Goal: Task Accomplishment & Management: Complete application form

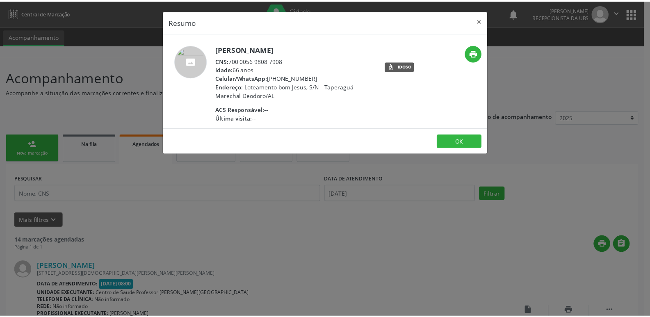
scroll to position [1509, 0]
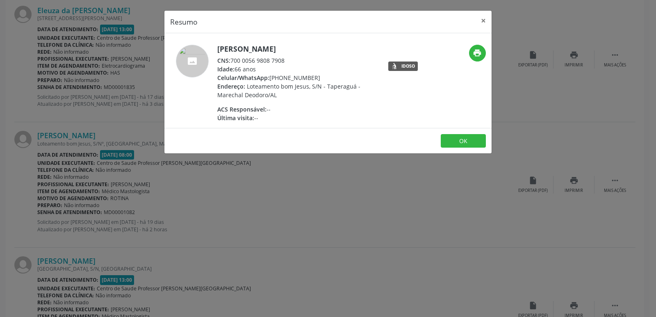
click at [372, 205] on div "Resumo × [PERSON_NAME] CNS: 700 0056 9808 7908 Idade: 66 anos Celular/WhatsApp:…" at bounding box center [328, 158] width 656 height 317
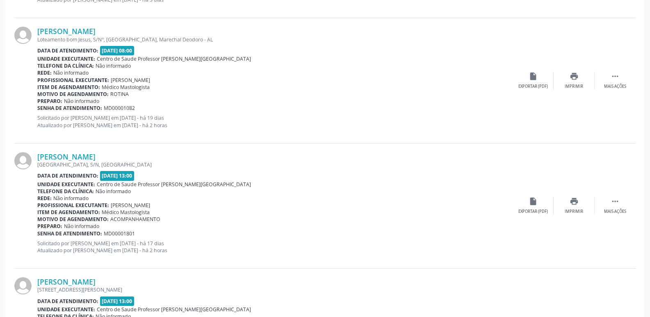
scroll to position [1703, 0]
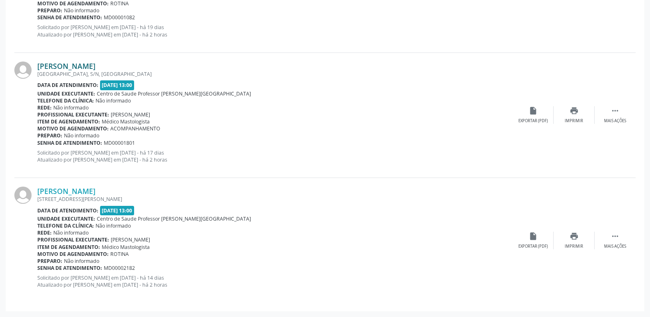
click at [96, 62] on link "[PERSON_NAME]" at bounding box center [66, 66] width 58 height 9
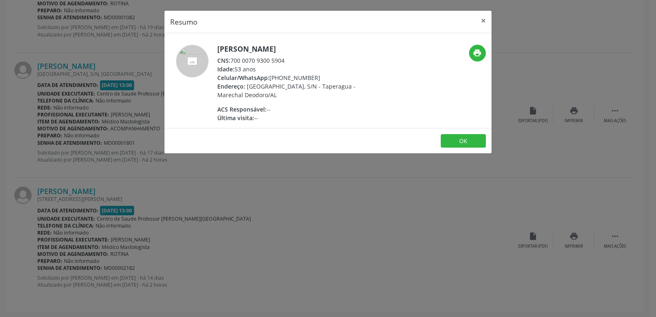
drag, startPoint x: 232, startPoint y: 59, endPoint x: 289, endPoint y: 63, distance: 56.7
click at [289, 63] on div "CNS: 700 0070 9300 5904" at bounding box center [297, 60] width 160 height 9
copy div "700 0070 9300 5904"
click at [270, 204] on div "Resumo × [PERSON_NAME] dos Santos Nunes CNS: 700 0070 9300 5904 Idade: 53 anos …" at bounding box center [328, 158] width 656 height 317
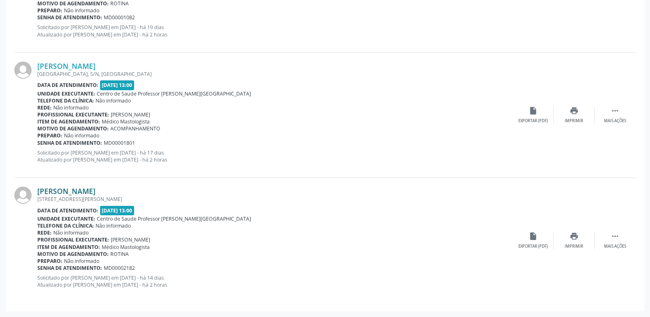
click at [96, 188] on link "[PERSON_NAME]" at bounding box center [66, 191] width 58 height 9
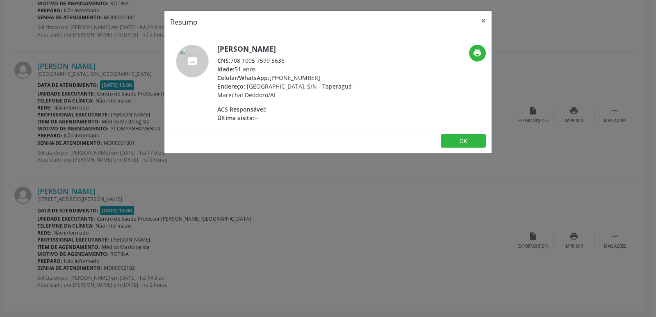
drag, startPoint x: 231, startPoint y: 61, endPoint x: 343, endPoint y: 60, distance: 111.6
click at [343, 60] on div "CNS: 708 1005 7599 5636" at bounding box center [297, 60] width 160 height 9
copy div "708 1005 7599 5636"
click at [583, 120] on div "Resumo × [PERSON_NAME] CNS: 708 1005 7599 5636 Idade: 51 anos Celular/WhatsApp:…" at bounding box center [328, 158] width 656 height 317
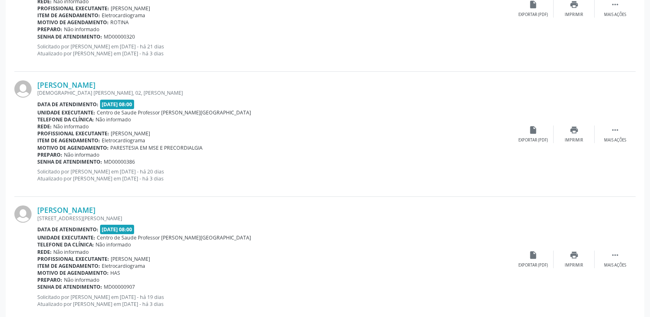
scroll to position [0, 0]
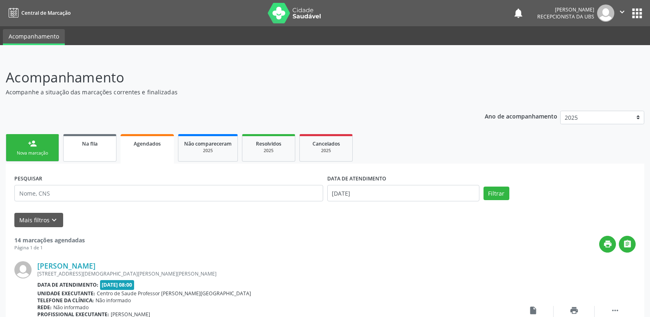
click at [103, 145] on div "Na fila" at bounding box center [89, 143] width 41 height 9
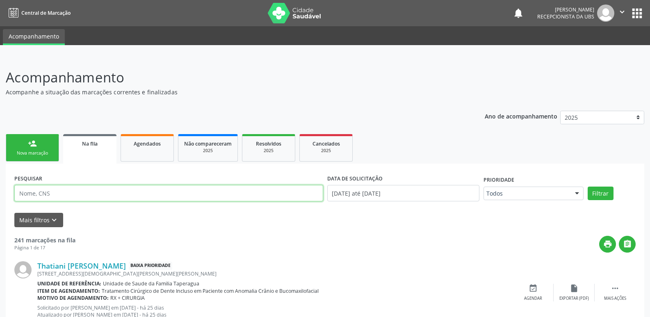
click at [139, 191] on input "text" at bounding box center [168, 193] width 309 height 16
paste input "708408264770467"
click at [588, 187] on button "Filtrar" at bounding box center [601, 194] width 26 height 14
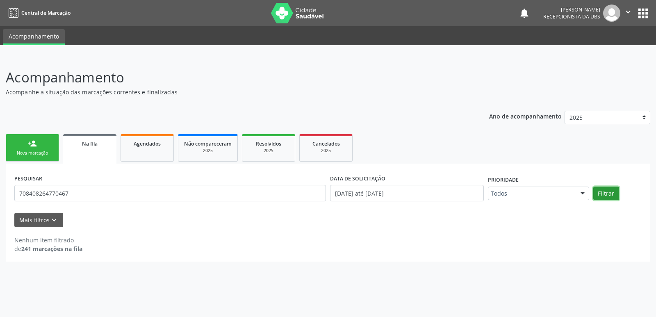
click at [603, 189] on button "Filtrar" at bounding box center [607, 194] width 26 height 14
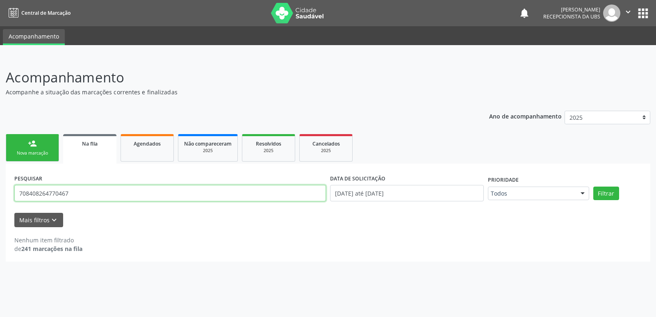
click at [84, 187] on input "708408264770467" at bounding box center [170, 193] width 312 height 16
paste input "4208548294790"
type input "704208548294790"
click at [594, 187] on button "Filtrar" at bounding box center [607, 194] width 26 height 14
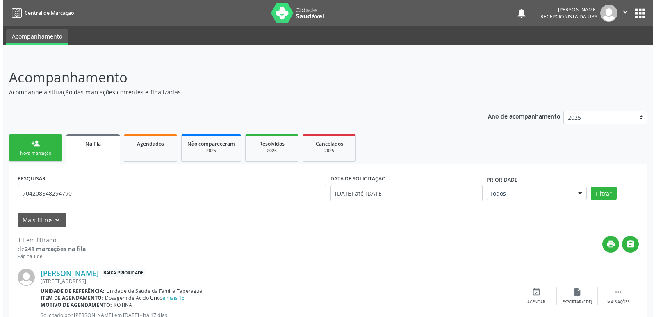
scroll to position [30, 0]
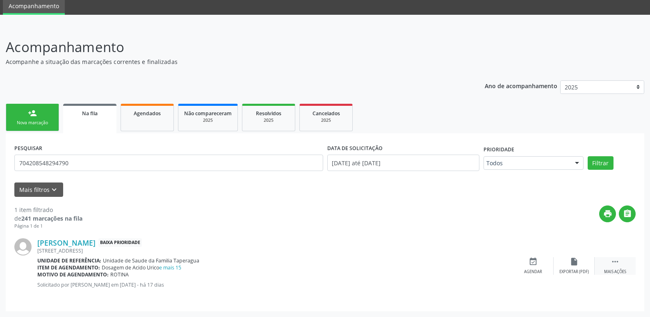
click at [610, 267] on div " Mais ações" at bounding box center [615, 266] width 41 height 18
click at [537, 267] on div "cancel Cancelar" at bounding box center [533, 266] width 41 height 18
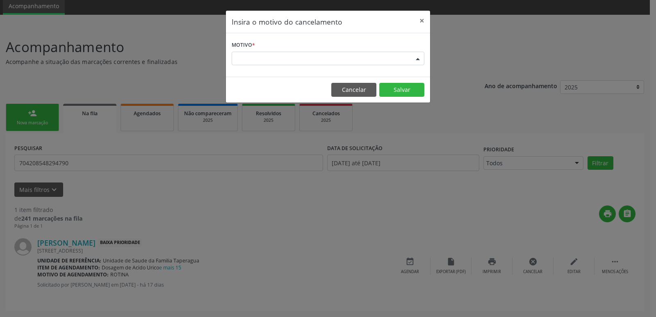
click at [305, 56] on div "Escolha o motivo" at bounding box center [328, 59] width 193 height 14
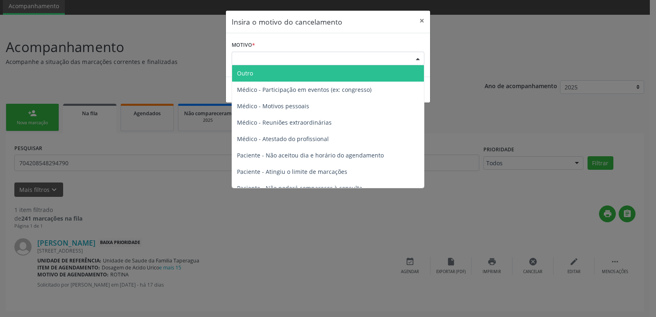
click at [302, 72] on span "Outro" at bounding box center [328, 73] width 192 height 16
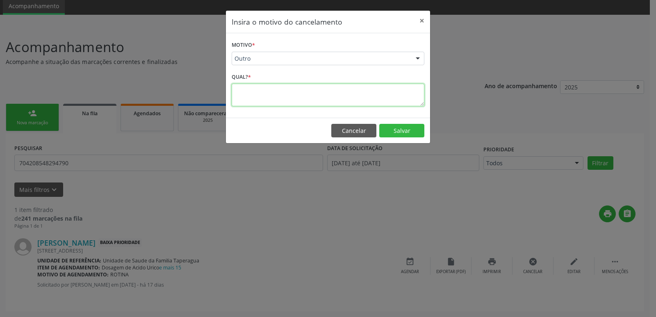
click at [291, 103] on textarea at bounding box center [328, 95] width 193 height 23
drag, startPoint x: 336, startPoint y: 101, endPoint x: 236, endPoint y: 89, distance: 99.9
click at [236, 89] on textarea "PACIENTE REALIZOU EXAMES DE LABORATÓRIO EM UM MUTIRÃO REALIZADO NA UBS DIA [DAT…" at bounding box center [328, 95] width 193 height 23
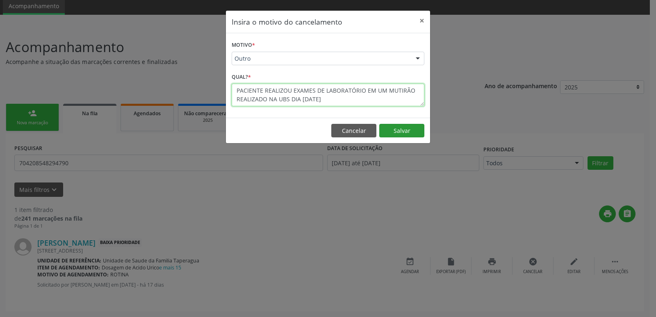
type textarea "PACIENTE REALIZOU EXAMES DE LABORATÓRIO EM UM MUTIRÃO REALIZADO NA UBS DIA [DAT…"
click at [402, 132] on button "Salvar" at bounding box center [401, 131] width 45 height 14
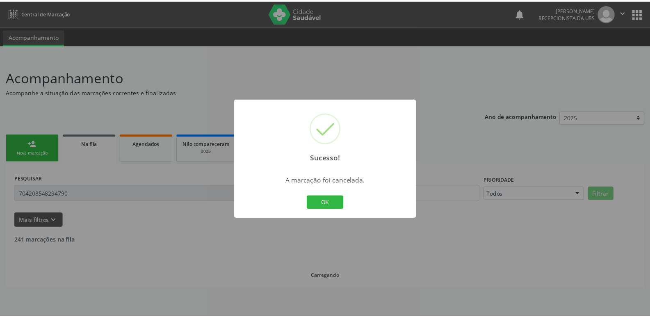
scroll to position [0, 0]
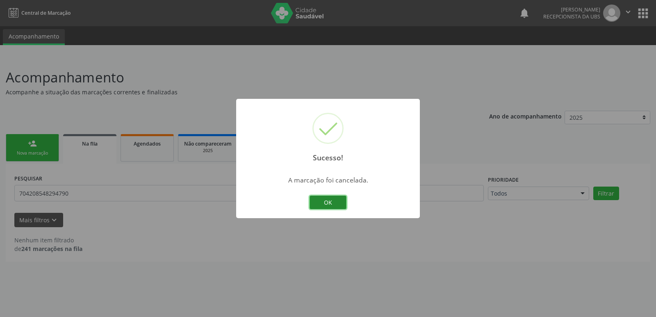
click at [331, 204] on button "OK" at bounding box center [328, 203] width 37 height 14
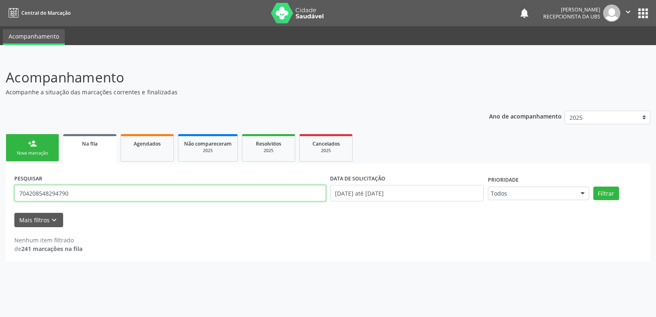
click at [145, 201] on input "704208548294790" at bounding box center [170, 193] width 312 height 16
paste input "7801653545512"
type input "707801653545512"
click at [594, 187] on button "Filtrar" at bounding box center [607, 194] width 26 height 14
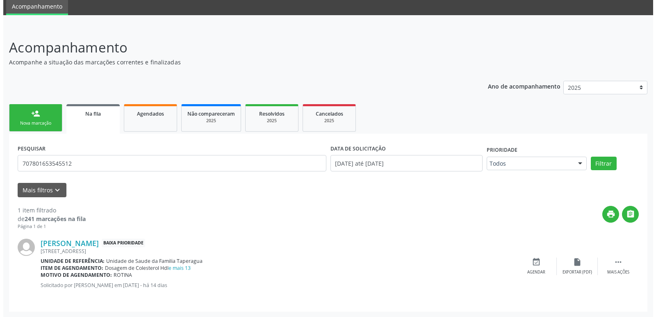
scroll to position [30, 0]
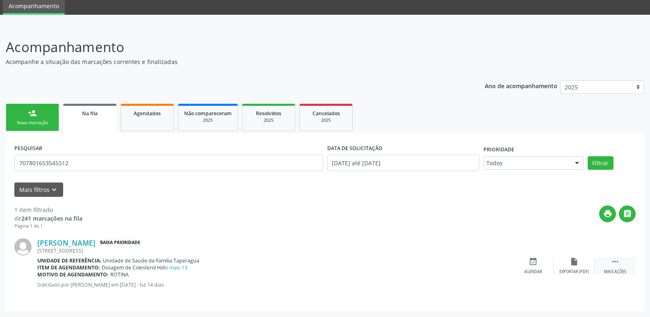
click at [616, 261] on icon "" at bounding box center [615, 261] width 9 height 9
click at [534, 265] on icon "cancel" at bounding box center [533, 261] width 9 height 9
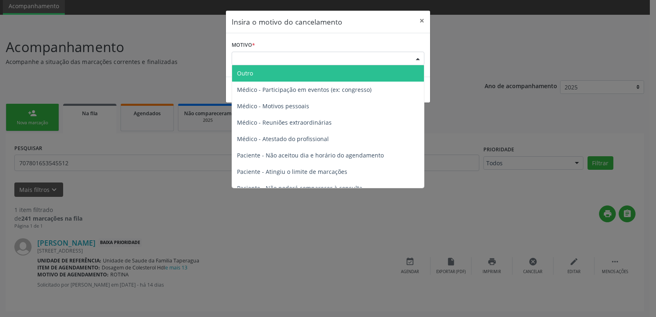
click at [323, 63] on div "Escolha o motivo" at bounding box center [328, 59] width 193 height 14
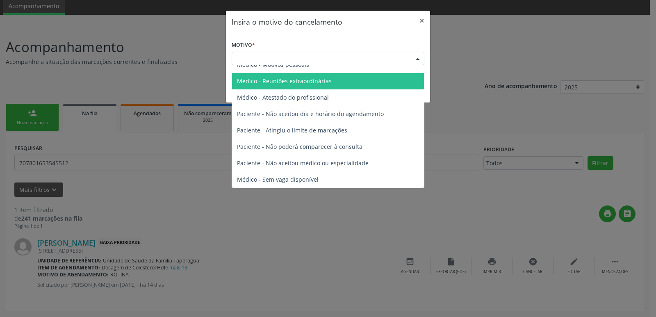
scroll to position [0, 0]
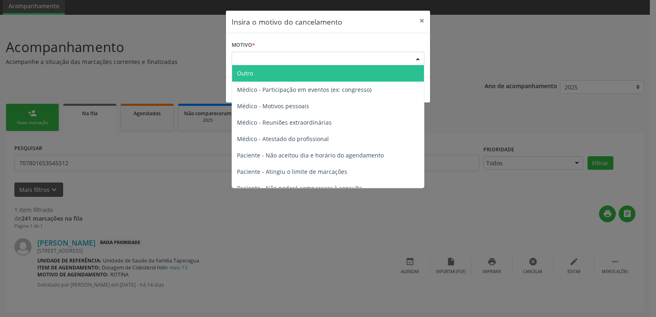
click at [264, 77] on span "Outro" at bounding box center [328, 73] width 192 height 16
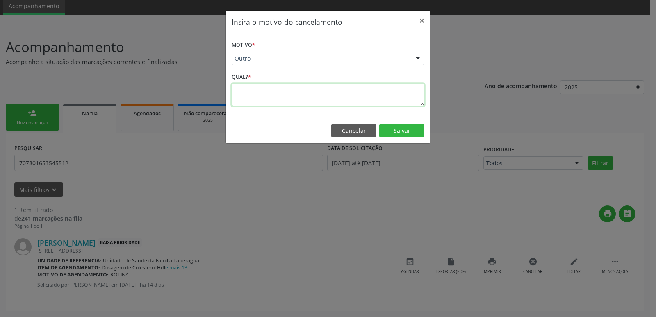
click at [263, 84] on textarea at bounding box center [328, 95] width 193 height 23
paste textarea "PACIENTE REALIZOU EXAMES DE LABORATÓRIO EM UM MUTIRÃO REALIZADO NA UBS DIA [DAT…"
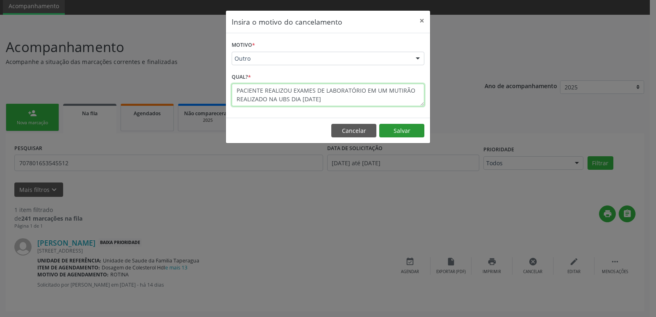
type textarea "PACIENTE REALIZOU EXAMES DE LABORATÓRIO EM UM MUTIRÃO REALIZADO NA UBS DIA [DAT…"
click at [408, 128] on button "Salvar" at bounding box center [401, 131] width 45 height 14
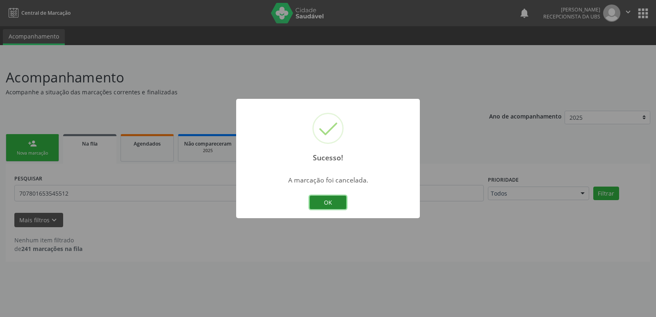
click at [330, 205] on button "OK" at bounding box center [328, 203] width 37 height 14
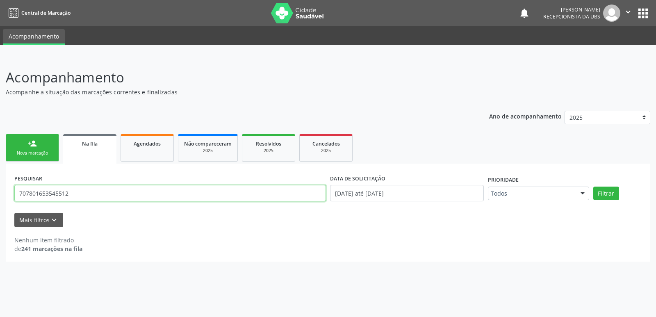
click at [123, 197] on input "707801653545512" at bounding box center [170, 193] width 312 height 16
paste input "405068528976"
type input "707405068528976"
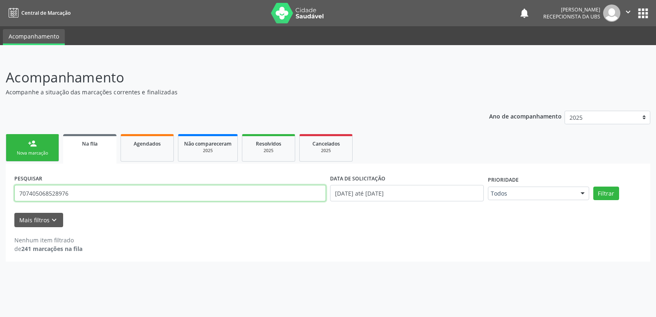
click at [594, 187] on button "Filtrar" at bounding box center [607, 194] width 26 height 14
click at [123, 197] on input "707405068528976" at bounding box center [170, 193] width 312 height 16
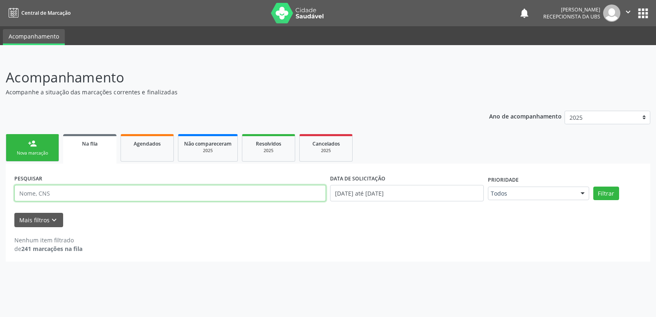
paste input "707405068528976"
click at [594, 187] on button "Filtrar" at bounding box center [607, 194] width 26 height 14
click at [137, 194] on input "707405068528976" at bounding box center [170, 193] width 312 height 16
paste input "8003370431521"
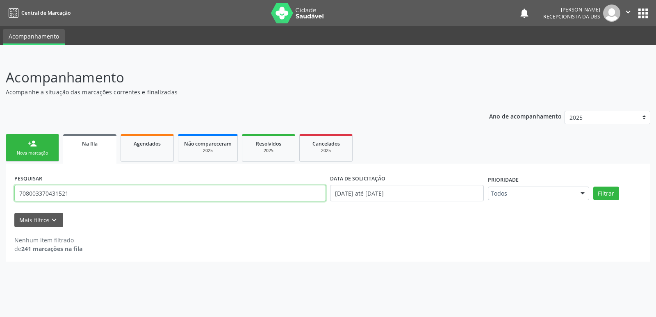
type input "708003370431521"
click at [594, 187] on button "Filtrar" at bounding box center [607, 194] width 26 height 14
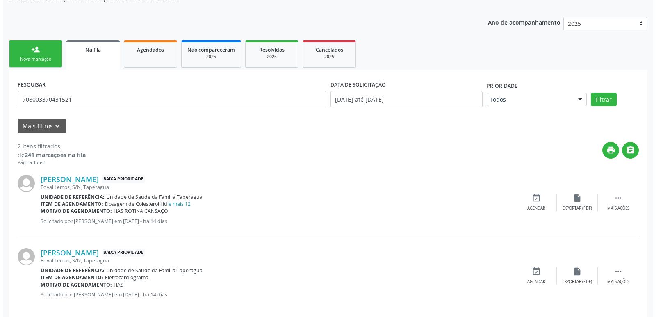
scroll to position [104, 0]
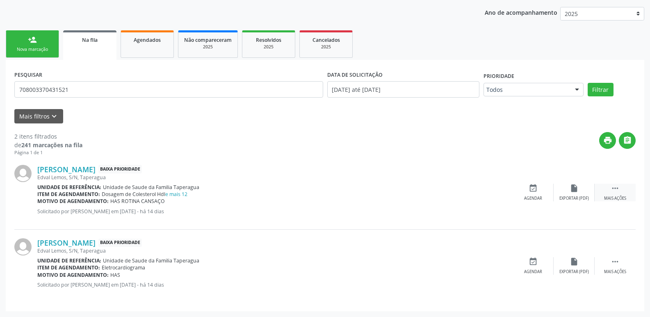
click at [617, 193] on div " Mais ações" at bounding box center [615, 193] width 41 height 18
click at [533, 195] on div "cancel Cancelar" at bounding box center [533, 193] width 41 height 18
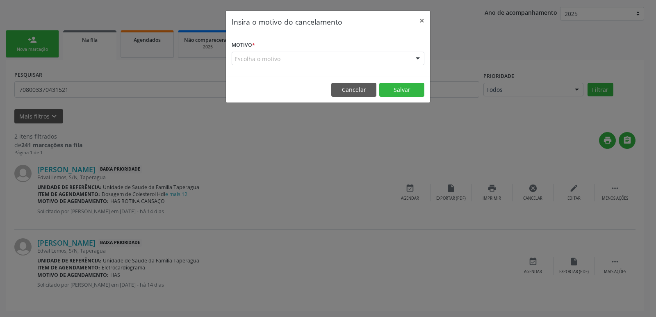
click at [314, 58] on div "Escolha o motivo" at bounding box center [328, 59] width 193 height 14
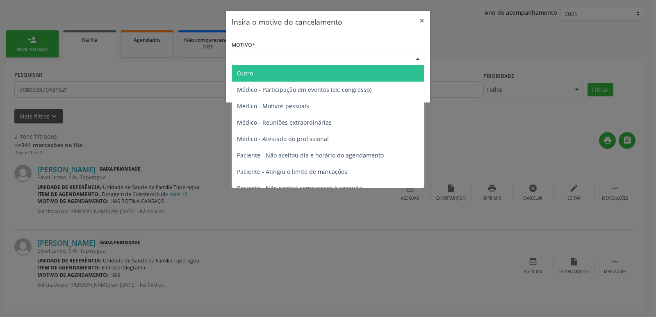
click at [310, 72] on span "Outro" at bounding box center [328, 73] width 192 height 16
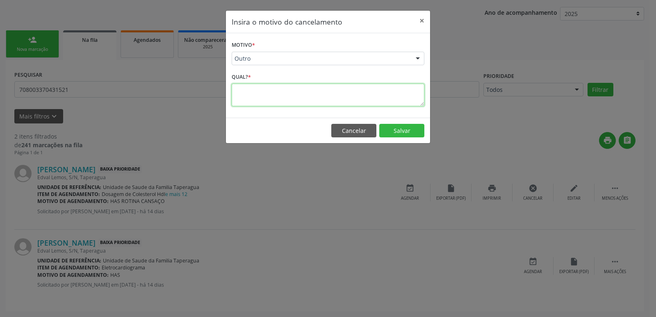
click at [310, 94] on textarea at bounding box center [328, 95] width 193 height 23
click at [360, 98] on textarea "EXAMES DE LABORATÓRIO MARCADOS PARA DIA [DATE] E PACIENTE NÃO COMPARECEU E NÃO …" at bounding box center [328, 95] width 193 height 23
click at [362, 98] on textarea "EXAMES DE LABORATÓRIO MARCADOS PARA DIA [DATE] E PACIENTE NÃO COMPARECEU E NÃO …" at bounding box center [328, 95] width 193 height 23
drag, startPoint x: 376, startPoint y: 98, endPoint x: 235, endPoint y: 88, distance: 141.9
click at [235, 88] on textarea "EXAMES DE LABORATÓRIO MARCADOS PARA DIA [DATE] E PACIENTE NÃO COMPARECEU E NÃO …" at bounding box center [328, 95] width 193 height 23
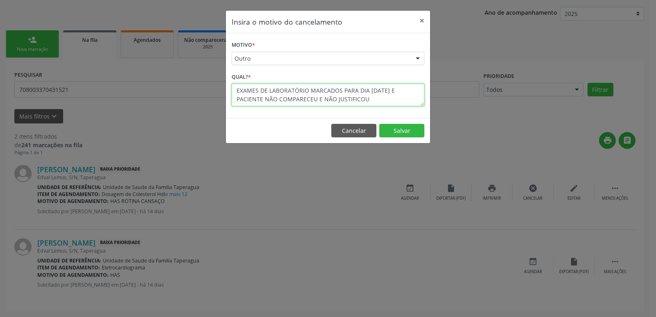
click at [393, 90] on textarea "EXAMES DE LABORATÓRIO MARCADOS PARA DIA [DATE] E PACIENTE NÃO COMPARECEU E NÃO …" at bounding box center [328, 95] width 193 height 23
click at [390, 101] on textarea "EXAMES DE LABORATÓRIO MARCADOS PARA DIA [DATE] EM MUTIRÃO NA UBS E PACIENTE NÃO…" at bounding box center [328, 95] width 193 height 23
drag, startPoint x: 393, startPoint y: 101, endPoint x: 414, endPoint y: 112, distance: 23.2
click at [414, 112] on div "Motivo * Outro Outro Médico - Participação em eventos (ex: congresso) Médico - …" at bounding box center [328, 75] width 204 height 85
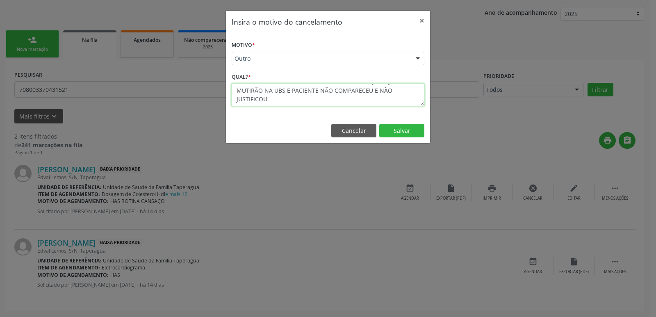
click at [374, 103] on textarea "EXAMES DE LABORATÓRIO MARCADOS PARA DIA [DATE] EM MUTIRÃO NA UBS E PACIENTE NÃO…" at bounding box center [328, 95] width 193 height 23
drag, startPoint x: 235, startPoint y: 91, endPoint x: 347, endPoint y: 127, distance: 117.7
click at [347, 127] on div "Insira o motivo do cancelamento × Motivo * Outro Outro Médico - Participação em…" at bounding box center [328, 77] width 205 height 134
type textarea "EXAMES DE LABORATÓRIO MARCADOS PARA DIA [DATE] EM MUTIRÃO NA UBS E PACIENTE NÃO…"
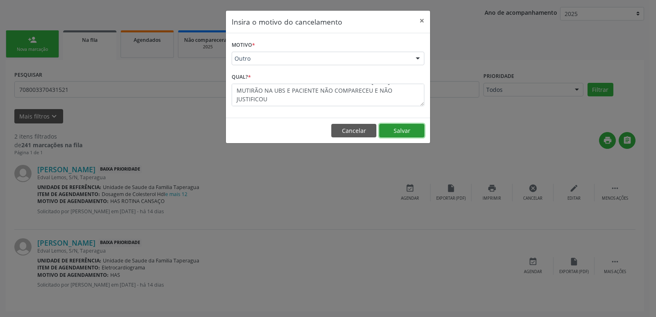
click at [416, 129] on button "Salvar" at bounding box center [401, 131] width 45 height 14
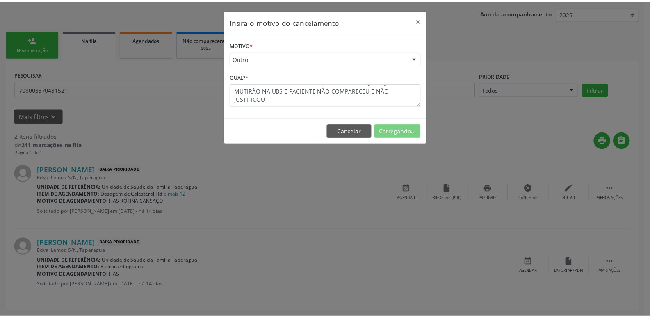
scroll to position [0, 0]
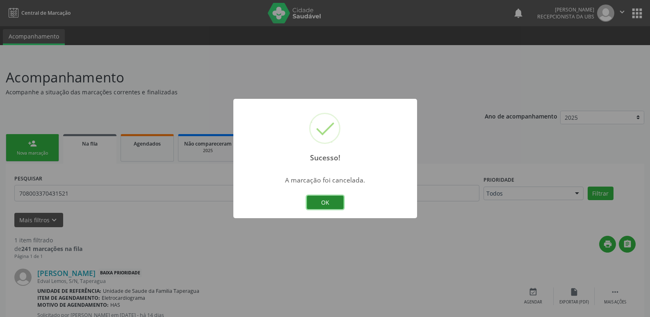
click at [327, 205] on button "OK" at bounding box center [325, 203] width 37 height 14
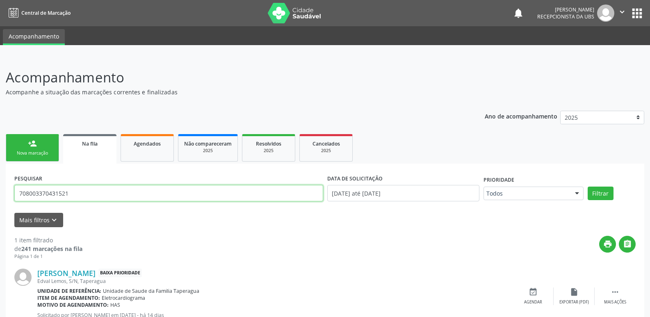
click at [232, 190] on input "708003370431521" at bounding box center [168, 193] width 309 height 16
paste input "1808274714070"
type input "701808274714070"
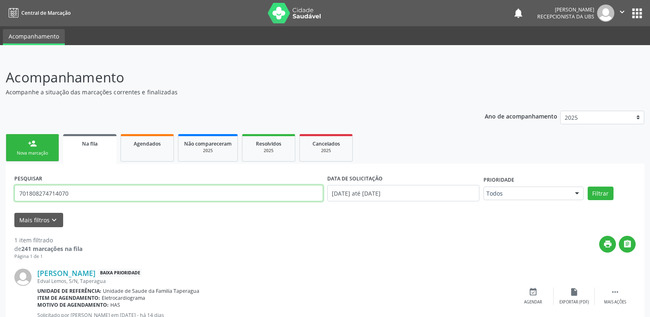
click at [588, 187] on button "Filtrar" at bounding box center [601, 194] width 26 height 14
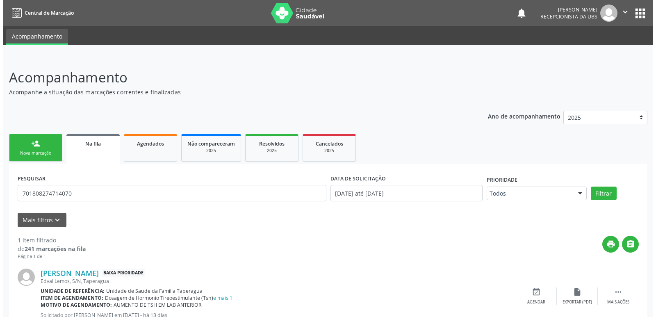
scroll to position [30, 0]
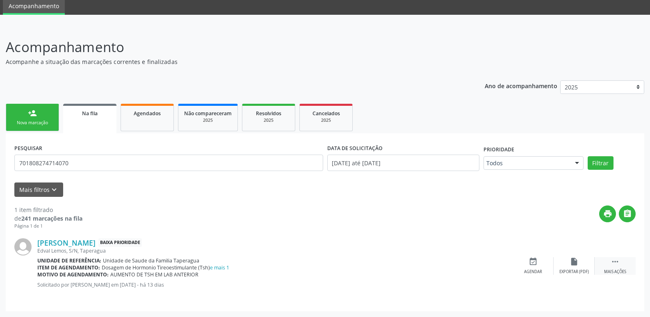
click at [601, 261] on div " Mais ações" at bounding box center [615, 266] width 41 height 18
click at [537, 267] on div "cancel Cancelar" at bounding box center [533, 266] width 41 height 18
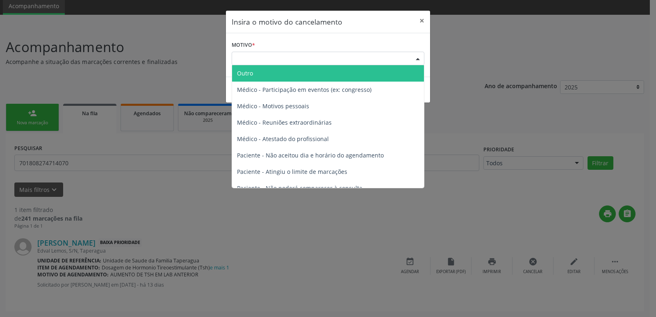
click at [295, 56] on div "Escolha o motivo" at bounding box center [328, 59] width 193 height 14
click at [293, 73] on span "Outro" at bounding box center [328, 73] width 192 height 16
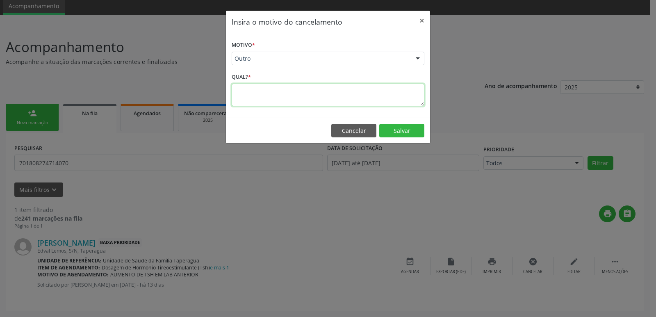
click at [292, 88] on textarea at bounding box center [328, 95] width 193 height 23
paste textarea "PACIENTE REALIZOU EXAMES DE LABORATÓRIO EM UM MUTIRÃO REALIZADO NA UBS DIA [DAT…"
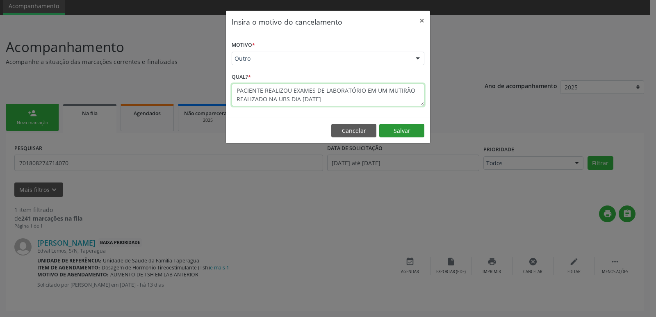
type textarea "PACIENTE REALIZOU EXAMES DE LABORATÓRIO EM UM MUTIRÃO REALIZADO NA UBS DIA [DAT…"
click at [394, 132] on button "Salvar" at bounding box center [401, 131] width 45 height 14
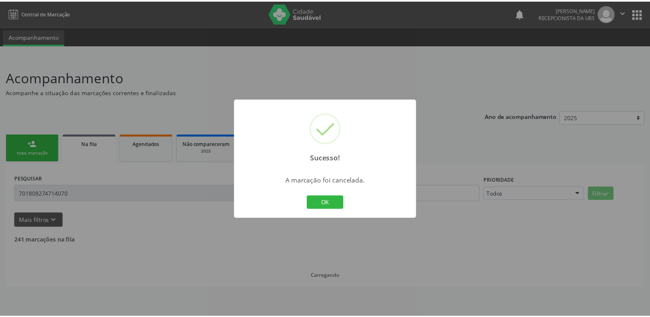
scroll to position [0, 0]
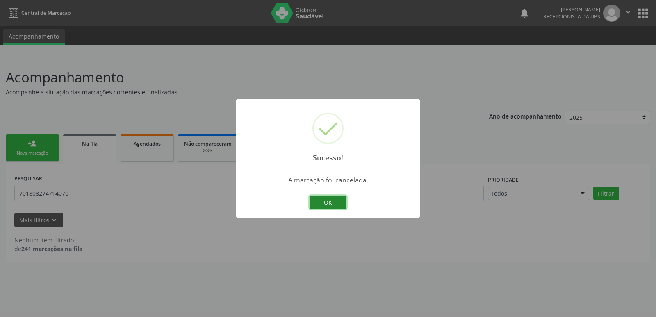
click at [318, 196] on button "OK" at bounding box center [328, 203] width 37 height 14
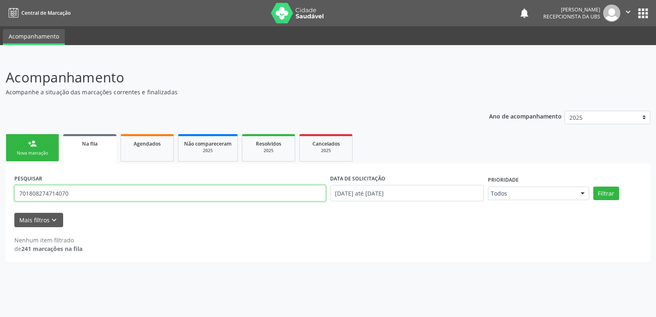
click at [90, 193] on input "701808274714070" at bounding box center [170, 193] width 312 height 16
paste input "0004338871908"
type input "700004338871908"
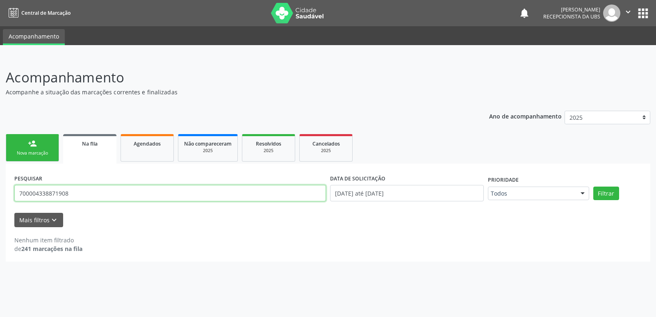
click at [594, 187] on button "Filtrar" at bounding box center [607, 194] width 26 height 14
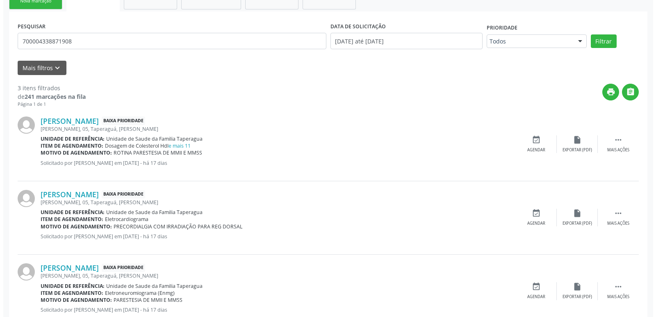
scroll to position [177, 0]
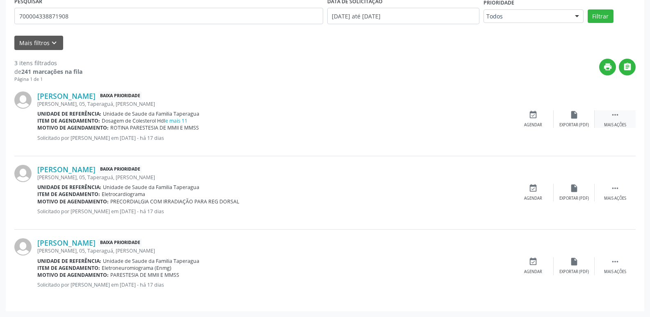
click at [621, 114] on div " Mais ações" at bounding box center [615, 119] width 41 height 18
click at [535, 118] on icon "cancel" at bounding box center [533, 114] width 9 height 9
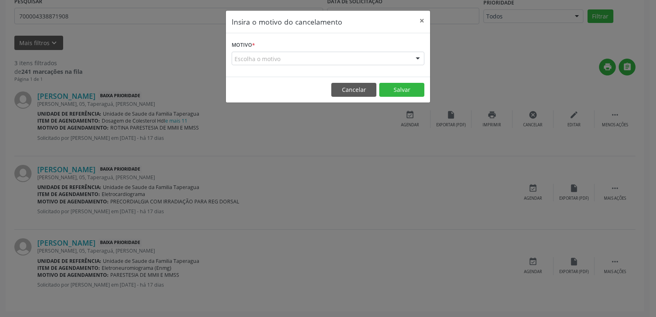
click at [331, 54] on div "Escolha o motivo" at bounding box center [328, 59] width 193 height 14
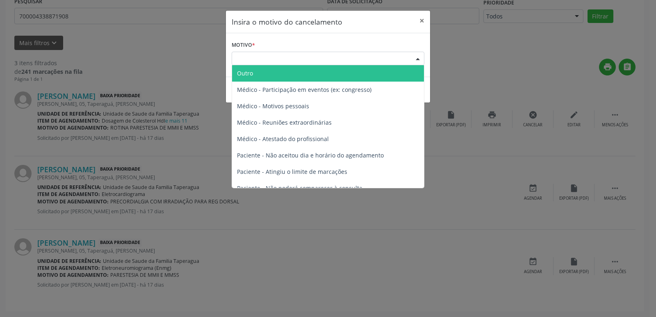
click at [322, 77] on span "Outro" at bounding box center [328, 73] width 192 height 16
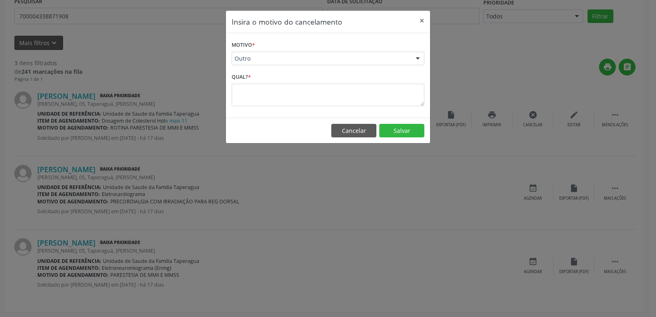
click at [320, 83] on div "Qual? *" at bounding box center [328, 88] width 193 height 35
click at [325, 93] on textarea at bounding box center [328, 95] width 193 height 23
paste textarea "PACIENTE REALIZOU EXAMES DE LABORATÓRIO EM UM MUTIRÃO REALIZADO NA UBS DIA [DAT…"
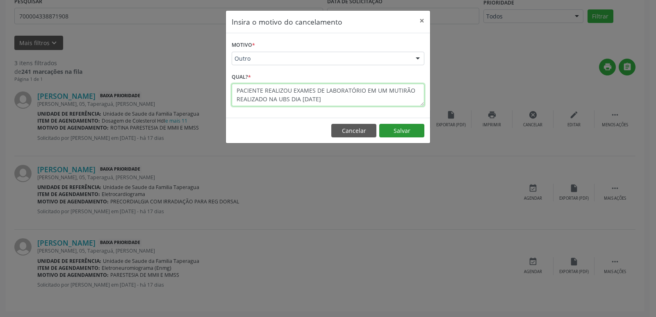
type textarea "PACIENTE REALIZOU EXAMES DE LABORATÓRIO EM UM MUTIRÃO REALIZADO NA UBS DIA [DAT…"
click at [394, 134] on button "Salvar" at bounding box center [401, 131] width 45 height 14
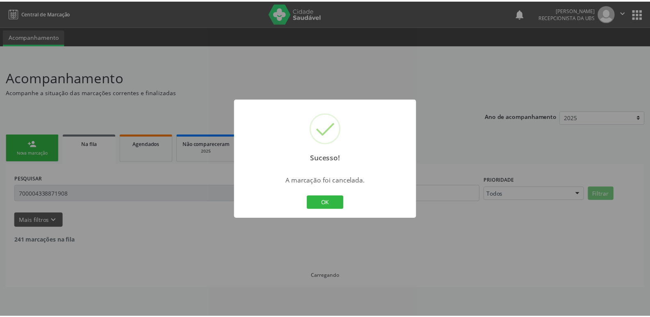
scroll to position [0, 0]
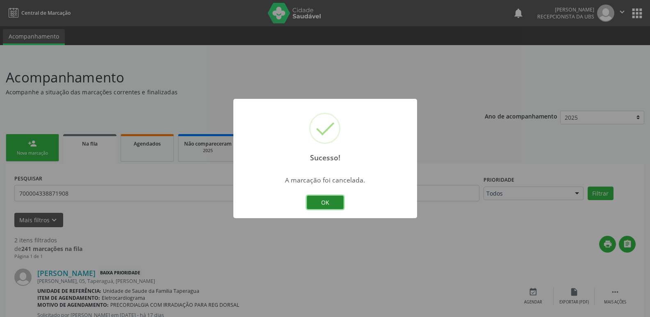
click at [325, 201] on button "OK" at bounding box center [325, 203] width 37 height 14
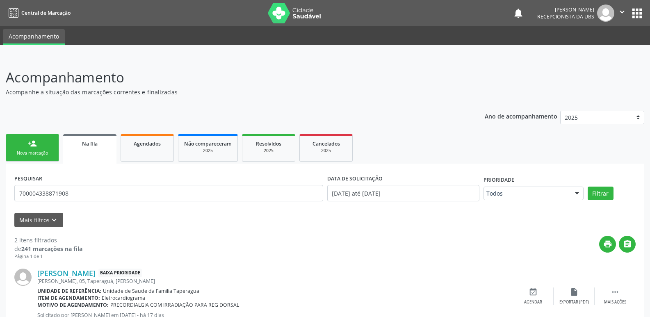
scroll to position [104, 0]
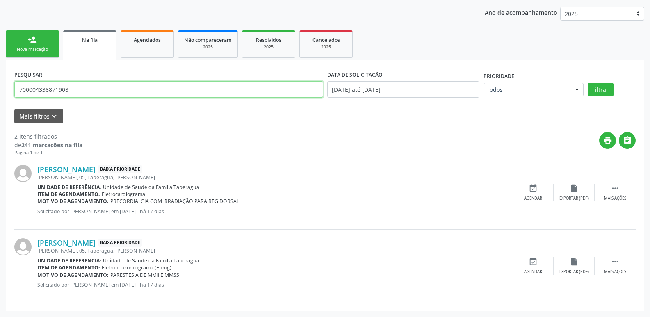
click at [101, 91] on input "700004338871908" at bounding box center [168, 89] width 309 height 16
paste input "1401686603230"
type input "701401686603230"
click at [588, 83] on button "Filtrar" at bounding box center [601, 90] width 26 height 14
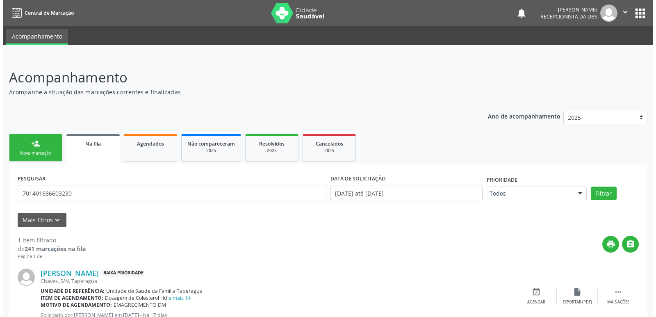
scroll to position [30, 0]
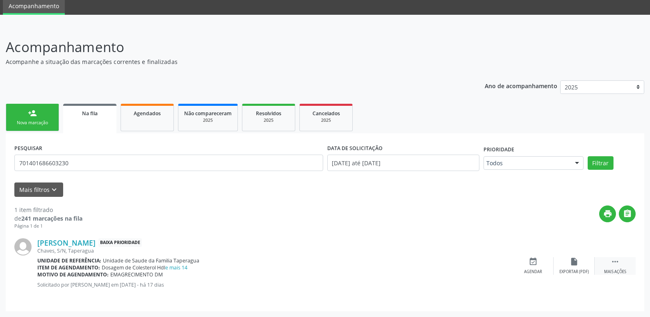
drag, startPoint x: 639, startPoint y: 254, endPoint x: 626, endPoint y: 261, distance: 14.5
click at [635, 258] on div "PESQUISAR 701401686603230 DATA DE SOLICITAÇÃO [DATE] até [DATE] Prioridade Todo…" at bounding box center [325, 222] width 639 height 178
click at [626, 261] on div " Mais ações" at bounding box center [615, 266] width 41 height 18
click at [538, 266] on div "cancel Cancelar" at bounding box center [533, 266] width 41 height 18
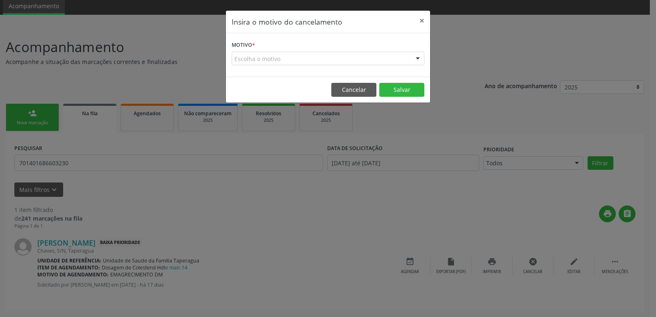
click at [327, 59] on div "Escolha o motivo" at bounding box center [328, 59] width 193 height 14
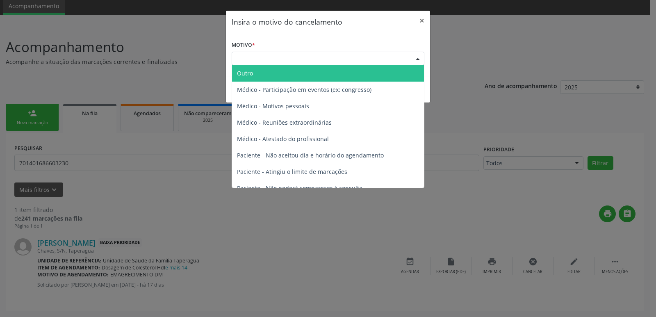
click at [321, 72] on span "Outro" at bounding box center [328, 73] width 192 height 16
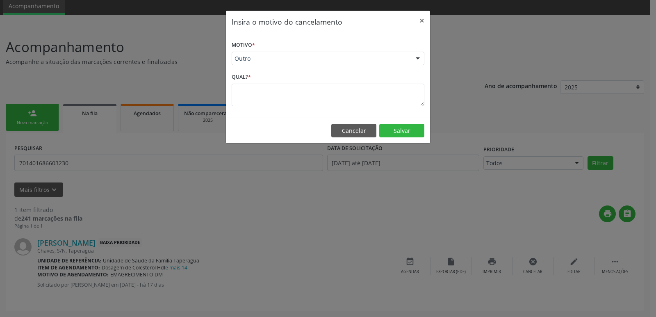
click at [319, 78] on div "Qual? *" at bounding box center [328, 88] width 193 height 35
click at [318, 91] on textarea at bounding box center [328, 95] width 193 height 23
paste textarea "PACIENTE REALIZOU EXAMES DE LABORATÓRIO EM UM MUTIRÃO REALIZADO NA UBS DIA [DAT…"
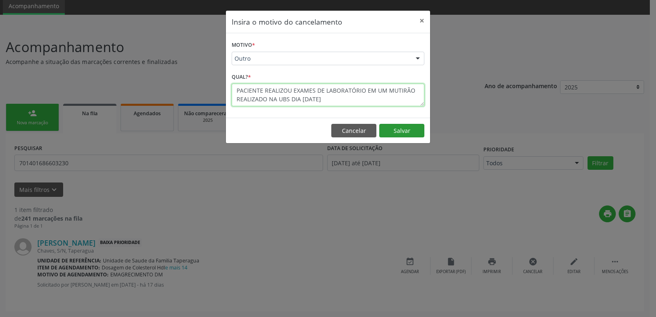
type textarea "PACIENTE REALIZOU EXAMES DE LABORATÓRIO EM UM MUTIRÃO REALIZADO NA UBS DIA [DAT…"
click at [401, 135] on button "Salvar" at bounding box center [401, 131] width 45 height 14
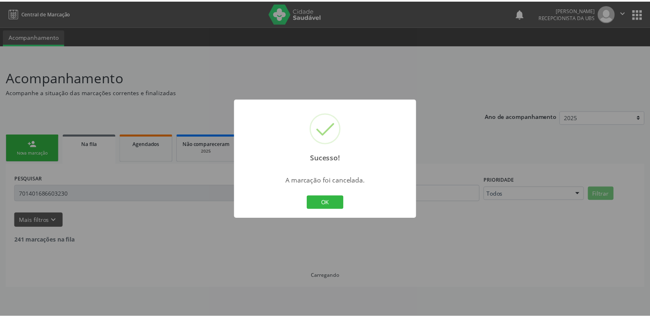
scroll to position [0, 0]
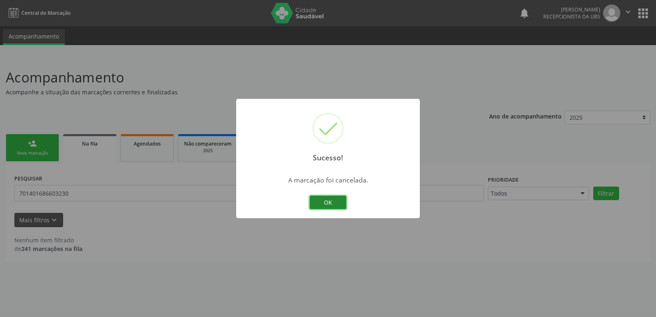
click at [329, 201] on button "OK" at bounding box center [328, 203] width 37 height 14
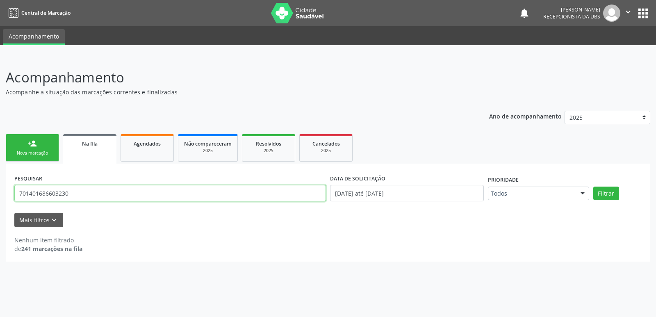
click at [252, 196] on input "701401686603230" at bounding box center [170, 193] width 312 height 16
paste input "0002625459101"
type input "700002625459101"
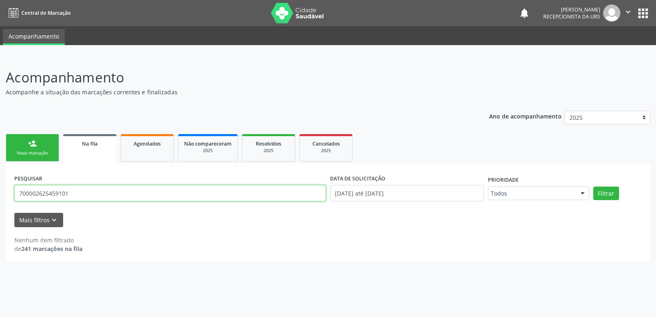
click at [594, 187] on button "Filtrar" at bounding box center [607, 194] width 26 height 14
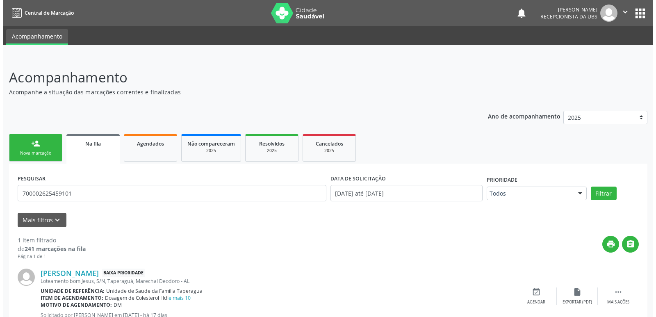
scroll to position [30, 0]
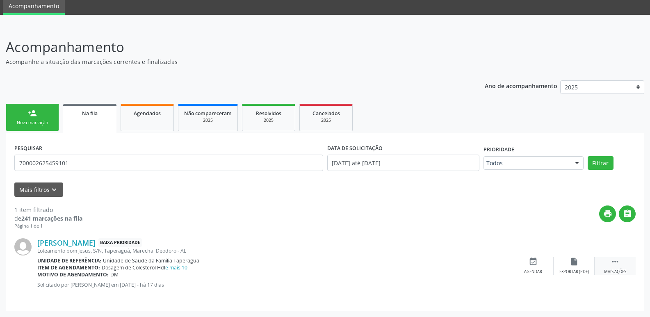
click at [617, 262] on icon "" at bounding box center [615, 261] width 9 height 9
click at [522, 269] on div "cancel Cancelar" at bounding box center [533, 266] width 41 height 18
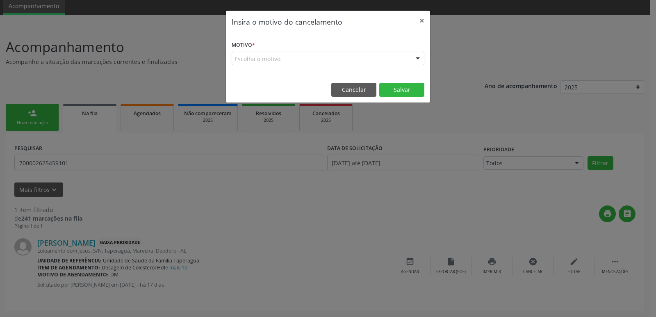
click at [341, 57] on div "Escolha o motivo" at bounding box center [328, 59] width 193 height 14
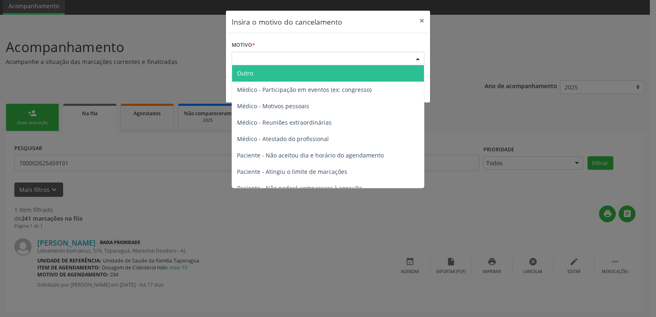
click at [337, 75] on span "Outro" at bounding box center [328, 73] width 192 height 16
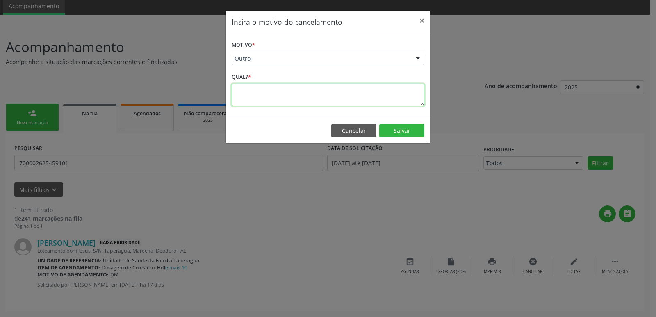
click at [337, 87] on textarea at bounding box center [328, 95] width 193 height 23
paste textarea "PACIENTE REALIZOU EXAMES DE LABORATÓRIO EM UM MUTIRÃO REALIZADO NA UBS DIA [DAT…"
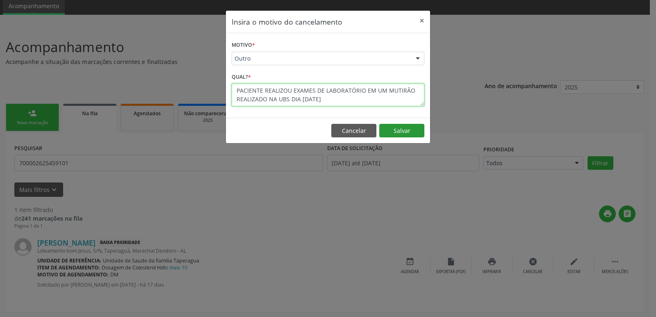
type textarea "PACIENTE REALIZOU EXAMES DE LABORATÓRIO EM UM MUTIRÃO REALIZADO NA UBS DIA [DAT…"
click at [391, 135] on button "Salvar" at bounding box center [401, 131] width 45 height 14
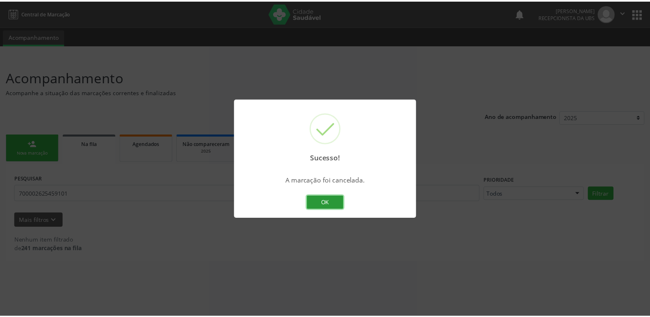
scroll to position [0, 0]
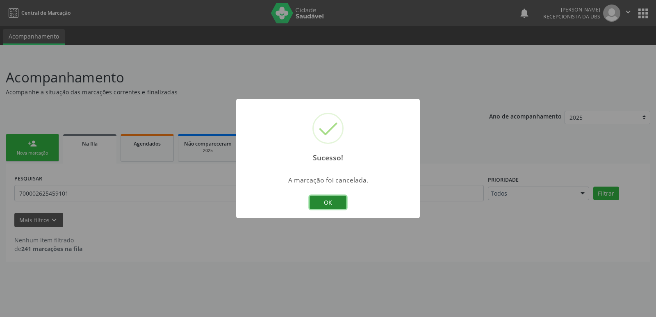
click at [322, 198] on button "OK" at bounding box center [328, 203] width 37 height 14
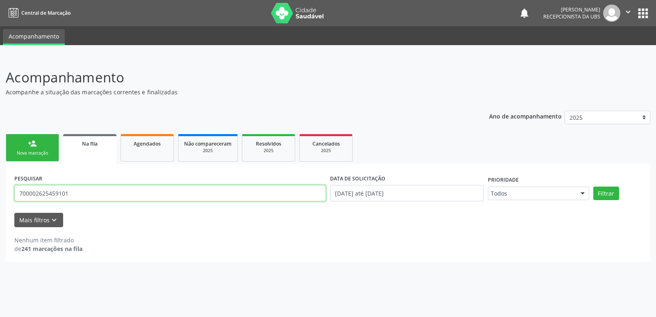
click at [232, 192] on input "700002625459101" at bounding box center [170, 193] width 312 height 16
paste input "9000810109016"
click at [594, 187] on button "Filtrar" at bounding box center [607, 194] width 26 height 14
click at [158, 196] on input "709000810109016" at bounding box center [170, 193] width 312 height 16
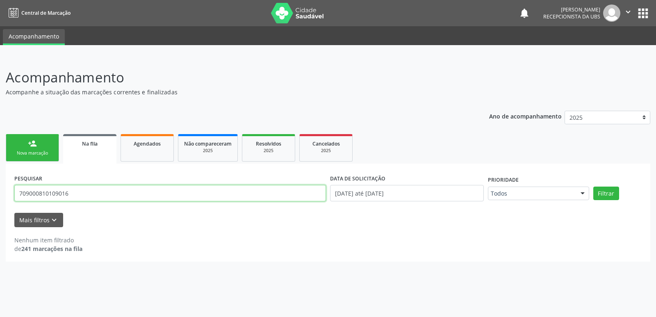
click at [158, 196] on input "709000810109016" at bounding box center [170, 193] width 312 height 16
paste input "6703295579420"
type input "706703295579420"
click at [594, 187] on button "Filtrar" at bounding box center [607, 194] width 26 height 14
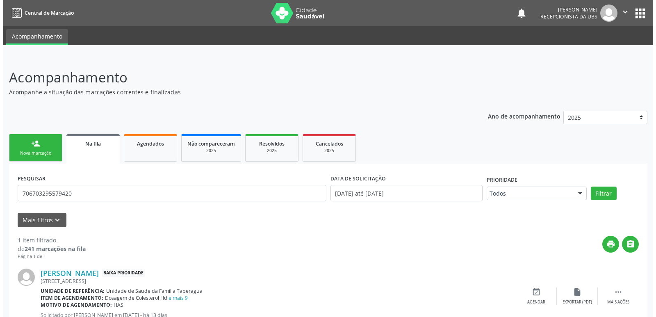
scroll to position [30, 0]
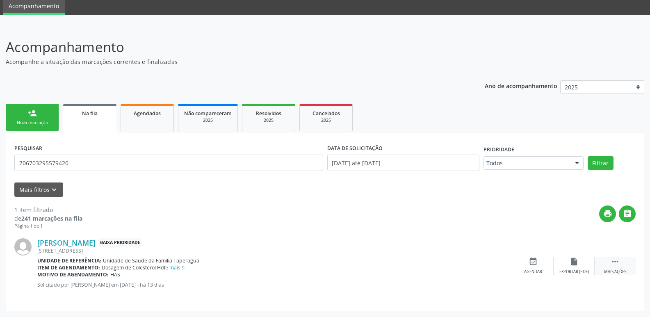
click at [622, 270] on div "Mais ações" at bounding box center [615, 272] width 22 height 6
click at [539, 268] on div "cancel Cancelar" at bounding box center [533, 266] width 41 height 18
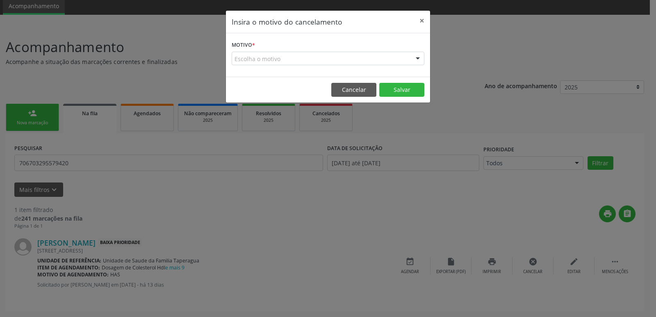
click at [329, 60] on div "Escolha o motivo" at bounding box center [328, 59] width 193 height 14
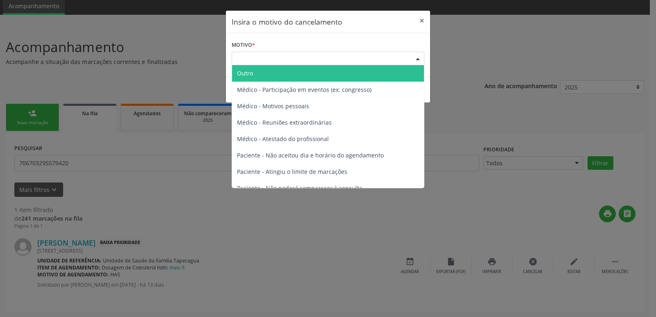
click at [328, 73] on span "Outro" at bounding box center [328, 73] width 192 height 16
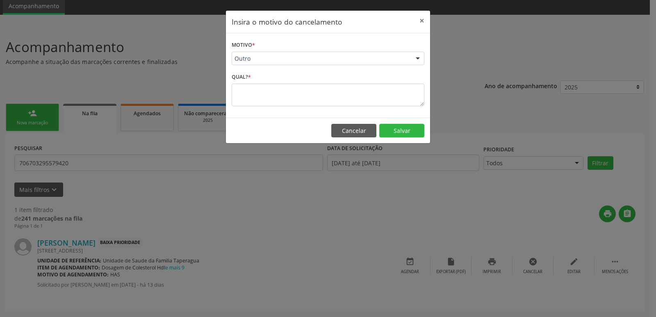
click at [324, 83] on div "Qual? *" at bounding box center [328, 88] width 193 height 35
click at [322, 92] on textarea at bounding box center [328, 95] width 193 height 23
paste textarea "PACIENTE REALIZOU EXAMES DE LABORATÓRIO EM UM MUTIRÃO REALIZADO NA UBS DIA [DAT…"
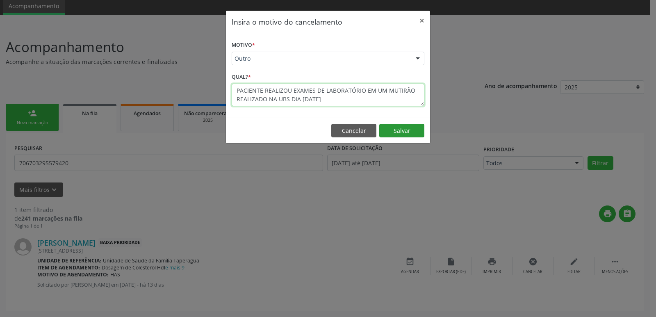
type textarea "PACIENTE REALIZOU EXAMES DE LABORATÓRIO EM UM MUTIRÃO REALIZADO NA UBS DIA [DAT…"
click at [400, 131] on button "Salvar" at bounding box center [401, 131] width 45 height 14
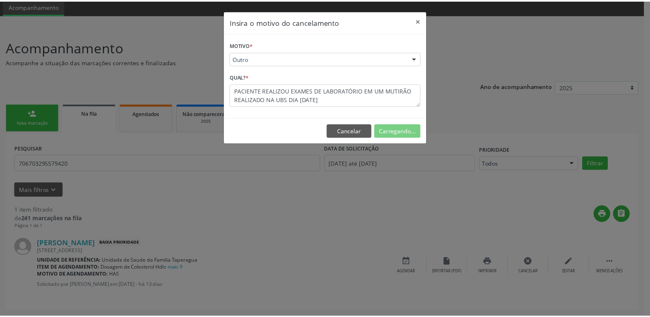
scroll to position [0, 0]
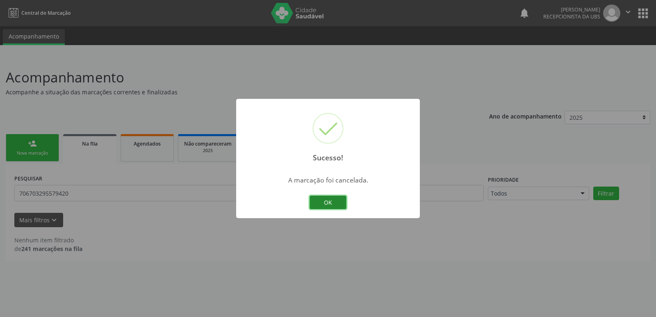
click at [325, 203] on button "OK" at bounding box center [328, 203] width 37 height 14
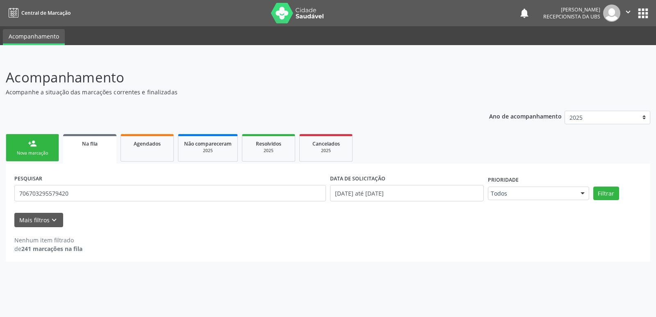
click at [162, 202] on div "PESQUISAR 706703295579420" at bounding box center [170, 189] width 316 height 35
click at [163, 195] on input "706703295579420" at bounding box center [170, 193] width 312 height 16
paste input "308786868579"
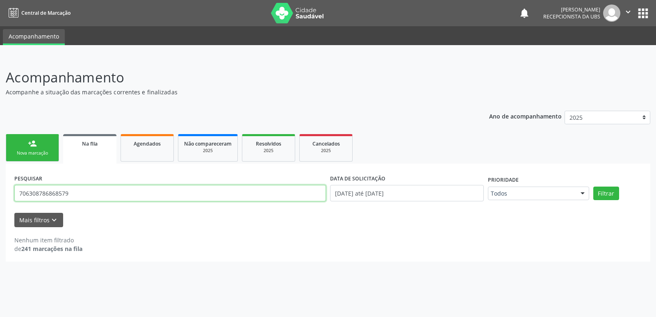
click at [594, 187] on button "Filtrar" at bounding box center [607, 194] width 26 height 14
click at [252, 200] on input "706308786868579" at bounding box center [170, 193] width 312 height 16
paste input "000337166780"
type input "700003371667809"
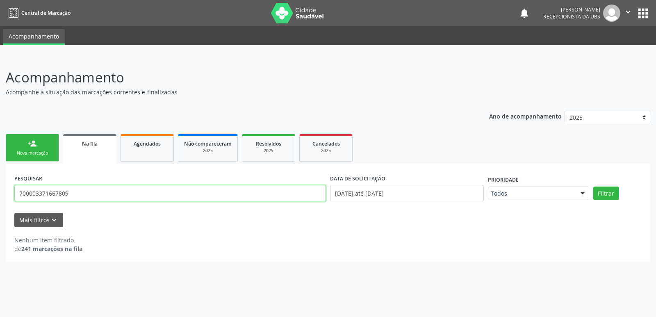
click at [594, 187] on button "Filtrar" at bounding box center [607, 194] width 26 height 14
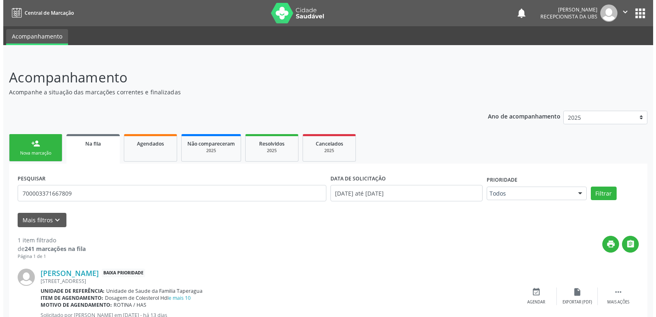
scroll to position [30, 0]
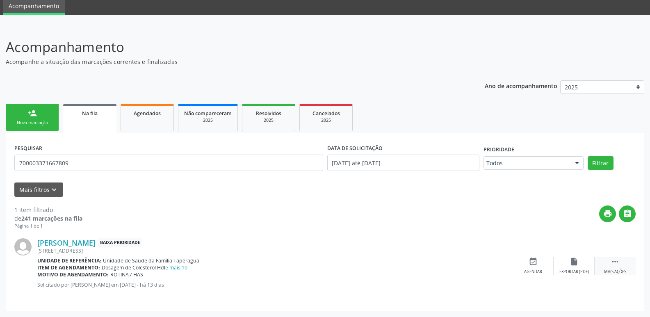
click at [616, 257] on icon "" at bounding box center [615, 261] width 9 height 9
click at [532, 272] on div "Cancelar" at bounding box center [532, 272] width 19 height 6
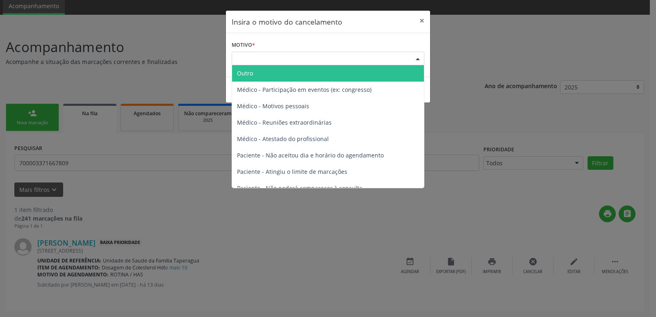
click at [368, 54] on div "Escolha o motivo" at bounding box center [328, 59] width 193 height 14
click at [366, 77] on span "Outro" at bounding box center [328, 73] width 192 height 16
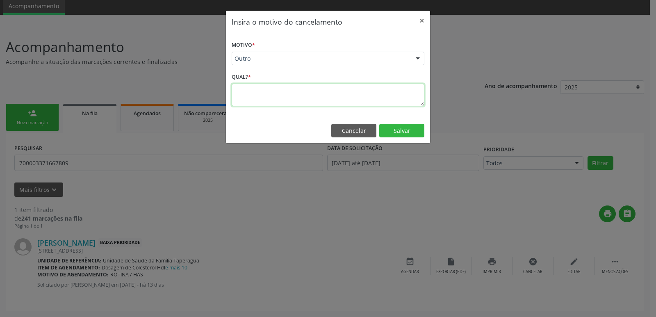
click at [365, 85] on textarea at bounding box center [328, 95] width 193 height 23
paste textarea "PACIENTE REALIZOU EXAMES DE LABORATÓRIO EM UM MUTIRÃO REALIZADO NA UBS DIA [DAT…"
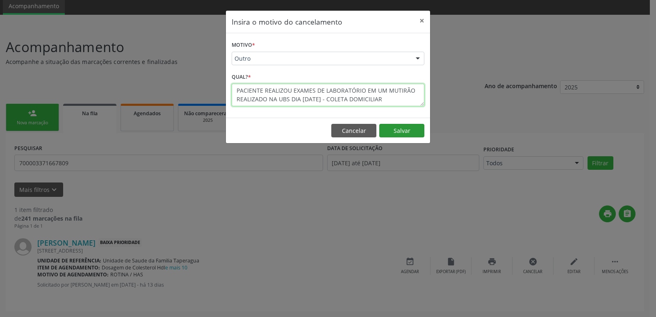
type textarea "PACIENTE REALIZOU EXAMES DE LABORATÓRIO EM UM MUTIRÃO REALIZADO NA UBS DIA [DAT…"
click at [405, 129] on button "Salvar" at bounding box center [401, 131] width 45 height 14
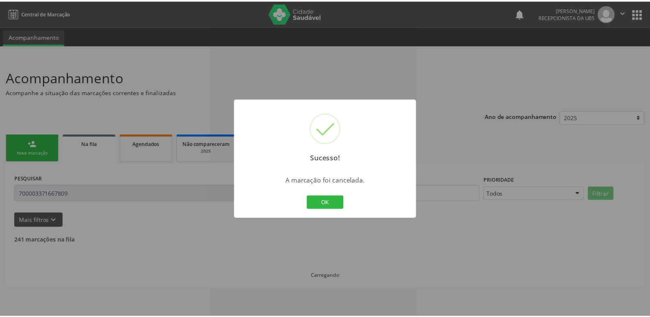
scroll to position [0, 0]
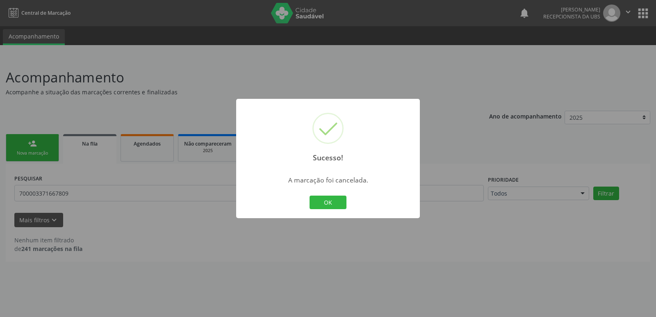
click at [256, 204] on div "Sucesso! × A marcação foi cancelada. OK Cancel" at bounding box center [328, 159] width 184 height 120
click at [320, 203] on button "OK" at bounding box center [328, 203] width 37 height 14
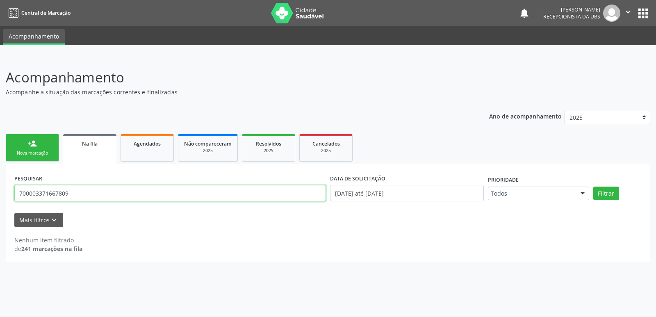
click at [158, 192] on input "700003371667809" at bounding box center [170, 193] width 312 height 16
paste input "307933087037"
type input "700307933087037"
click at [594, 187] on button "Filtrar" at bounding box center [607, 194] width 26 height 14
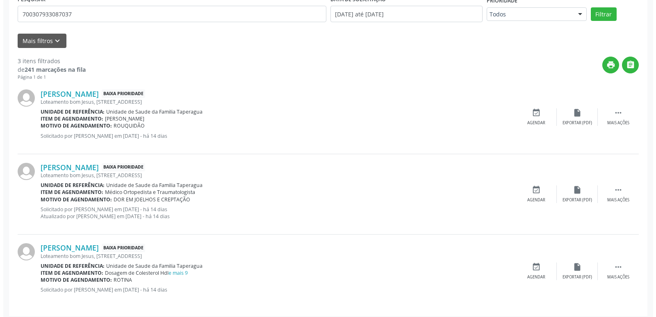
scroll to position [184, 0]
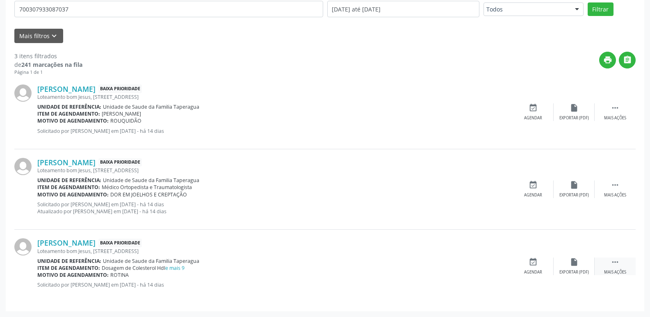
click at [623, 270] on div "Mais ações" at bounding box center [615, 273] width 22 height 6
click at [528, 268] on div "cancel Cancelar" at bounding box center [533, 267] width 41 height 18
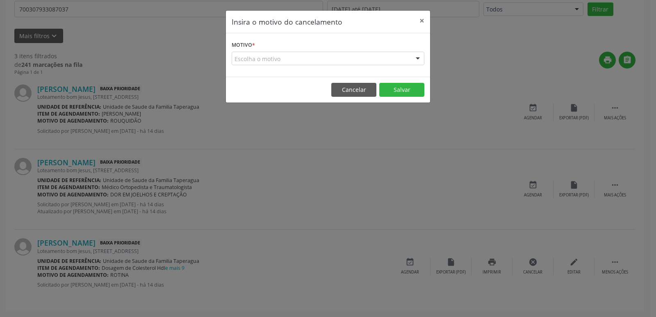
click at [329, 55] on div "Escolha o motivo" at bounding box center [328, 59] width 193 height 14
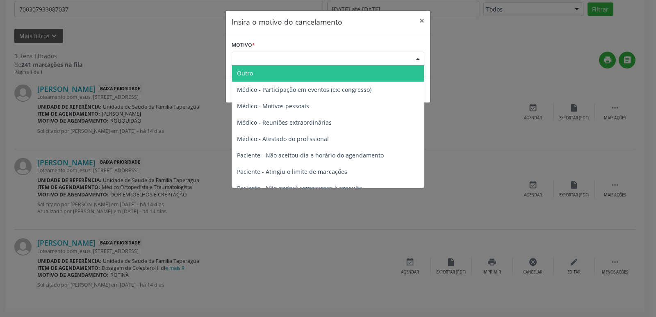
click at [325, 77] on span "Outro" at bounding box center [328, 73] width 192 height 16
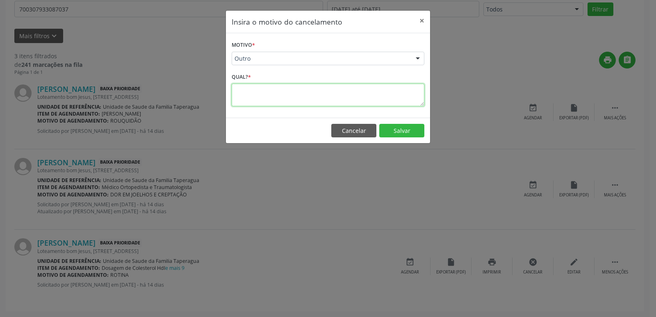
click at [319, 95] on textarea at bounding box center [328, 95] width 193 height 23
paste textarea "PACIENTE REALIZOU EXAMES DE LABORATÓRIO EM UM MUTIRÃO REALIZADO NA UBS DIA [DAT…"
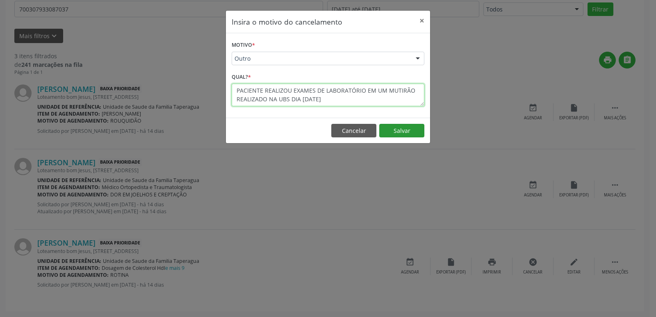
type textarea "PACIENTE REALIZOU EXAMES DE LABORATÓRIO EM UM MUTIRÃO REALIZADO NA UBS DIA [DAT…"
click at [407, 135] on button "Salvar" at bounding box center [401, 131] width 45 height 14
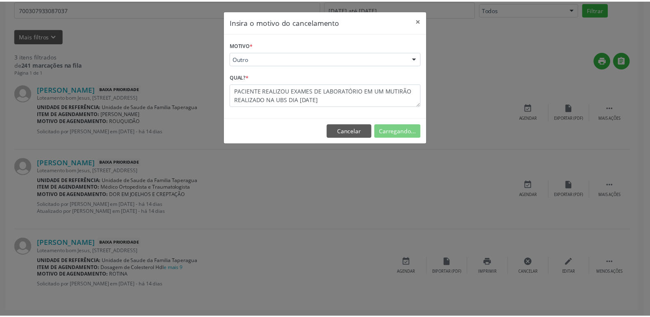
scroll to position [0, 0]
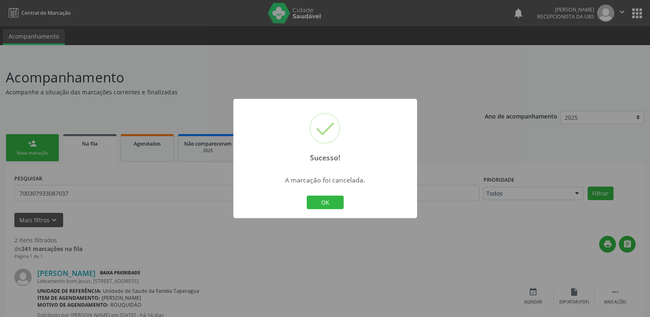
click at [534, 91] on div "Sucesso! × A marcação foi cancelada. OK Cancel" at bounding box center [325, 158] width 650 height 317
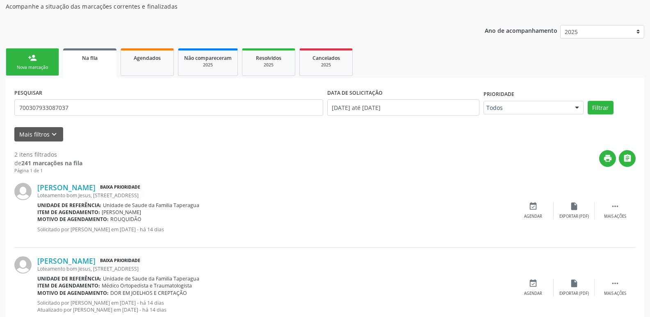
scroll to position [111, 0]
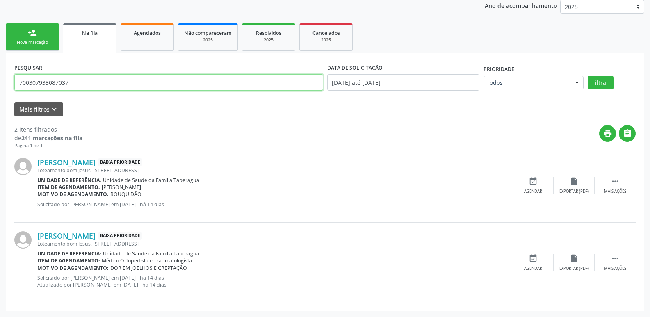
click at [199, 84] on input "700307933087037" at bounding box center [168, 82] width 309 height 16
paste input "908972559993"
type input "700908972559993"
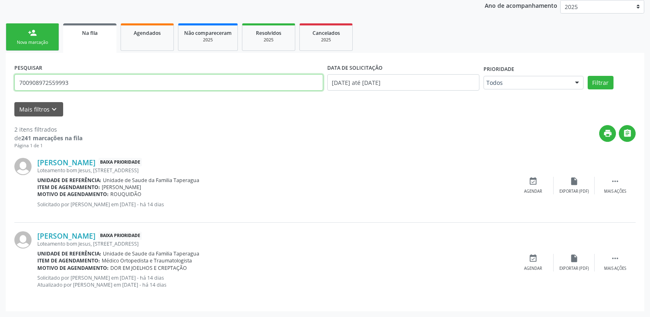
click at [588, 76] on button "Filtrar" at bounding box center [601, 83] width 26 height 14
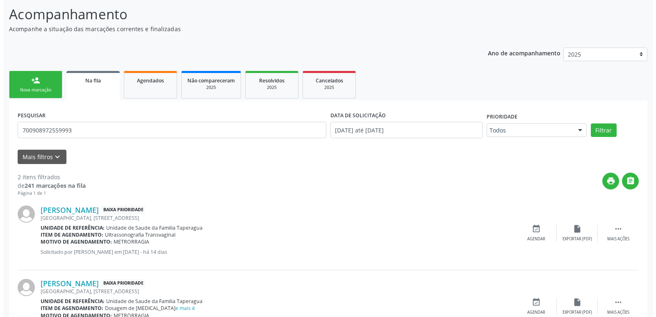
scroll to position [104, 0]
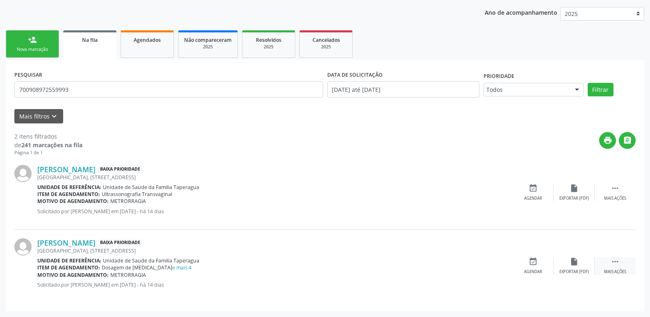
click at [613, 268] on div " Mais ações" at bounding box center [615, 266] width 41 height 18
click at [529, 265] on icon "cancel" at bounding box center [533, 261] width 9 height 9
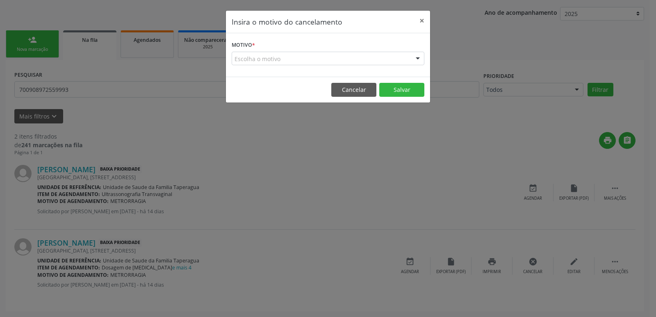
click at [346, 55] on div "Escolha o motivo" at bounding box center [328, 59] width 193 height 14
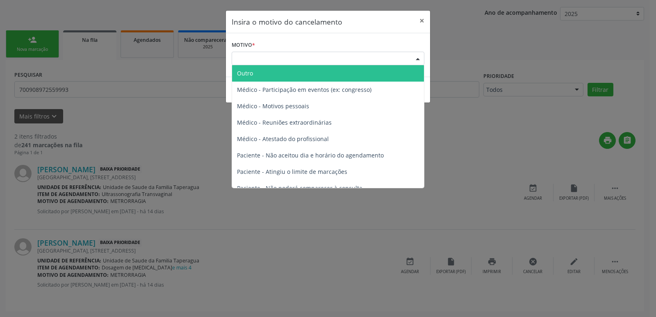
click at [341, 74] on span "Outro" at bounding box center [328, 73] width 192 height 16
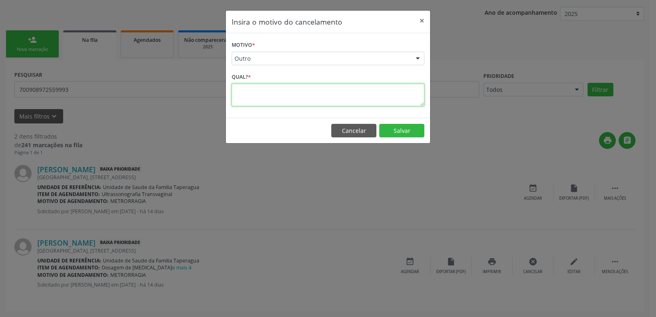
click at [330, 99] on textarea at bounding box center [328, 95] width 193 height 23
paste textarea "PACIENTE REALIZOU EXAMES DE LABORATÓRIO EM UM MUTIRÃO REALIZADO NA UBS DIA [DAT…"
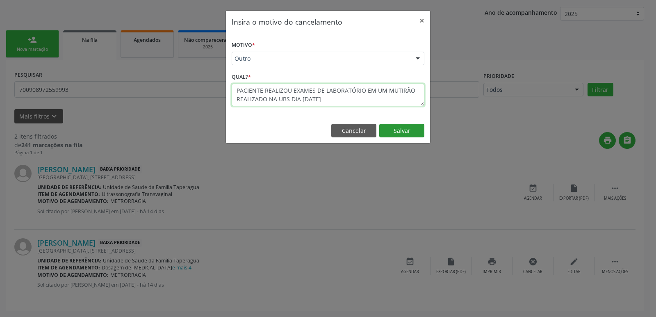
type textarea "PACIENTE REALIZOU EXAMES DE LABORATÓRIO EM UM MUTIRÃO REALIZADO NA UBS DIA [DAT…"
click at [404, 135] on button "Salvar" at bounding box center [401, 131] width 45 height 14
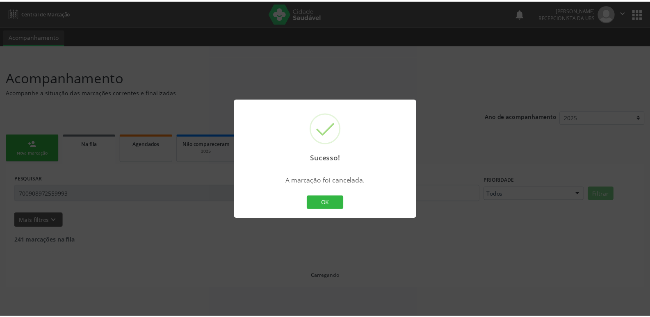
scroll to position [0, 0]
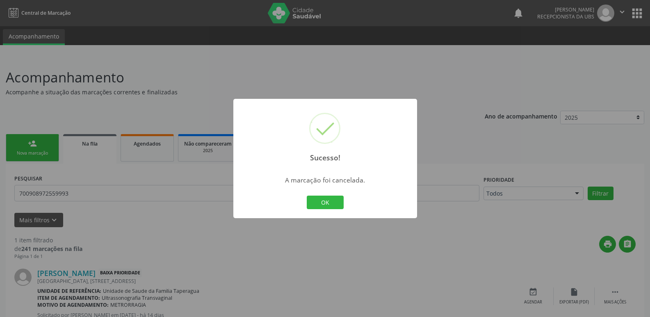
click at [462, 165] on div "Sucesso! × A marcação foi cancelada. OK Cancel" at bounding box center [325, 158] width 650 height 317
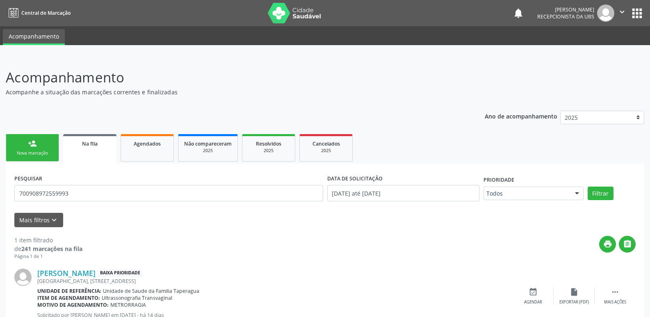
scroll to position [30, 0]
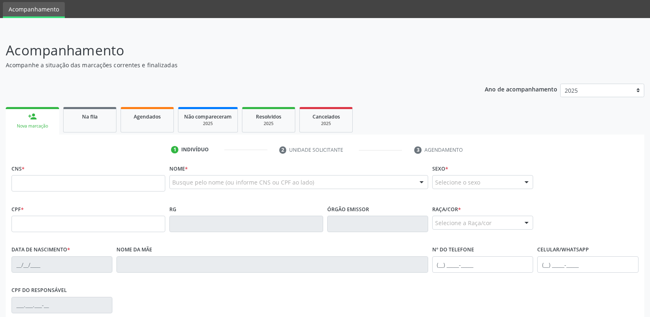
scroll to position [27, 0]
click at [134, 130] on link "Agendados" at bounding box center [147, 119] width 53 height 25
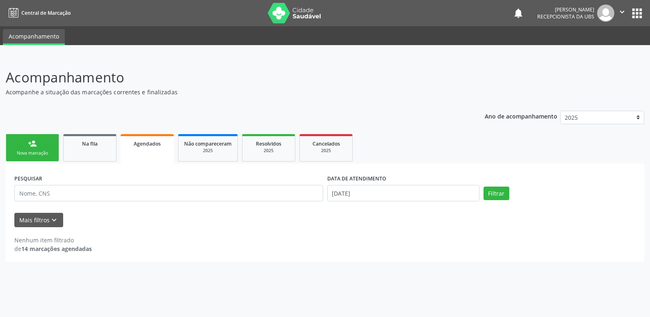
scroll to position [0, 0]
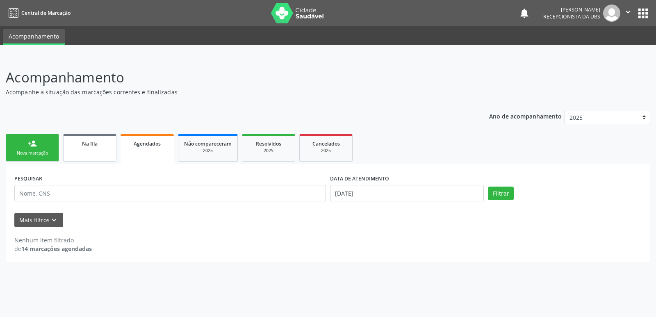
click at [84, 152] on link "Na fila" at bounding box center [89, 147] width 53 height 27
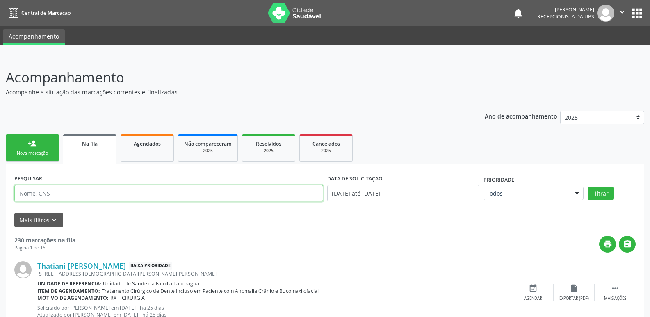
click at [160, 199] on input "text" at bounding box center [168, 193] width 309 height 16
paste input "705408447440690"
type input "705408447440690"
click at [588, 187] on button "Filtrar" at bounding box center [601, 194] width 26 height 14
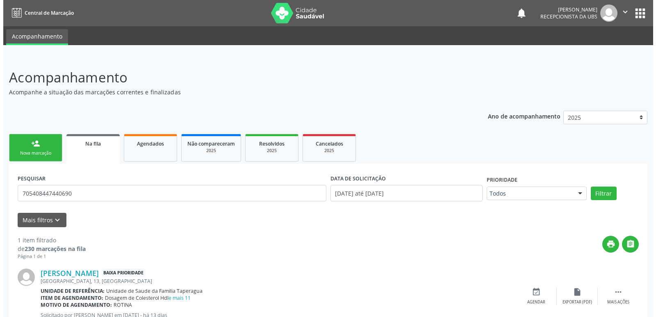
scroll to position [30, 0]
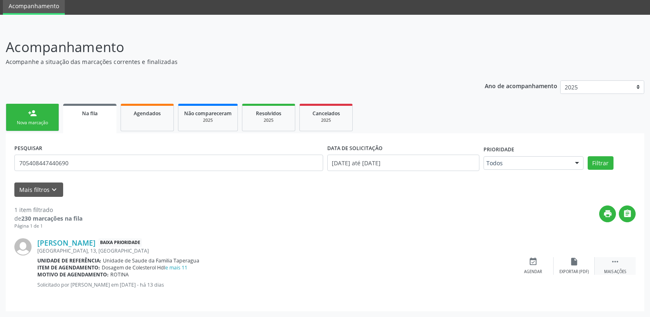
click at [610, 258] on div " Mais ações" at bounding box center [615, 266] width 41 height 18
click at [498, 269] on div "Imprimir" at bounding box center [492, 272] width 18 height 6
click at [533, 265] on icon "cancel" at bounding box center [533, 261] width 9 height 9
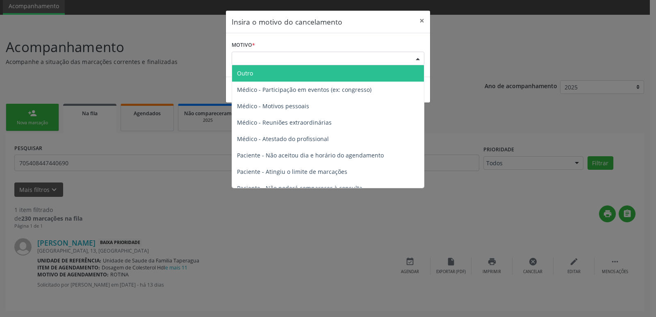
click at [310, 58] on div "Escolha o motivo" at bounding box center [328, 59] width 193 height 14
click at [311, 72] on span "Outro" at bounding box center [328, 73] width 192 height 16
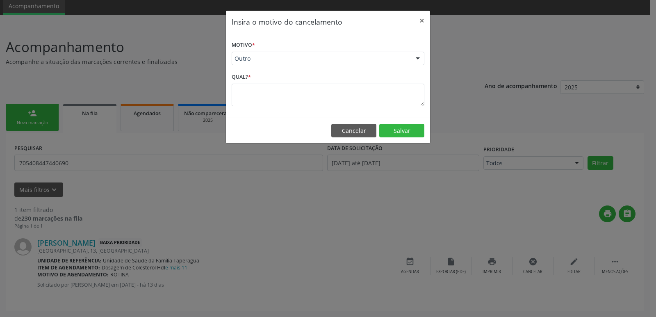
click at [312, 82] on div "Qual? *" at bounding box center [328, 88] width 193 height 35
click at [313, 89] on textarea at bounding box center [328, 95] width 193 height 23
paste textarea "PACIENTE REALIZOU EXAMES DE LABORATÓRIO EM UM MUTIRÃO REALIZADO NA UBS DIA [DAT…"
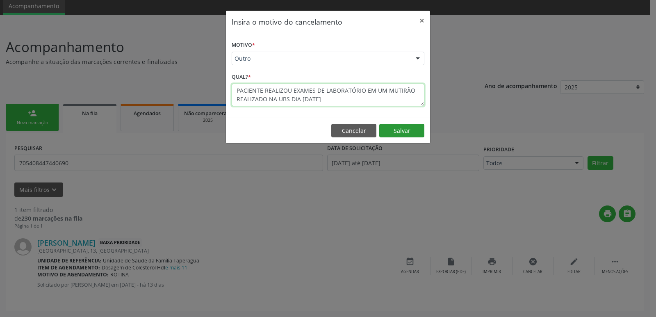
type textarea "PACIENTE REALIZOU EXAMES DE LABORATÓRIO EM UM MUTIRÃO REALIZADO NA UBS DIA [DAT…"
click at [402, 128] on button "Salvar" at bounding box center [401, 131] width 45 height 14
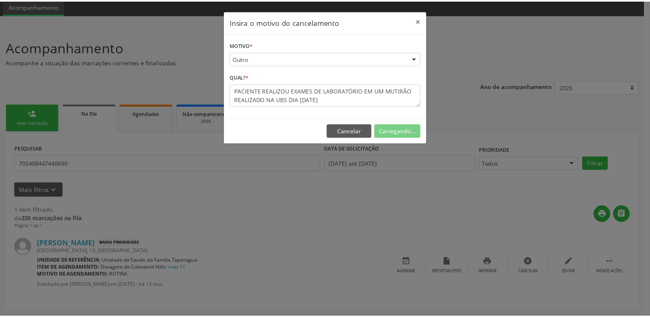
scroll to position [0, 0]
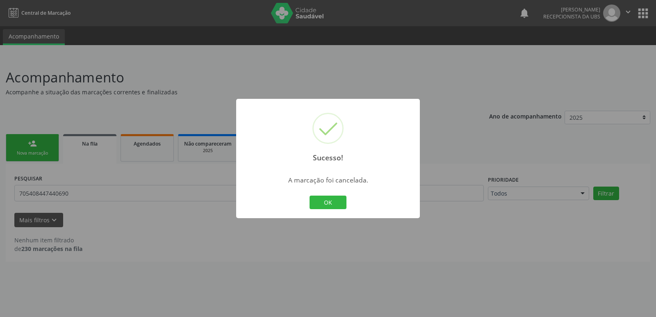
click at [505, 192] on div "Sucesso! × A marcação foi cancelada. OK Cancel" at bounding box center [328, 158] width 656 height 317
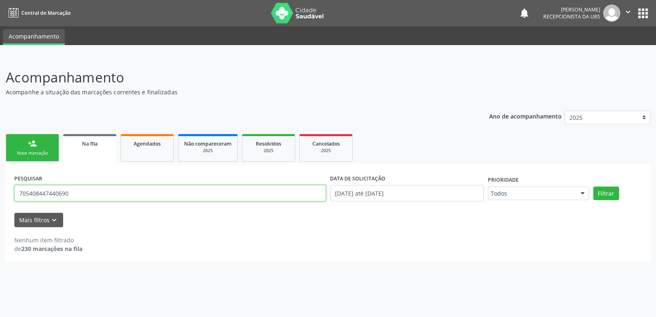
click at [133, 194] on input "705408447440690" at bounding box center [170, 193] width 312 height 16
paste input "898005170579812"
type input "898005170579812"
click at [594, 187] on button "Filtrar" at bounding box center [607, 194] width 26 height 14
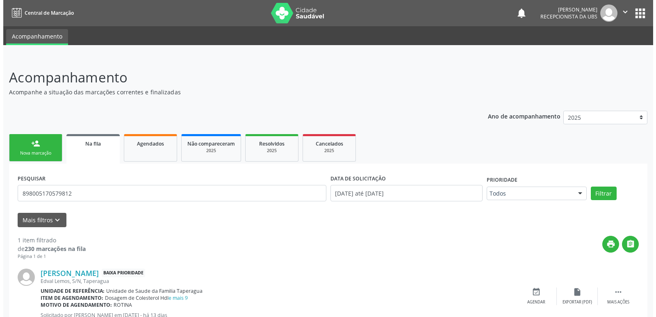
scroll to position [30, 0]
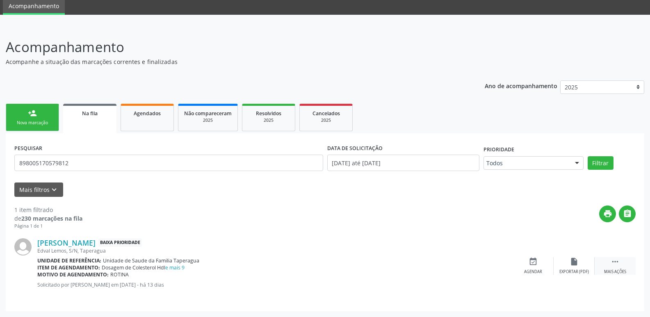
click at [627, 261] on div " Mais ações" at bounding box center [615, 266] width 41 height 18
click at [529, 265] on icon "cancel" at bounding box center [533, 261] width 9 height 9
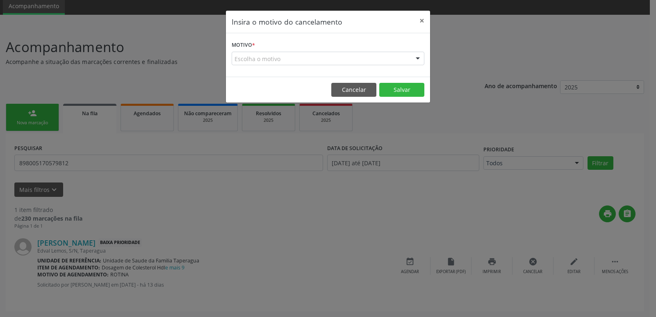
click at [359, 58] on div "Escolha o motivo" at bounding box center [328, 59] width 193 height 14
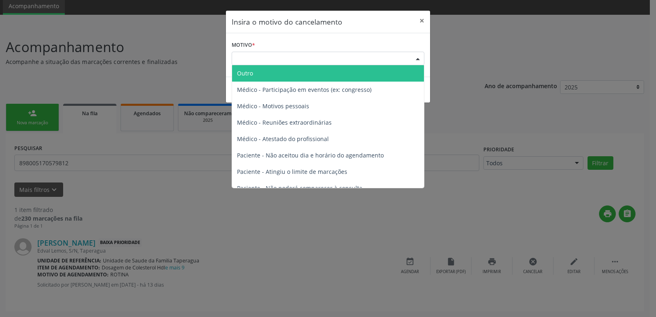
click at [350, 75] on span "Outro" at bounding box center [328, 73] width 192 height 16
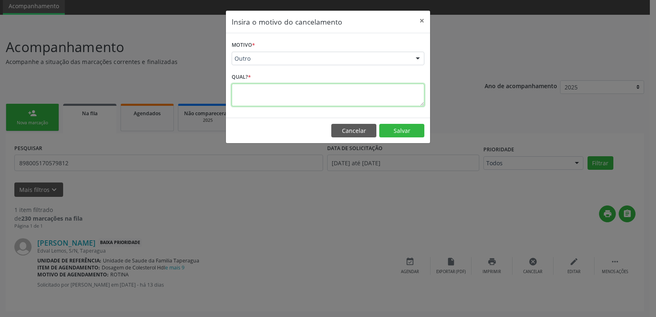
click at [346, 87] on textarea at bounding box center [328, 95] width 193 height 23
paste textarea "PACIENTE REALIZOU EXAMES DE LABORATÓRIO EM UM MUTIRÃO REALIZADO NA UBS DIA [DAT…"
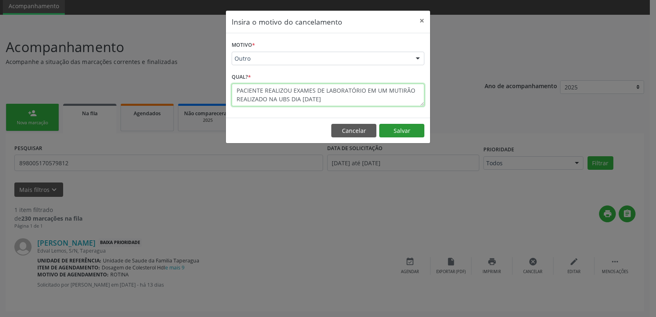
type textarea "PACIENTE REALIZOU EXAMES DE LABORATÓRIO EM UM MUTIRÃO REALIZADO NA UBS DIA [DAT…"
click at [407, 131] on button "Salvar" at bounding box center [401, 131] width 45 height 14
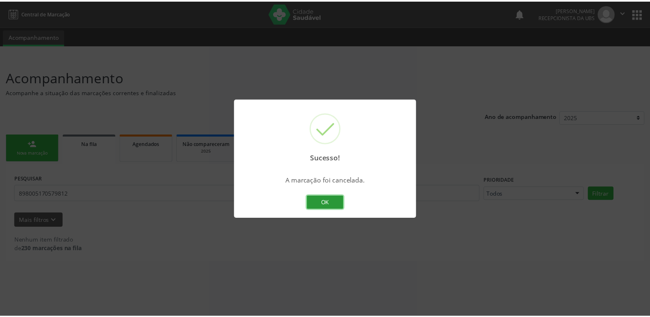
scroll to position [0, 0]
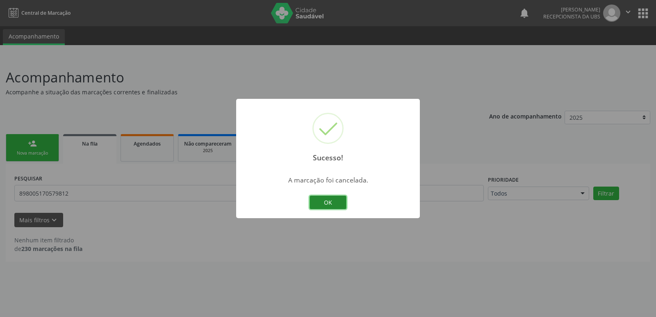
click at [331, 197] on button "OK" at bounding box center [328, 203] width 37 height 14
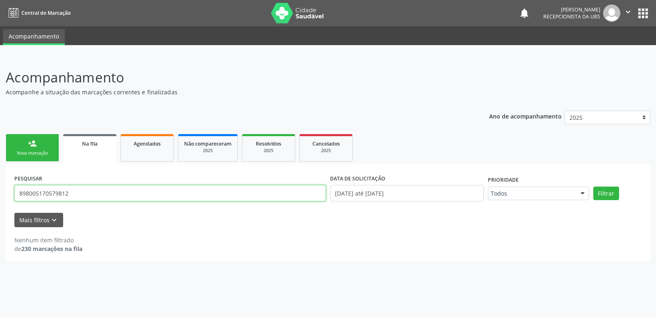
click at [201, 198] on input "898005170579812" at bounding box center [170, 193] width 312 height 16
paste input "709605676318875"
type input "709605676318875"
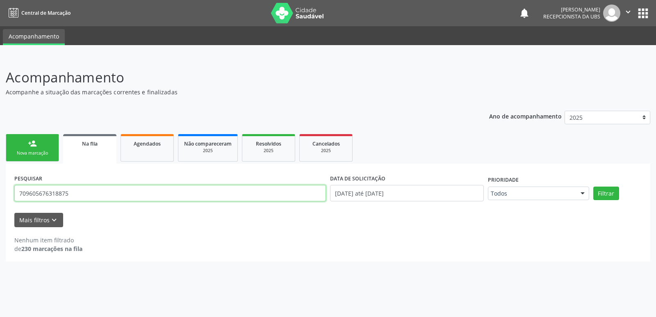
click at [594, 187] on button "Filtrar" at bounding box center [607, 194] width 26 height 14
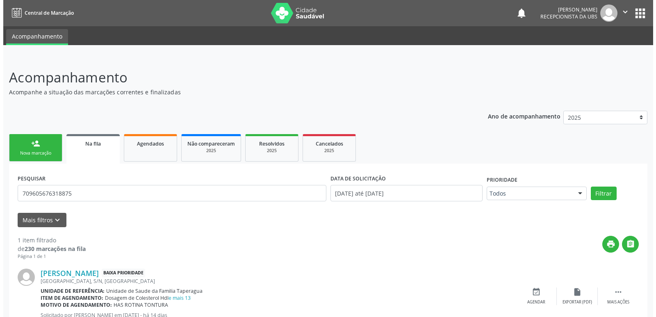
scroll to position [30, 0]
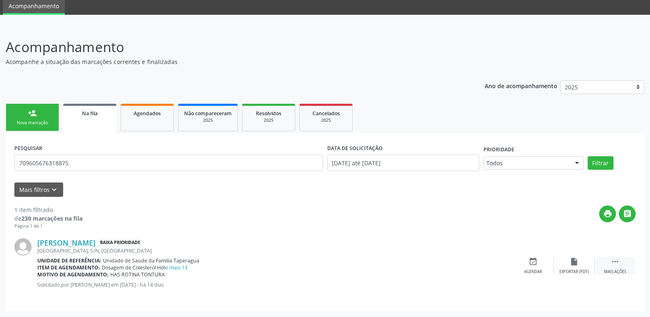
click at [609, 263] on div " Mais ações" at bounding box center [615, 266] width 41 height 18
click at [537, 264] on icon "cancel" at bounding box center [533, 261] width 9 height 9
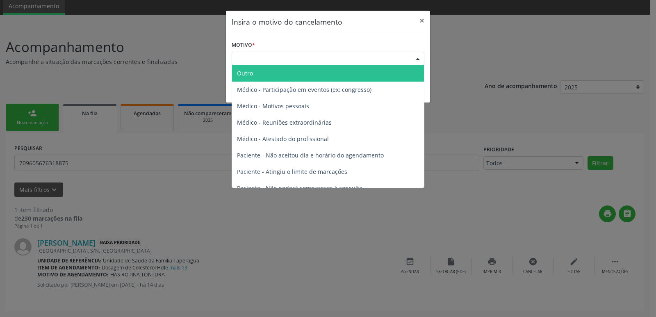
click at [354, 59] on div "Escolha o motivo" at bounding box center [328, 59] width 193 height 14
click at [351, 78] on span "Outro" at bounding box center [328, 73] width 192 height 16
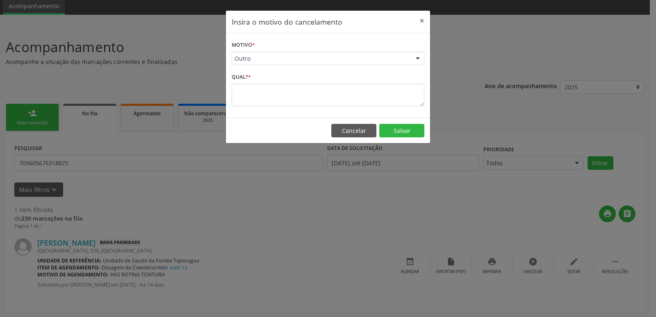
click at [350, 79] on div "Qual? *" at bounding box center [328, 88] width 193 height 35
click at [348, 89] on textarea at bounding box center [328, 95] width 193 height 23
paste textarea "PACIENTE REALIZOU EXAMES DE LABORATÓRIO EM UM MUTIRÃO REALIZADO NA UBS DIA [DAT…"
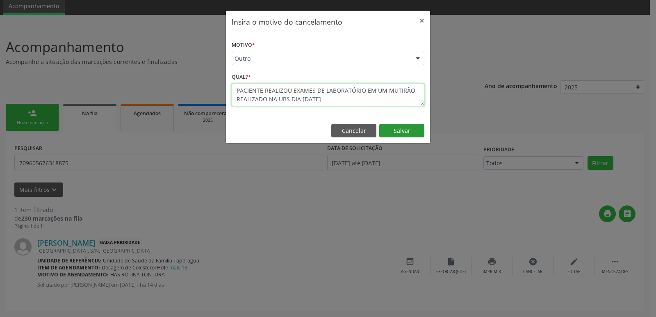
type textarea "PACIENTE REALIZOU EXAMES DE LABORATÓRIO EM UM MUTIRÃO REALIZADO NA UBS DIA [DAT…"
click at [413, 133] on button "Salvar" at bounding box center [401, 131] width 45 height 14
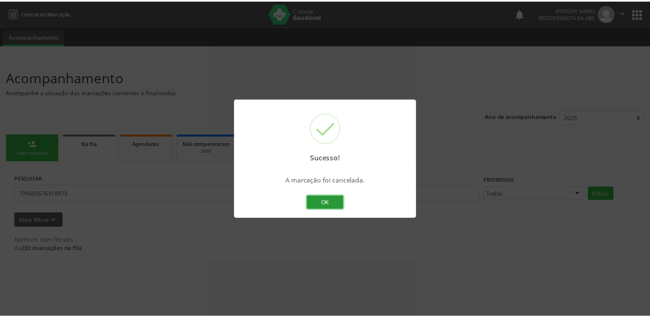
scroll to position [0, 0]
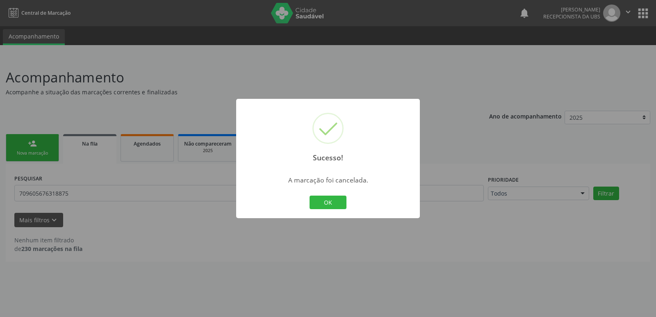
click at [138, 172] on div "Sucesso! × A marcação foi cancelada. OK Cancel" at bounding box center [328, 158] width 656 height 317
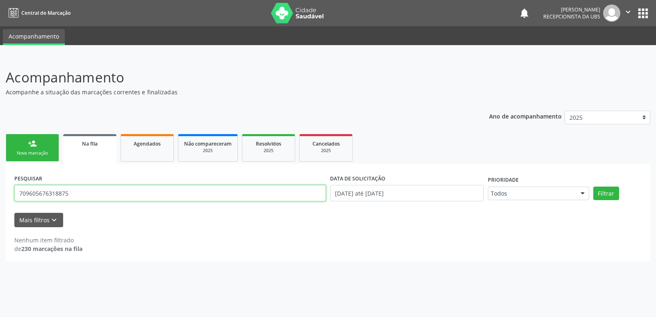
click at [107, 200] on input "709605676318875" at bounding box center [170, 193] width 312 height 16
paste input "400288865476"
click at [594, 187] on button "Filtrar" at bounding box center [607, 194] width 26 height 14
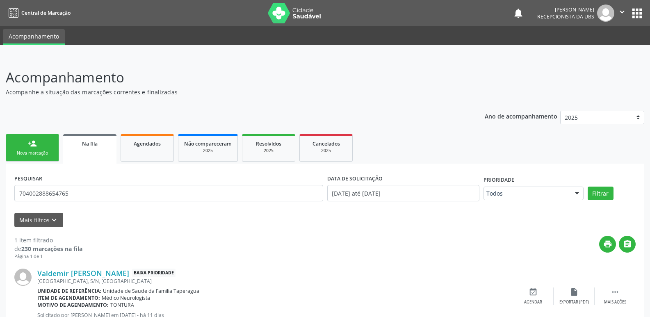
scroll to position [30, 0]
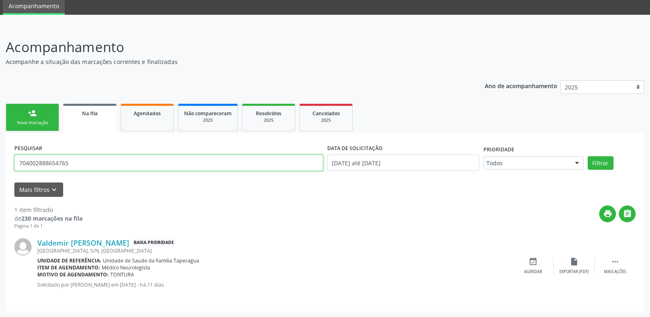
click at [170, 168] on input "704002888654765" at bounding box center [168, 163] width 309 height 16
paste input "2501339488732"
type input "702501339488732"
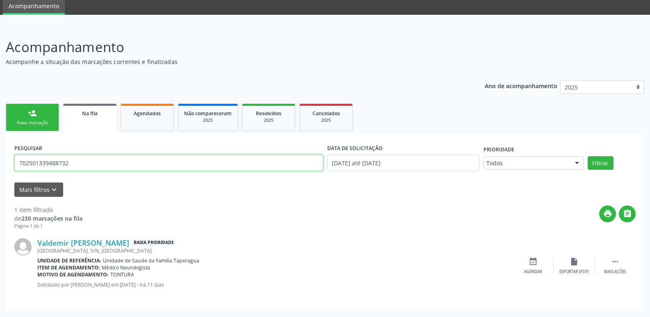
click at [588, 156] on button "Filtrar" at bounding box center [601, 163] width 26 height 14
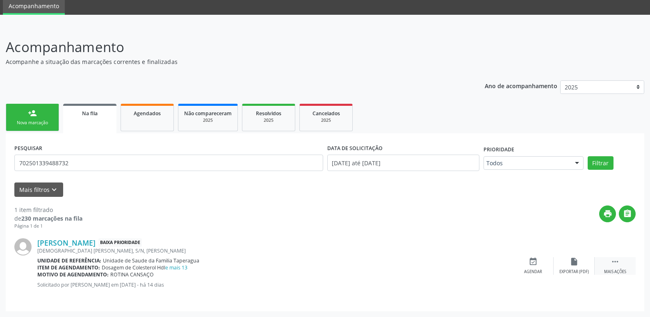
click at [605, 273] on div "Mais ações" at bounding box center [615, 272] width 22 height 6
click at [533, 263] on icon "cancel" at bounding box center [533, 261] width 9 height 9
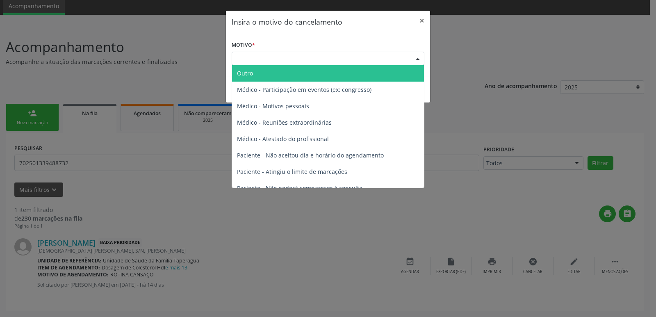
click at [357, 55] on div "Escolha o motivo" at bounding box center [328, 59] width 193 height 14
click at [351, 70] on span "Outro" at bounding box center [328, 73] width 192 height 16
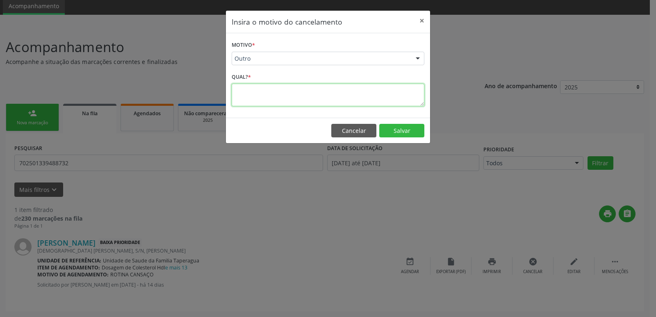
click at [343, 102] on textarea at bounding box center [328, 95] width 193 height 23
paste textarea "PACIENTE REALIZOU EXAMES DE LABORATÓRIO EM UM MUTIRÃO REALIZADO NA UBS DIA [DAT…"
type textarea "PACIENTE REALIZOU EXAMES DE LABORATÓRIO EM UM MUTIRÃO REALIZADO NA UBS DIA [DAT…"
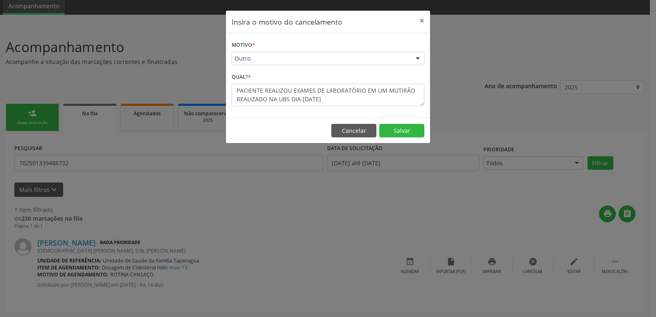
click at [407, 137] on footer "Cancelar Salvar" at bounding box center [328, 131] width 204 height 26
click at [407, 130] on button "Salvar" at bounding box center [401, 131] width 45 height 14
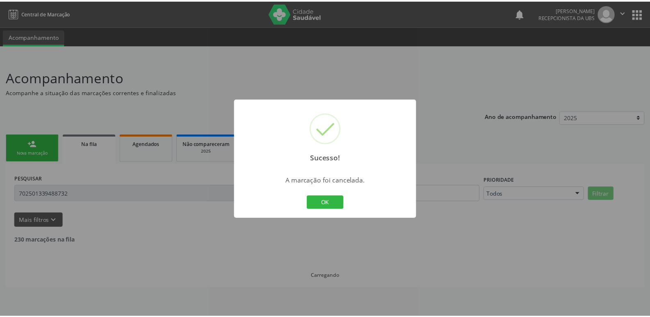
scroll to position [0, 0]
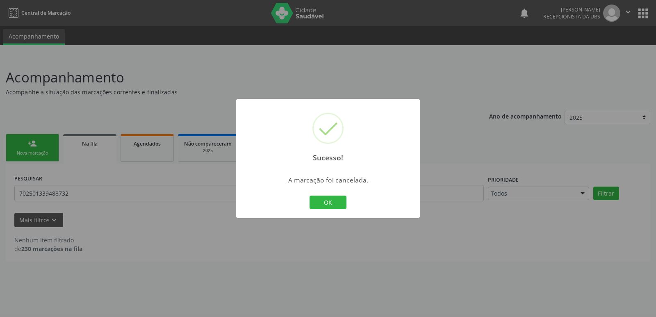
click at [491, 126] on div "Sucesso! × A marcação foi cancelada. OK Cancel" at bounding box center [328, 158] width 656 height 317
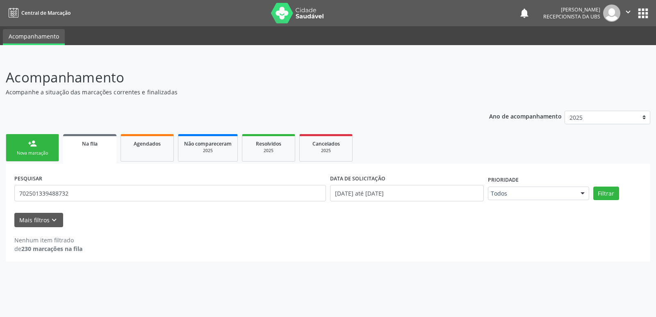
click at [111, 185] on div "PESQUISAR 702501339488732" at bounding box center [170, 189] width 316 height 35
click at [112, 188] on input "702501339488732" at bounding box center [170, 193] width 312 height 16
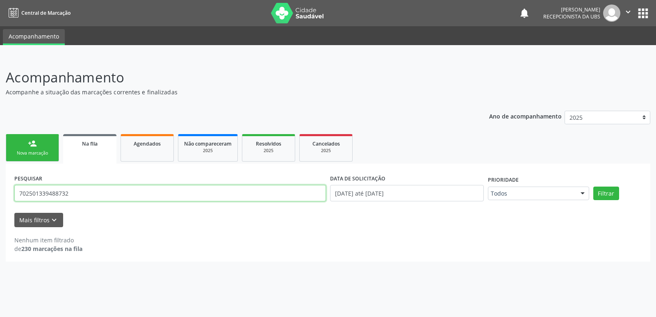
click at [112, 188] on input "702501339488732" at bounding box center [170, 193] width 312 height 16
paste input "006356485583"
type input "702006356485583"
click at [594, 187] on button "Filtrar" at bounding box center [607, 194] width 26 height 14
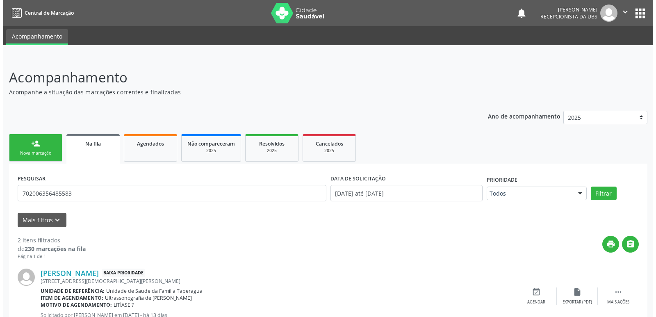
scroll to position [104, 0]
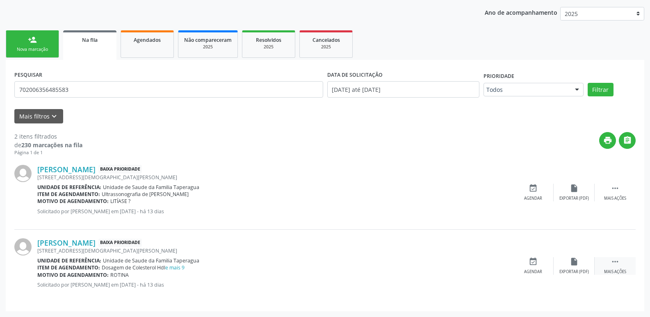
click at [627, 263] on div " Mais ações" at bounding box center [615, 266] width 41 height 18
click at [535, 268] on div "cancel Cancelar" at bounding box center [533, 266] width 41 height 18
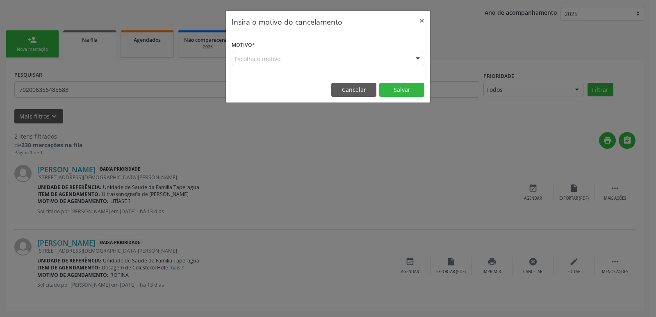
click at [384, 61] on div "Escolha o motivo" at bounding box center [328, 59] width 193 height 14
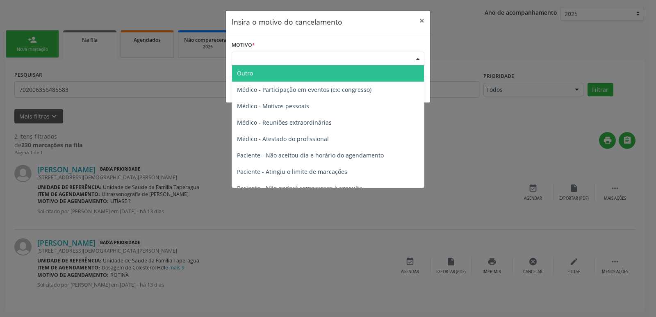
click at [372, 76] on span "Outro" at bounding box center [328, 73] width 192 height 16
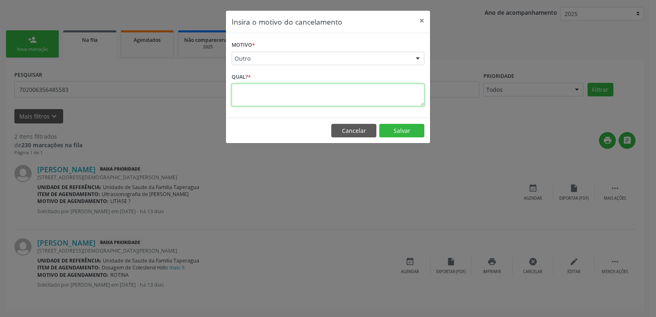
click at [357, 98] on textarea at bounding box center [328, 95] width 193 height 23
paste textarea "PACIENTE REALIZOU EXAMES DE LABORATÓRIO EM UM MUTIRÃO REALIZADO NA UBS DIA [DAT…"
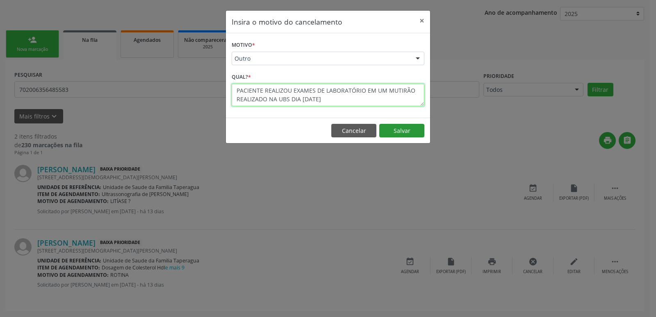
type textarea "PACIENTE REALIZOU EXAMES DE LABORATÓRIO EM UM MUTIRÃO REALIZADO NA UBS DIA [DAT…"
click at [405, 135] on button "Salvar" at bounding box center [401, 131] width 45 height 14
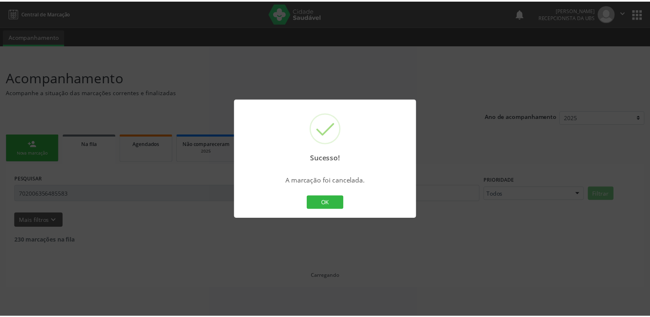
scroll to position [0, 0]
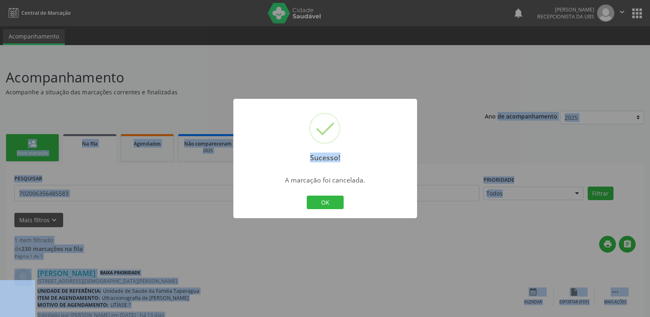
drag, startPoint x: 567, startPoint y: 106, endPoint x: 656, endPoint y: 71, distance: 96.3
click at [650, 71] on html "Central de Marcação notifications Maria Samara da Silva Recepcionista da UBS  …" at bounding box center [325, 158] width 650 height 317
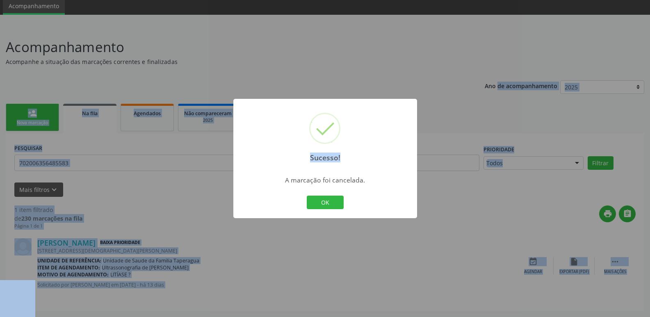
click at [527, 126] on div "Sucesso! × A marcação foi cancelada. OK Cancel" at bounding box center [325, 158] width 650 height 317
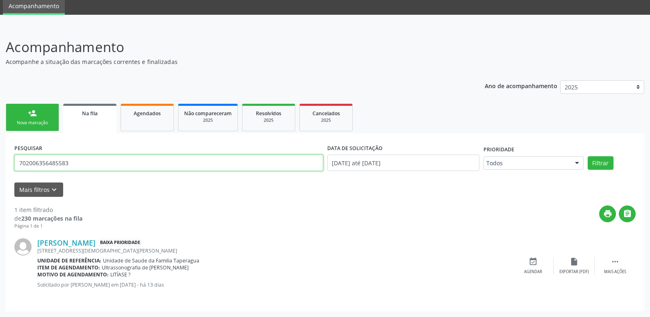
click at [154, 165] on input "702006356485583" at bounding box center [168, 163] width 309 height 16
paste input "3006853719378"
type input "703006853719378"
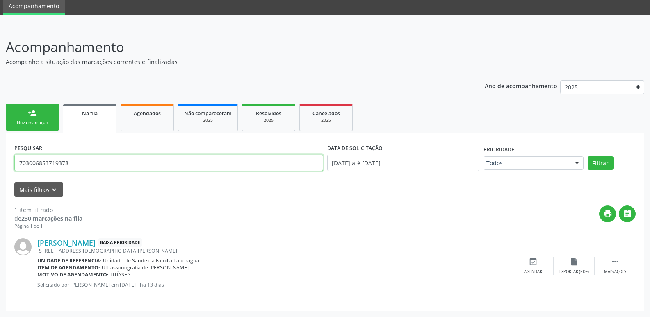
click at [588, 156] on button "Filtrar" at bounding box center [601, 163] width 26 height 14
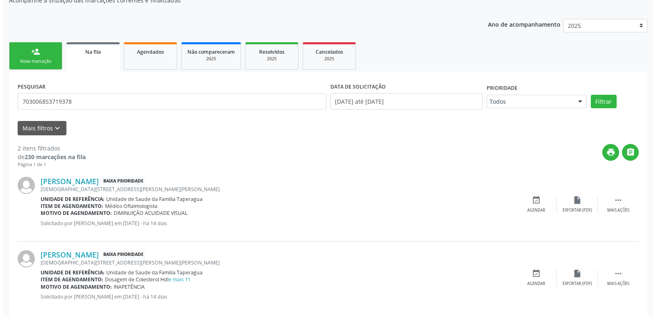
scroll to position [104, 0]
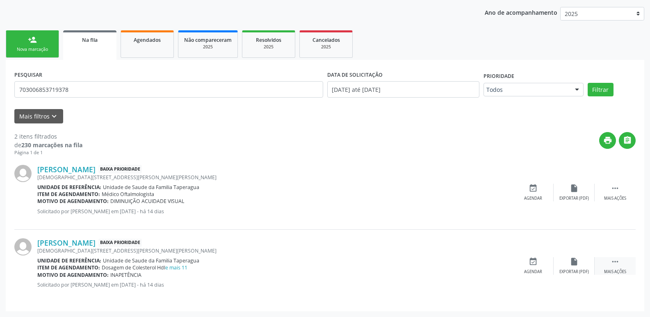
click at [628, 261] on div " Mais ações" at bounding box center [615, 266] width 41 height 18
click at [538, 267] on div "cancel Cancelar" at bounding box center [533, 266] width 41 height 18
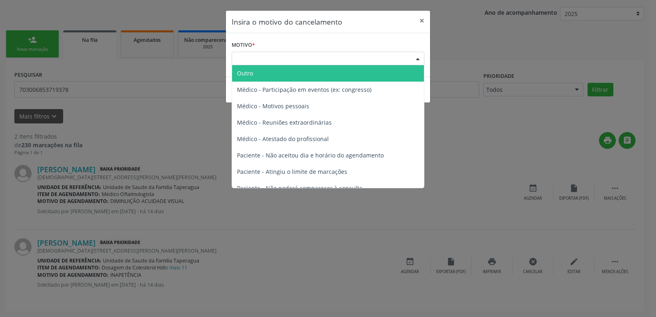
click at [345, 59] on div "Escolha o motivo" at bounding box center [328, 59] width 193 height 14
click at [341, 71] on span "Outro" at bounding box center [328, 73] width 192 height 16
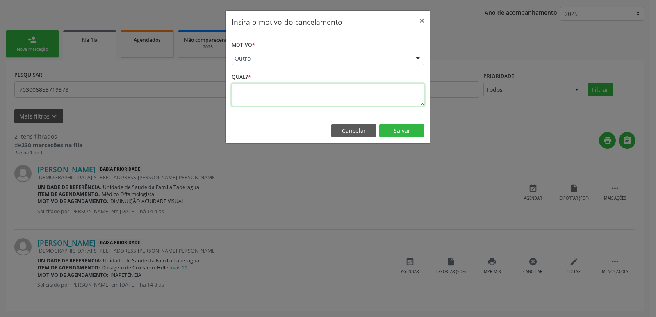
click at [336, 89] on textarea at bounding box center [328, 95] width 193 height 23
paste textarea "PACIENTE REALIZOU EXAMES DE LABORATÓRIO EM UM MUTIRÃO REALIZADO NA UBS DIA [DAT…"
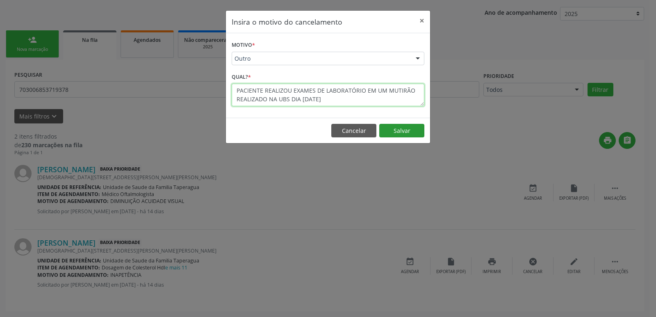
type textarea "PACIENTE REALIZOU EXAMES DE LABORATÓRIO EM UM MUTIRÃO REALIZADO NA UBS DIA [DAT…"
click at [411, 128] on button "Salvar" at bounding box center [401, 131] width 45 height 14
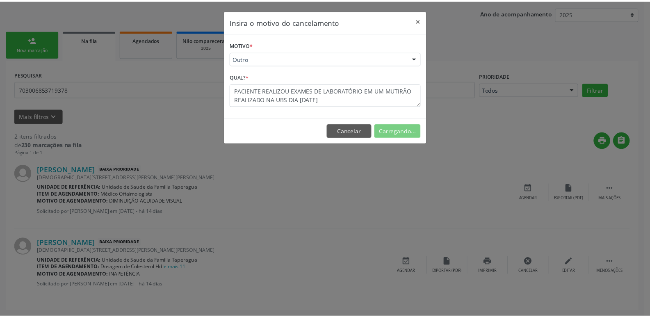
scroll to position [0, 0]
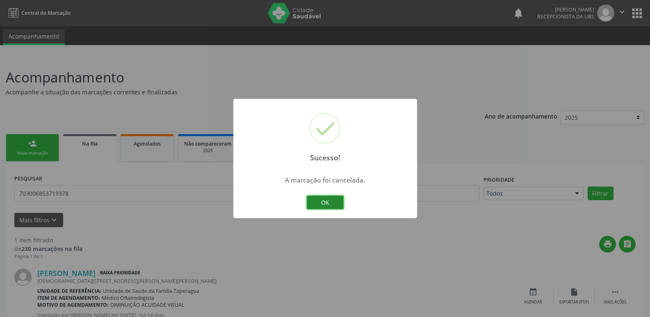
click at [332, 204] on button "OK" at bounding box center [325, 203] width 37 height 14
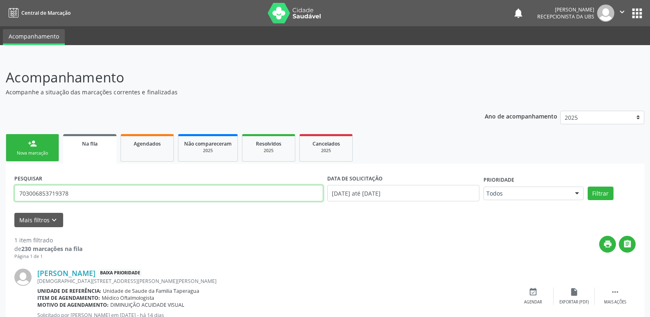
click at [182, 192] on input "703006853719378" at bounding box center [168, 193] width 309 height 16
paste input "0609942655866"
type input "700609942655866"
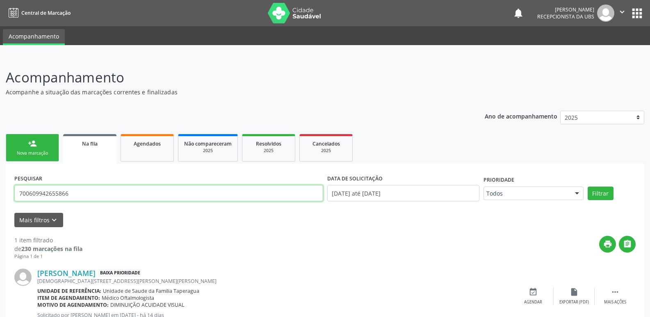
click at [588, 187] on button "Filtrar" at bounding box center [601, 194] width 26 height 14
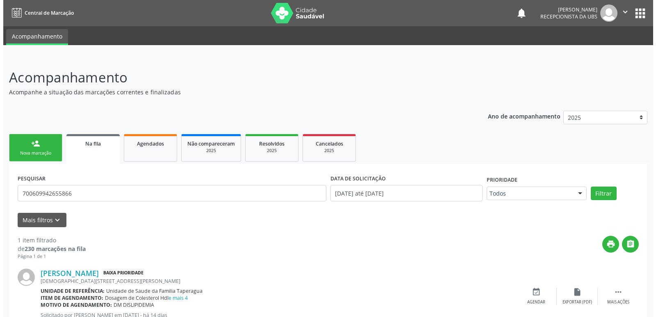
scroll to position [30, 0]
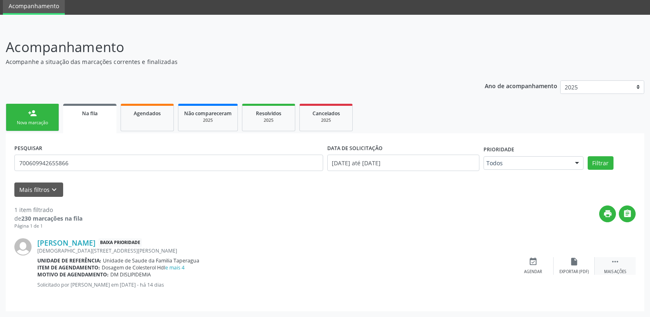
click at [622, 257] on div " Mais ações" at bounding box center [615, 266] width 41 height 18
click at [542, 264] on div "cancel Cancelar" at bounding box center [533, 266] width 41 height 18
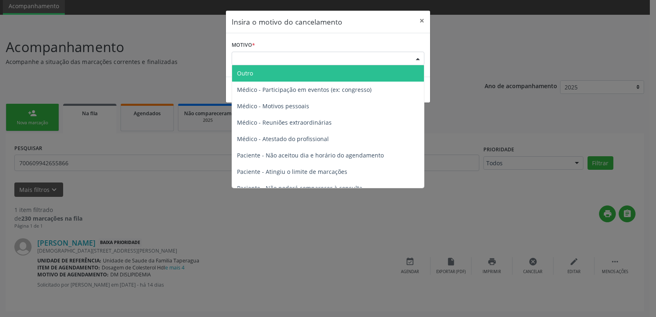
click at [345, 63] on div "Escolha o motivo" at bounding box center [328, 59] width 193 height 14
click at [344, 74] on span "Outro" at bounding box center [328, 73] width 192 height 16
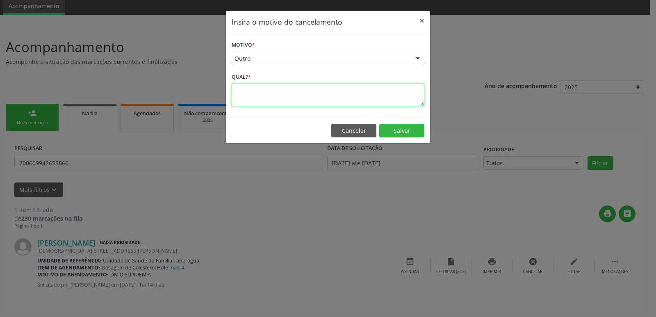
click at [343, 89] on textarea at bounding box center [328, 95] width 193 height 23
paste textarea "PACIENTE REALIZOU EXAMES DE LABORATÓRIO EM UM MUTIRÃO REALIZADO NA UBS DIA [DAT…"
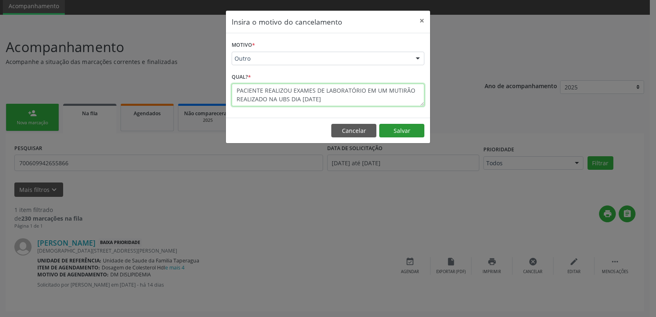
type textarea "PACIENTE REALIZOU EXAMES DE LABORATÓRIO EM UM MUTIRÃO REALIZADO NA UBS DIA [DAT…"
click at [393, 130] on button "Salvar" at bounding box center [401, 131] width 45 height 14
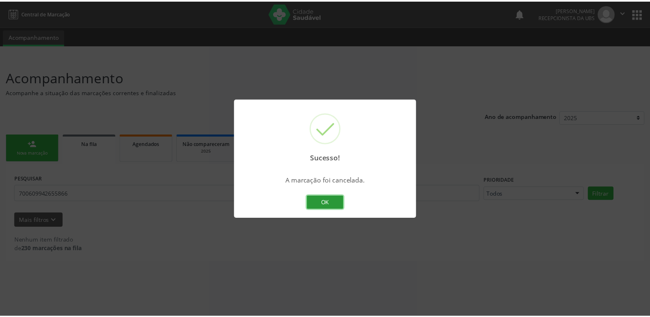
scroll to position [0, 0]
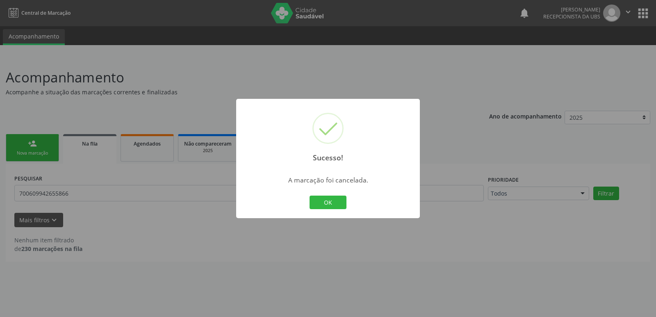
click at [331, 210] on div "OK Cancel" at bounding box center [328, 202] width 41 height 17
click at [179, 194] on div "Sucesso! × A marcação foi cancelada. OK Cancel" at bounding box center [328, 158] width 656 height 317
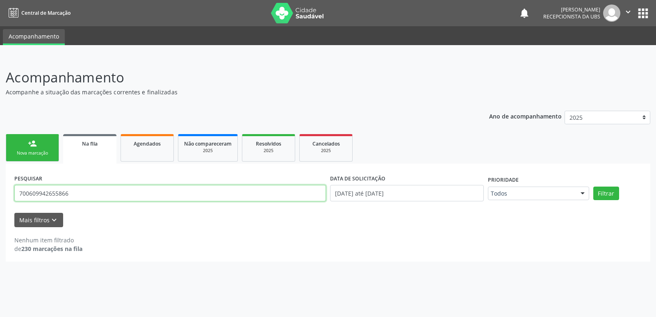
click at [179, 194] on input "700609942655866" at bounding box center [170, 193] width 312 height 16
paste input "6002847977744"
type input "706002847977744"
click at [594, 187] on button "Filtrar" at bounding box center [607, 194] width 26 height 14
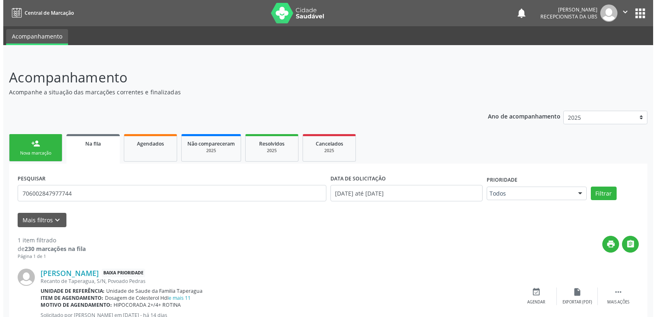
scroll to position [30, 0]
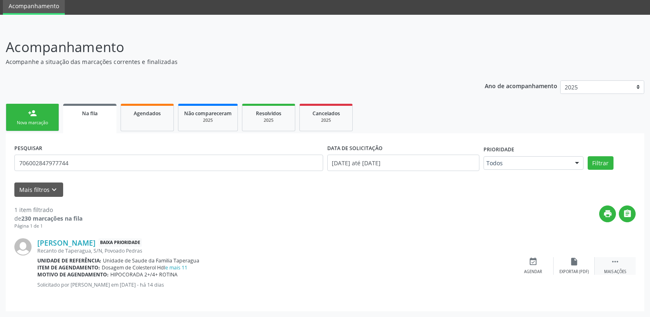
click at [612, 265] on icon "" at bounding box center [615, 261] width 9 height 9
click at [536, 263] on icon "cancel" at bounding box center [533, 261] width 9 height 9
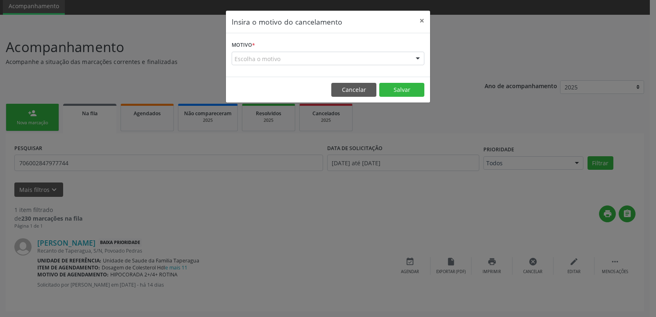
click at [384, 59] on div "Escolha o motivo" at bounding box center [328, 59] width 193 height 14
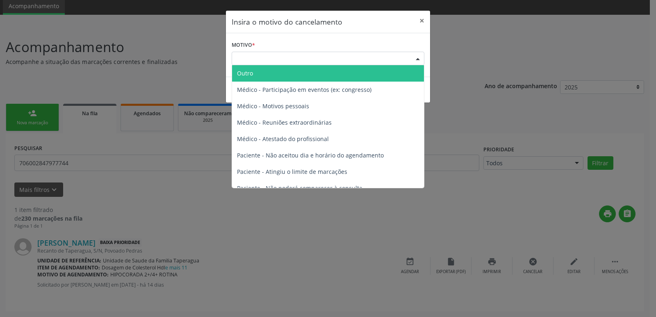
click at [376, 72] on span "Outro" at bounding box center [328, 73] width 192 height 16
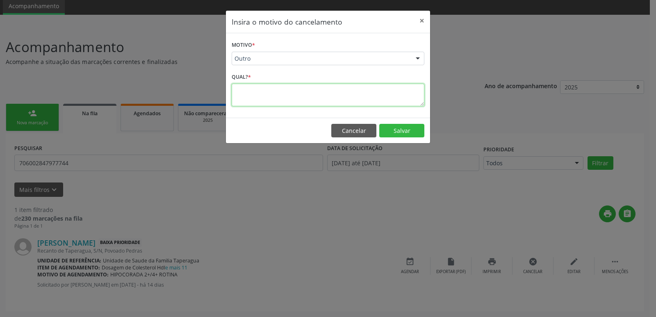
click at [372, 87] on textarea at bounding box center [328, 95] width 193 height 23
paste textarea "PACIENTE REALIZOU EXAMES DE LABORATÓRIO EM UM MUTIRÃO REALIZADO NA UBS DIA [DAT…"
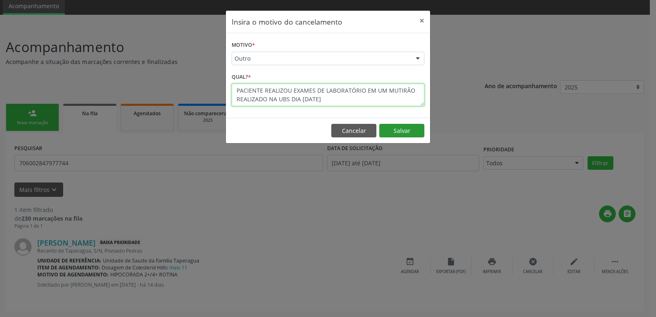
type textarea "PACIENTE REALIZOU EXAMES DE LABORATÓRIO EM UM MUTIRÃO REALIZADO NA UBS DIA [DAT…"
click at [402, 126] on button "Salvar" at bounding box center [401, 131] width 45 height 14
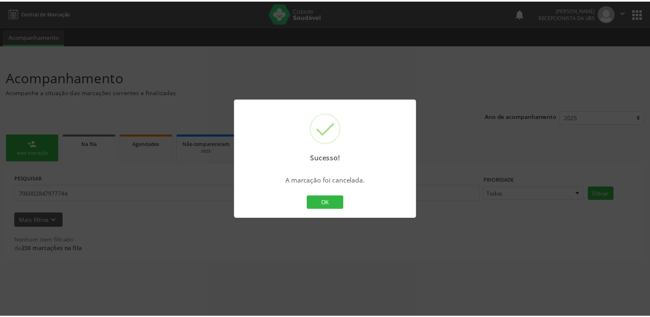
scroll to position [0, 0]
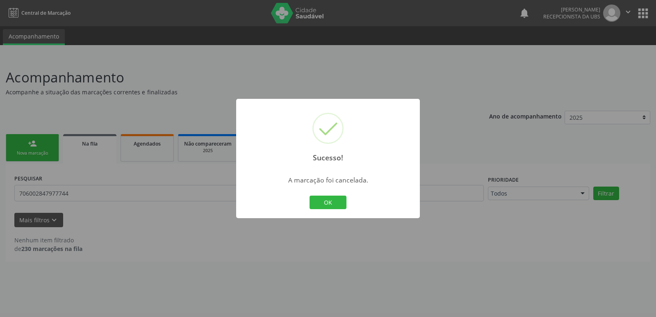
click at [217, 174] on div "Sucesso! × A marcação foi cancelada. OK Cancel" at bounding box center [328, 158] width 656 height 317
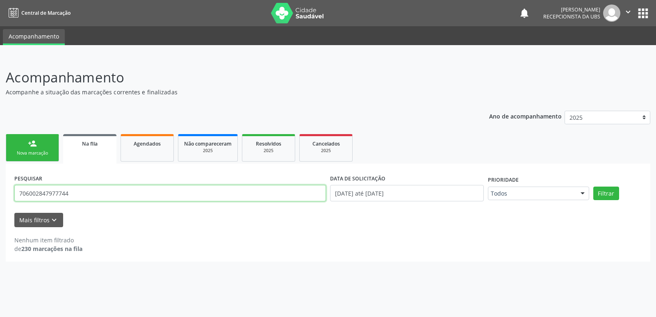
click at [159, 194] on input "706002847977744" at bounding box center [170, 193] width 312 height 16
paste input "0407402184448"
type input "700407402184448"
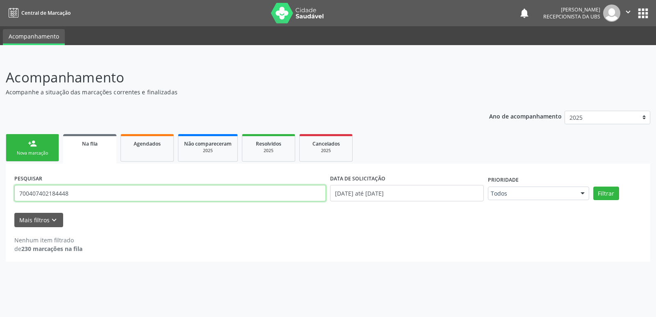
click at [594, 187] on button "Filtrar" at bounding box center [607, 194] width 26 height 14
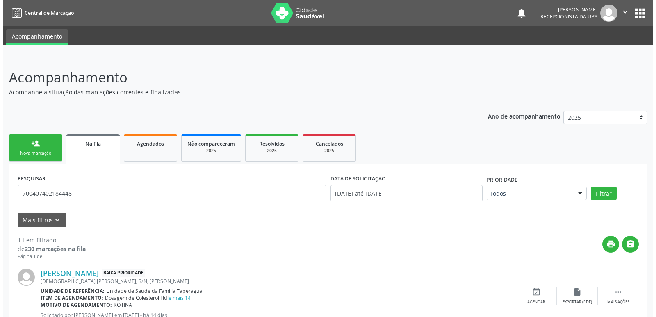
scroll to position [30, 0]
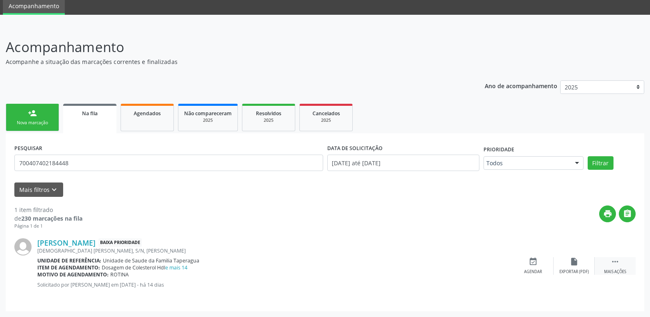
click at [611, 262] on icon "" at bounding box center [615, 261] width 9 height 9
click at [535, 270] on div "Cancelar" at bounding box center [532, 272] width 19 height 6
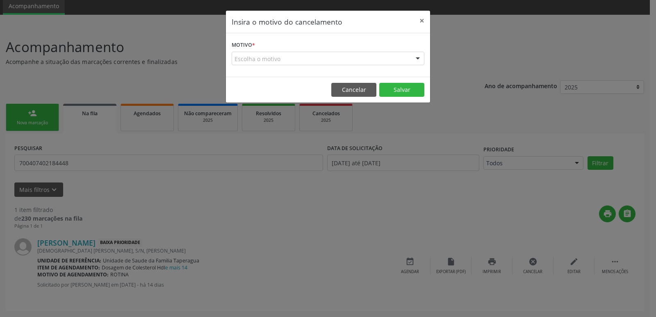
click at [362, 57] on div "Escolha o motivo" at bounding box center [328, 59] width 193 height 14
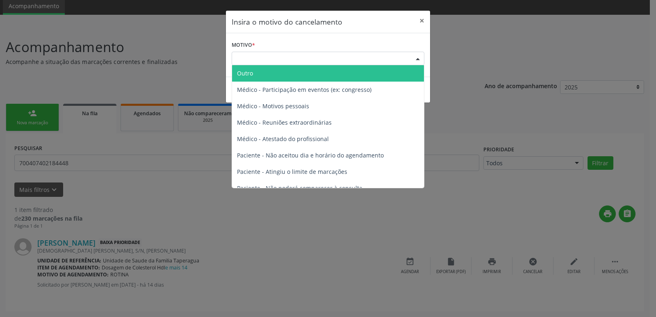
click at [353, 74] on span "Outro" at bounding box center [328, 73] width 192 height 16
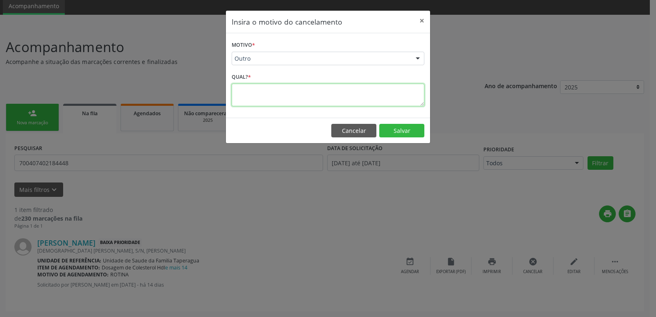
click at [350, 89] on textarea at bounding box center [328, 95] width 193 height 23
paste textarea "PACIENTE REALIZOU EXAMES DE LABORATÓRIO EM UM MUTIRÃO REALIZADO NA UBS DIA [DAT…"
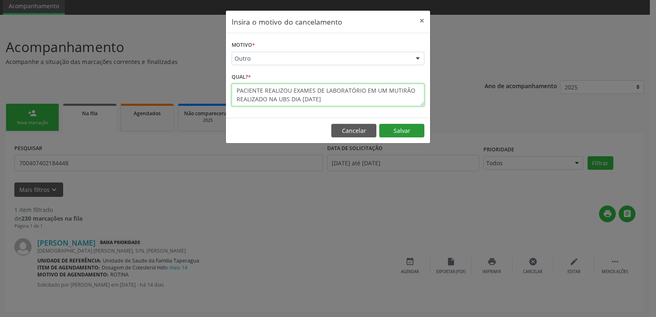
type textarea "PACIENTE REALIZOU EXAMES DE LABORATÓRIO EM UM MUTIRÃO REALIZADO NA UBS DIA [DAT…"
click at [402, 130] on button "Salvar" at bounding box center [401, 131] width 45 height 14
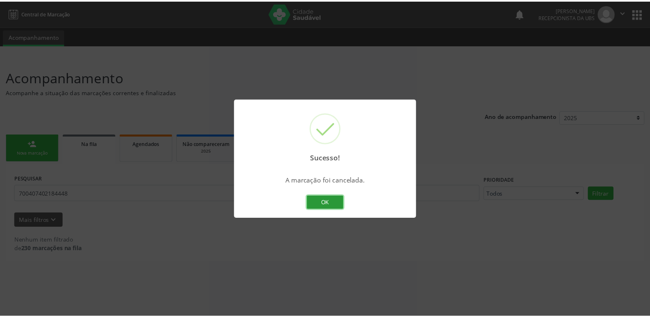
scroll to position [0, 0]
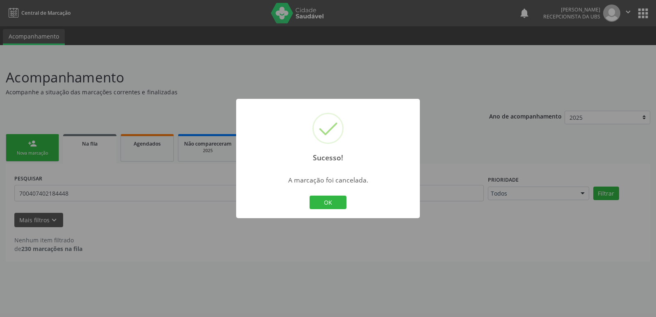
click at [173, 139] on div "Sucesso! × A marcação foi cancelada. OK Cancel" at bounding box center [328, 158] width 656 height 317
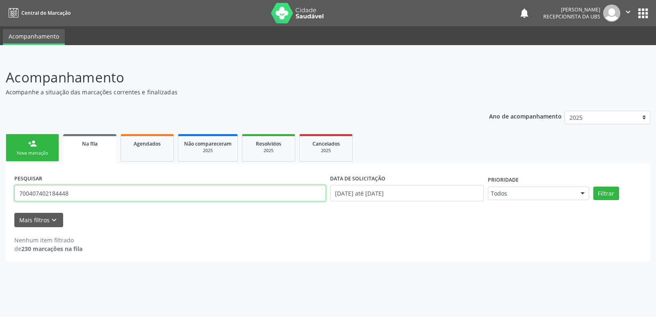
click at [101, 185] on input "700407402184448" at bounding box center [170, 193] width 312 height 16
paste input "6506330308291"
type input "706506330308291"
click at [594, 187] on button "Filtrar" at bounding box center [607, 194] width 26 height 14
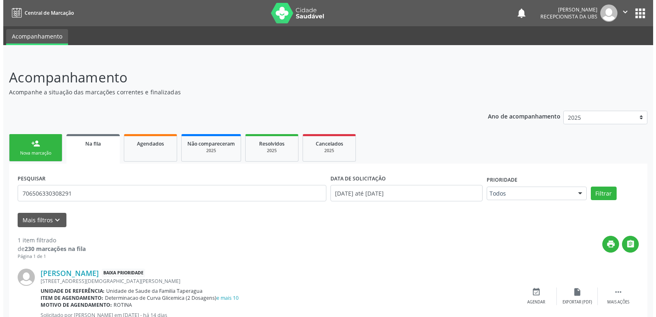
scroll to position [30, 0]
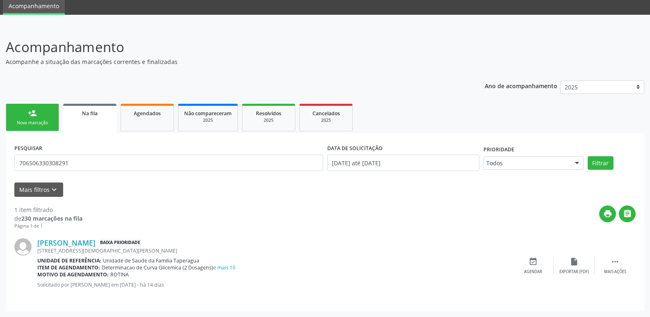
click at [624, 276] on div "Maria Nilza da Silva Baixa Prioridade Rua Pergentina Pedrosa, 75, Taperaguá, Ma…" at bounding box center [325, 266] width 622 height 73
click at [614, 259] on icon "" at bounding box center [615, 261] width 9 height 9
click at [533, 265] on icon "cancel" at bounding box center [533, 261] width 9 height 9
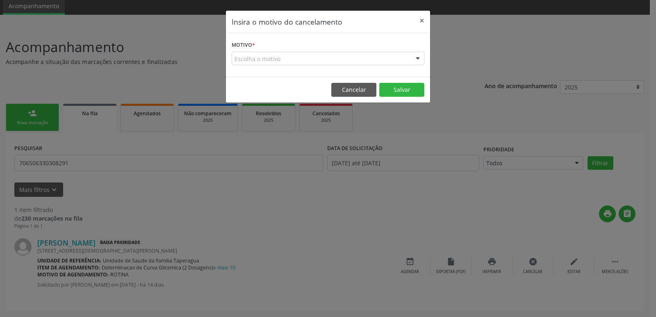
click at [369, 64] on div "Escolha o motivo" at bounding box center [328, 59] width 193 height 14
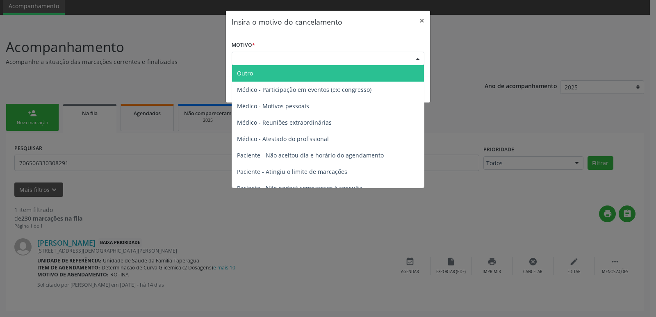
click at [364, 80] on span "Outro" at bounding box center [328, 73] width 192 height 16
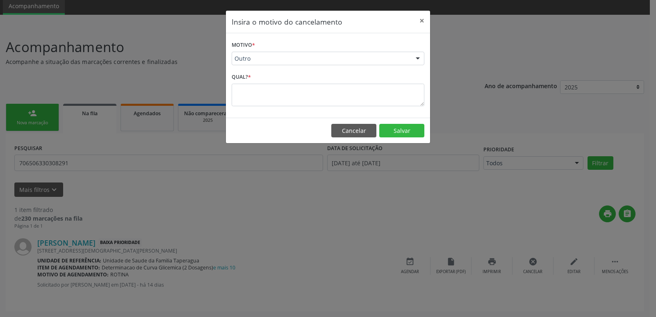
click at [360, 106] on div "Motivo * Outro Outro Médico - Participação em eventos (ex: congresso) Médico - …" at bounding box center [328, 75] width 204 height 85
click at [361, 99] on textarea at bounding box center [328, 95] width 193 height 23
paste textarea "PACIENTE REALIZOU EXAMES DE LABORATÓRIO EM UM MUTIRÃO REALIZADO NA UBS DIA [DAT…"
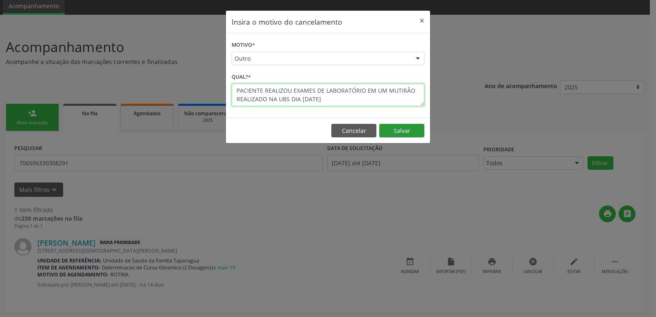
type textarea "PACIENTE REALIZOU EXAMES DE LABORATÓRIO EM UM MUTIRÃO REALIZADO NA UBS DIA [DAT…"
click at [409, 125] on button "Salvar" at bounding box center [401, 131] width 45 height 14
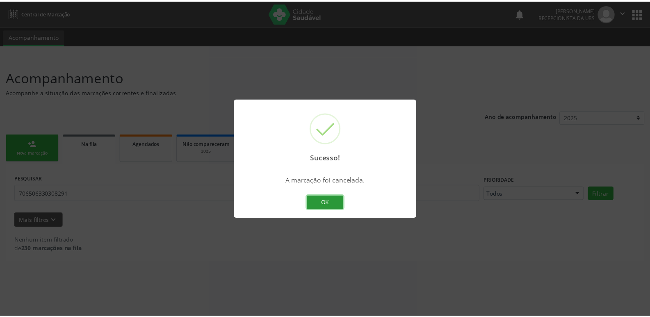
scroll to position [0, 0]
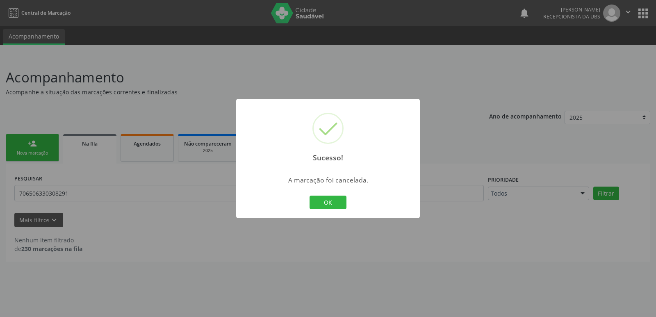
click at [219, 145] on div "Sucesso! × A marcação foi cancelada. OK Cancel" at bounding box center [328, 158] width 656 height 317
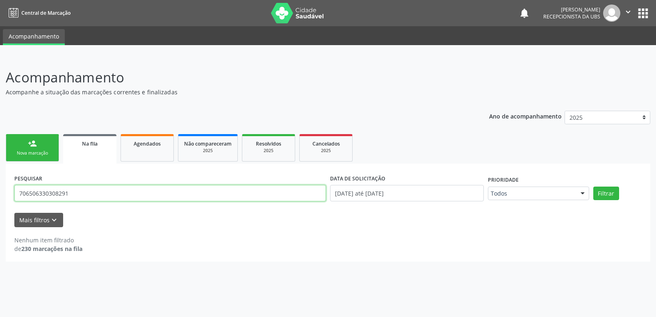
click at [148, 186] on input "706506330308291" at bounding box center [170, 193] width 312 height 16
paste input "898002920802455"
type input "898002920802455"
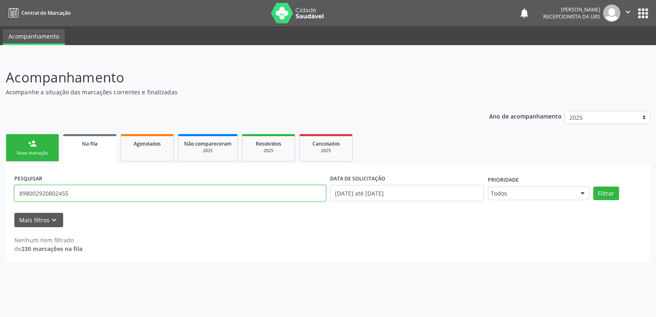
click at [594, 187] on button "Filtrar" at bounding box center [607, 194] width 26 height 14
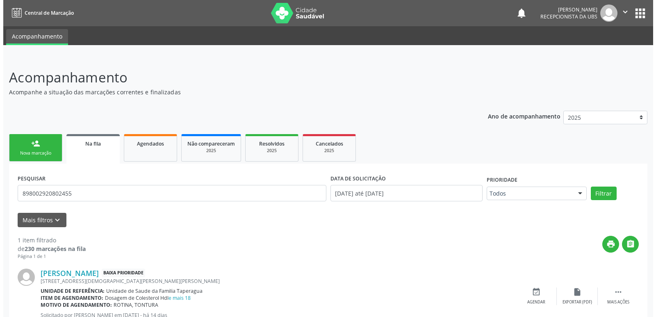
scroll to position [30, 0]
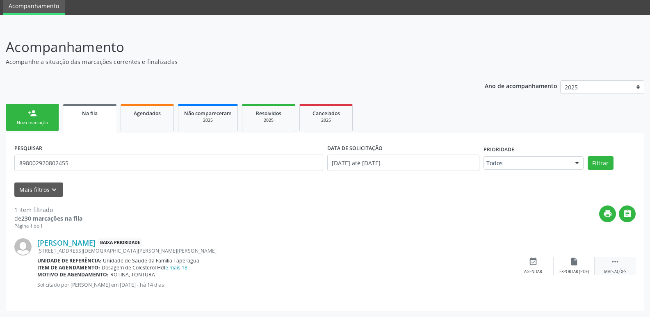
click at [614, 266] on div " Mais ações" at bounding box center [615, 266] width 41 height 18
click at [534, 265] on icon "cancel" at bounding box center [533, 261] width 9 height 9
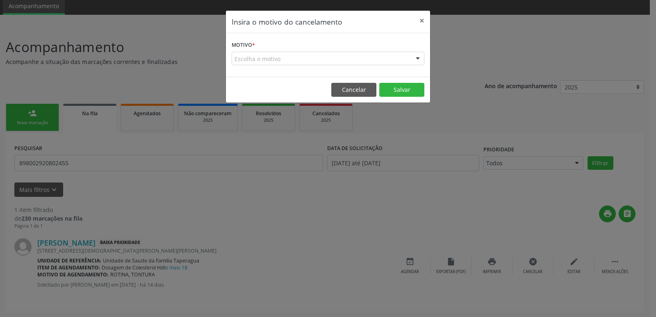
click at [366, 64] on div "Escolha o motivo" at bounding box center [328, 59] width 193 height 14
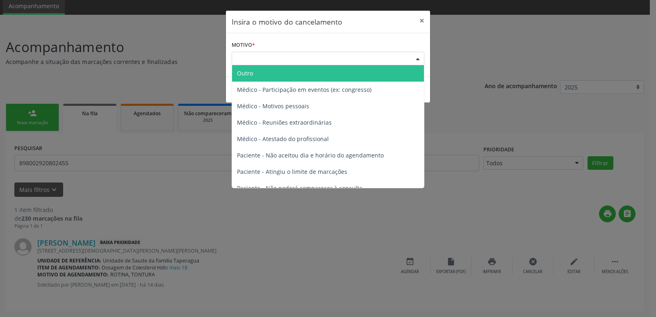
click at [366, 74] on span "Outro" at bounding box center [328, 73] width 192 height 16
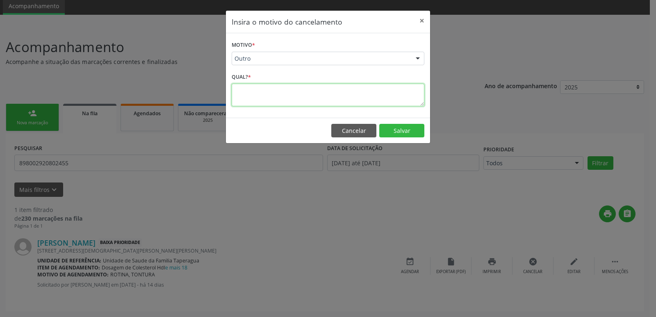
click at [365, 92] on textarea at bounding box center [328, 95] width 193 height 23
paste textarea "PACIENTE REALIZOU EXAMES DE LABORATÓRIO EM UM MUTIRÃO REALIZADO NA UBS DIA [DAT…"
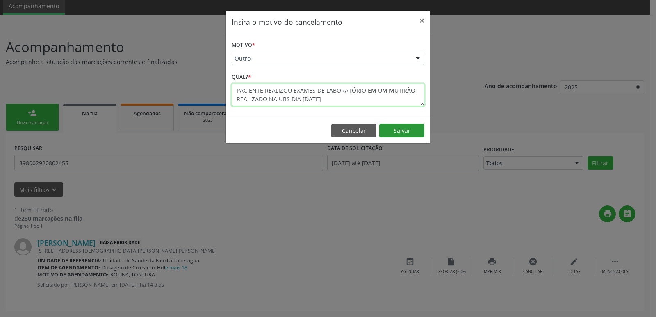
type textarea "PACIENTE REALIZOU EXAMES DE LABORATÓRIO EM UM MUTIRÃO REALIZADO NA UBS DIA [DAT…"
click at [389, 130] on button "Salvar" at bounding box center [401, 131] width 45 height 14
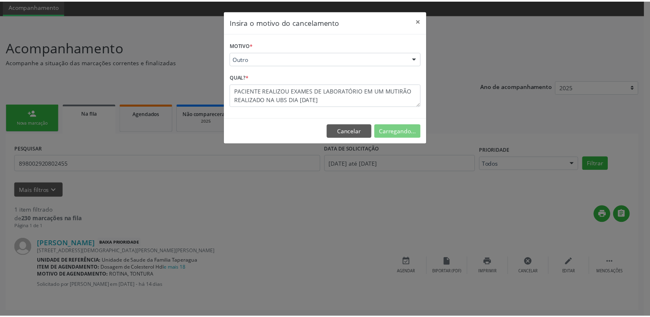
scroll to position [0, 0]
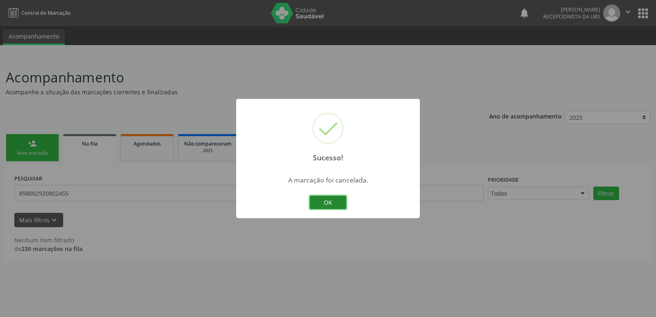
click at [336, 196] on button "OK" at bounding box center [328, 203] width 37 height 14
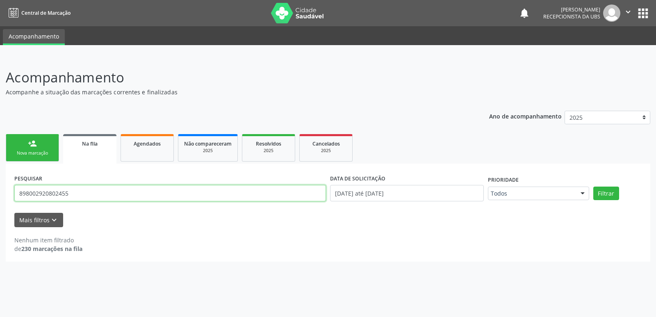
click at [212, 197] on input "898002920802455" at bounding box center [170, 193] width 312 height 16
paste input "703400264775916"
type input "703400264775916"
click at [594, 187] on button "Filtrar" at bounding box center [607, 194] width 26 height 14
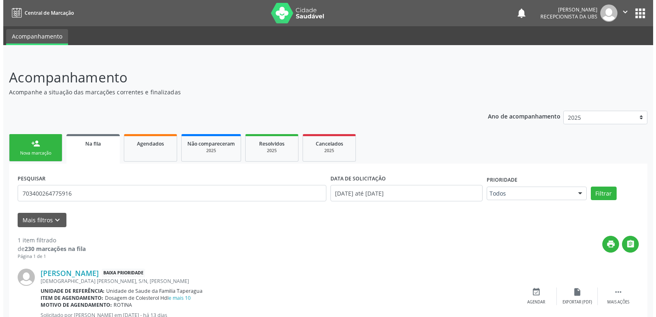
scroll to position [30, 0]
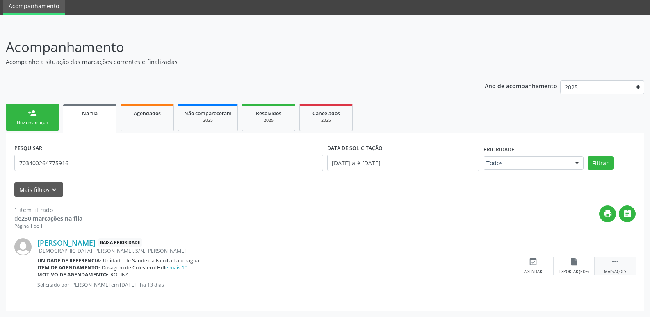
click at [606, 269] on div "Mais ações" at bounding box center [615, 272] width 22 height 6
click at [530, 271] on div "Cancelar" at bounding box center [532, 272] width 19 height 6
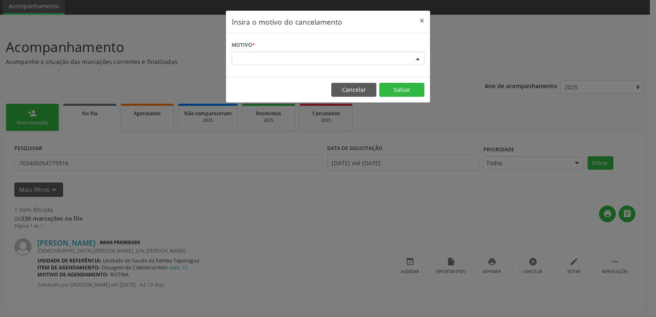
click at [313, 57] on div "Escolha o motivo" at bounding box center [328, 59] width 193 height 14
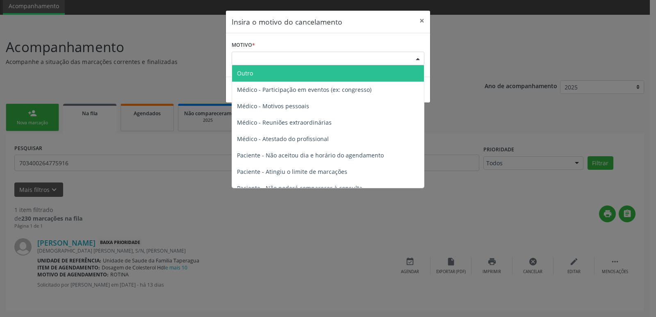
click at [312, 72] on span "Outro" at bounding box center [328, 73] width 192 height 16
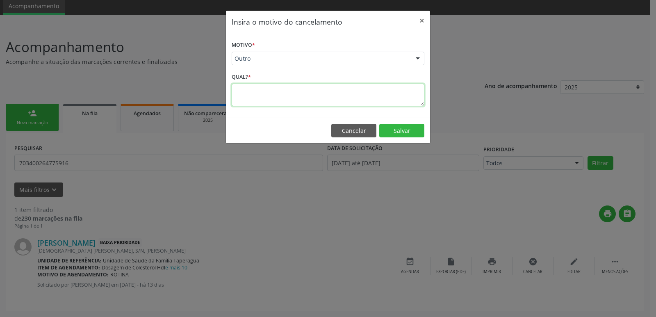
click at [312, 89] on textarea at bounding box center [328, 95] width 193 height 23
paste textarea "PACIENTE REALIZOU EXAMES DE LABORATÓRIO EM UM MUTIRÃO REALIZADO NA UBS DIA [DAT…"
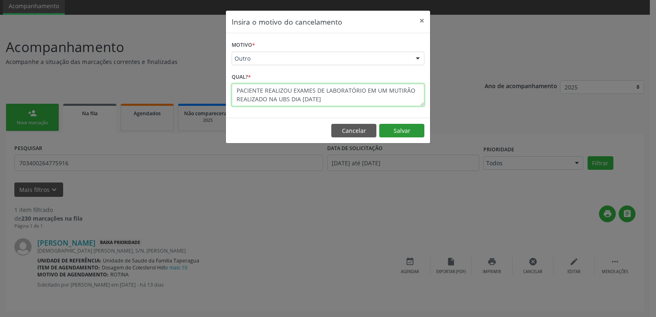
type textarea "PACIENTE REALIZOU EXAMES DE LABORATÓRIO EM UM MUTIRÃO REALIZADO NA UBS DIA [DAT…"
click at [395, 129] on button "Salvar" at bounding box center [401, 131] width 45 height 14
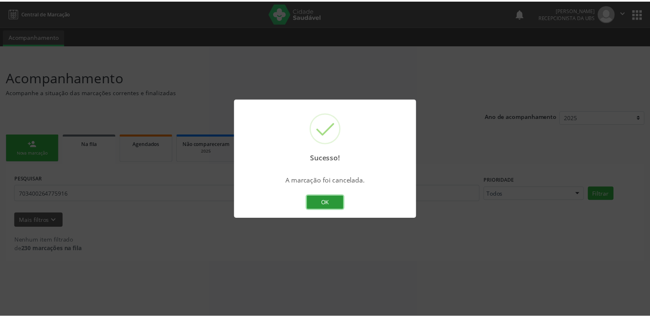
scroll to position [0, 0]
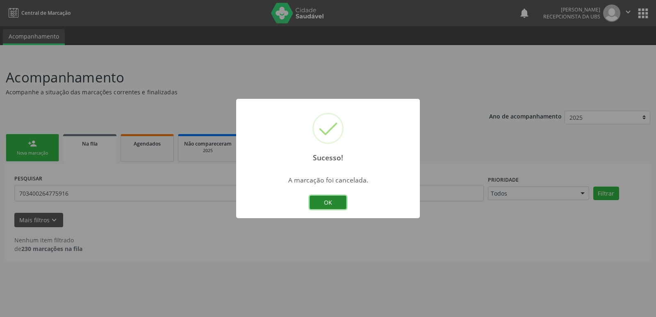
click at [329, 196] on button "OK" at bounding box center [328, 203] width 37 height 14
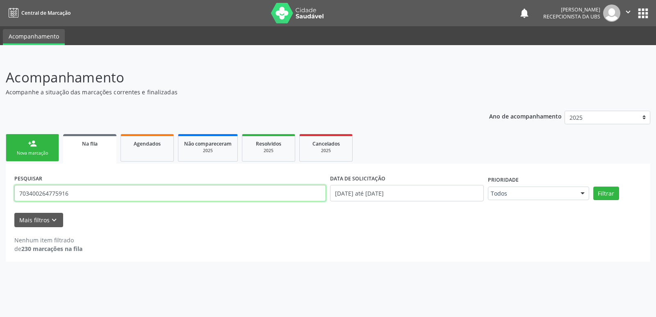
click at [226, 192] on input "703400264775916" at bounding box center [170, 193] width 312 height 16
paste input "6307702519879"
click at [594, 187] on button "Filtrar" at bounding box center [607, 194] width 26 height 14
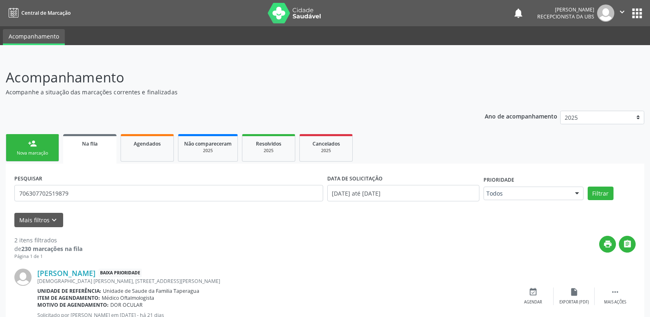
scroll to position [104, 0]
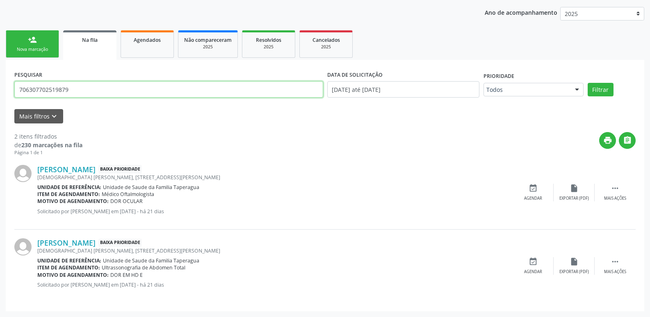
click at [273, 84] on input "706307702519879" at bounding box center [168, 89] width 309 height 16
paste input "0507167766755"
click at [588, 83] on button "Filtrar" at bounding box center [601, 90] width 26 height 14
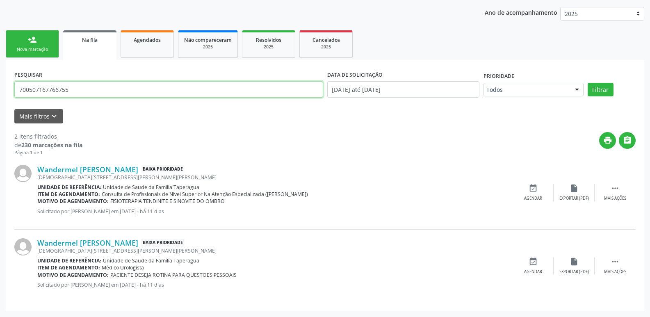
click at [104, 90] on input "700507167766755" at bounding box center [168, 89] width 309 height 16
paste input "340229154151"
click at [588, 83] on button "Filtrar" at bounding box center [601, 90] width 26 height 14
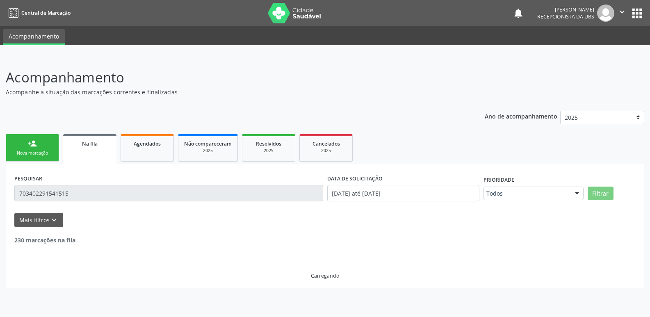
scroll to position [0, 0]
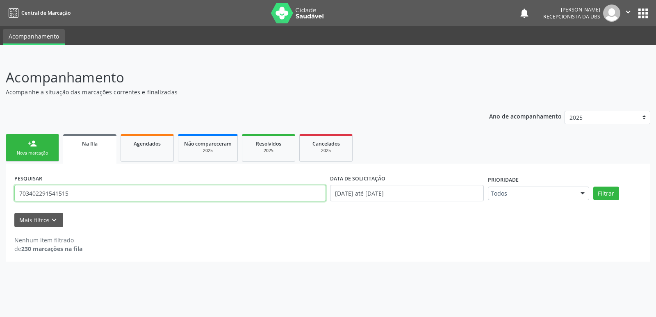
click at [114, 192] on input "703402291541515" at bounding box center [170, 193] width 312 height 16
paste input "8808725190310"
click at [594, 187] on button "Filtrar" at bounding box center [607, 194] width 26 height 14
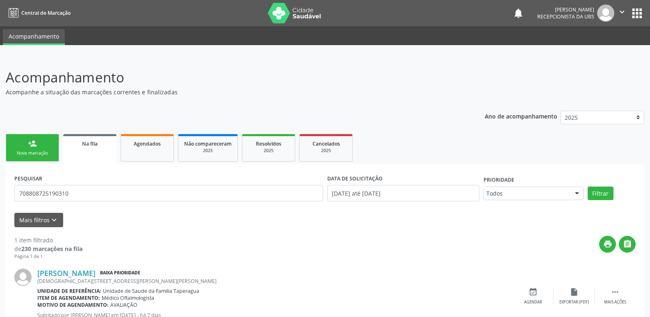
scroll to position [30, 0]
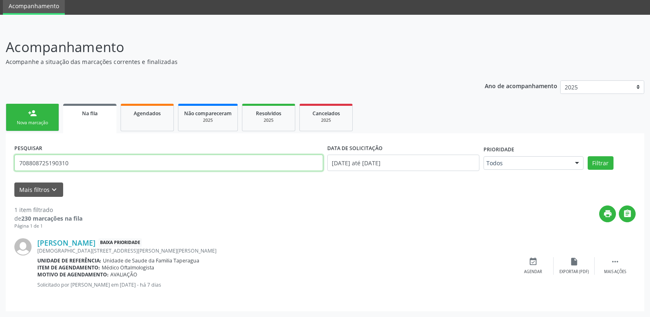
click at [261, 162] on input "708808725190310" at bounding box center [168, 163] width 309 height 16
paste input "4808591404742"
click at [588, 156] on button "Filtrar" at bounding box center [601, 163] width 26 height 14
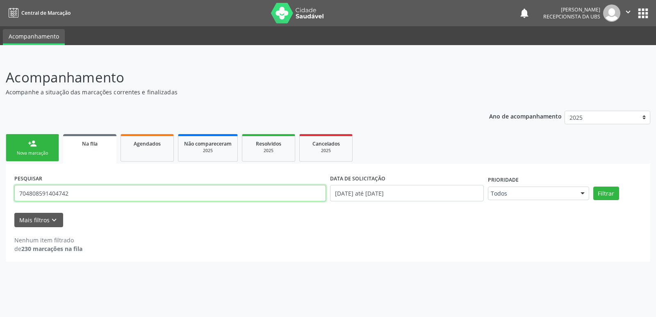
click at [249, 192] on input "704808591404742" at bounding box center [170, 193] width 312 height 16
paste input "0003923909408"
type input "700003923909408"
click at [594, 187] on button "Filtrar" at bounding box center [607, 194] width 26 height 14
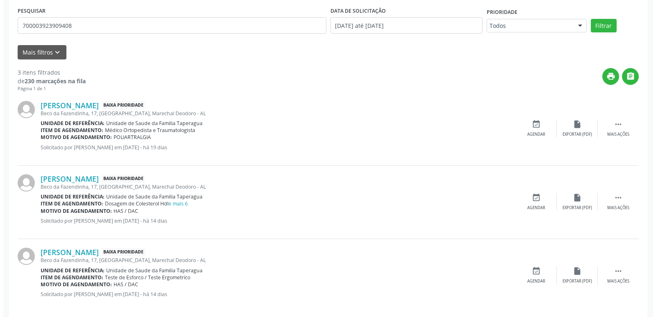
scroll to position [177, 0]
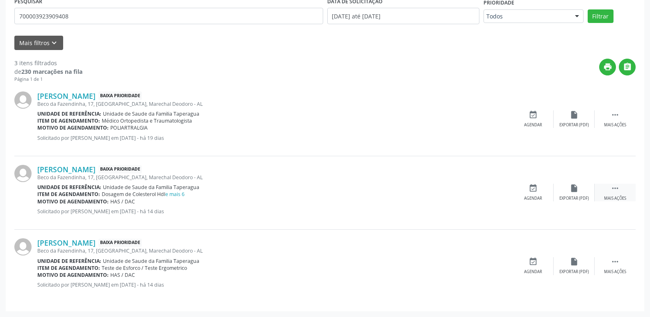
click at [614, 187] on icon "" at bounding box center [615, 188] width 9 height 9
click at [529, 187] on icon "cancel" at bounding box center [533, 188] width 9 height 9
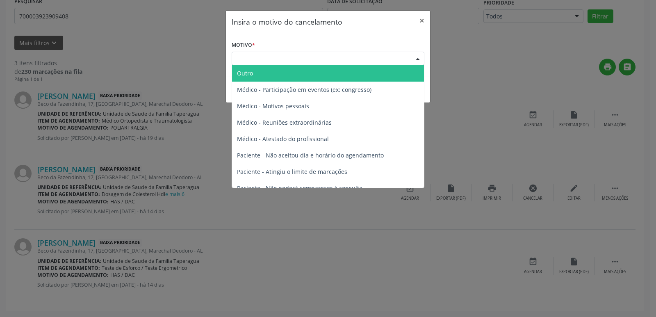
click at [340, 58] on div "Escolha o motivo" at bounding box center [328, 59] width 193 height 14
click at [335, 74] on span "Outro" at bounding box center [328, 73] width 192 height 16
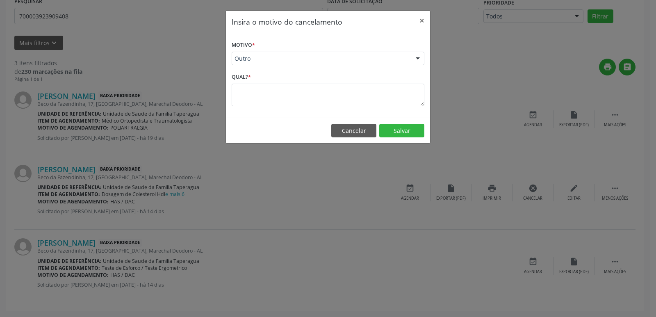
drag, startPoint x: 334, startPoint y: 83, endPoint x: 333, endPoint y: 93, distance: 9.9
click at [333, 88] on div "Qual? *" at bounding box center [328, 88] width 193 height 35
click at [333, 93] on textarea at bounding box center [328, 95] width 193 height 23
paste textarea "PACIENTE REALIZOU EXAMES DE LABORATÓRIO EM UM MUTIRÃO REALIZADO NA UBS DIA [DAT…"
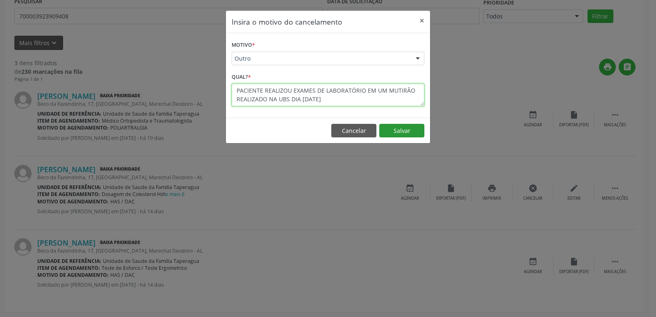
type textarea "PACIENTE REALIZOU EXAMES DE LABORATÓRIO EM UM MUTIRÃO REALIZADO NA UBS DIA [DAT…"
click at [403, 126] on button "Salvar" at bounding box center [401, 131] width 45 height 14
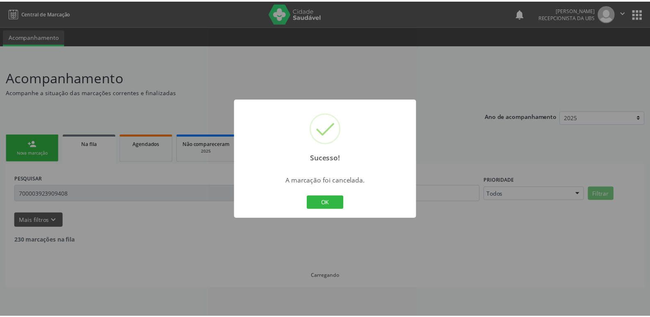
scroll to position [0, 0]
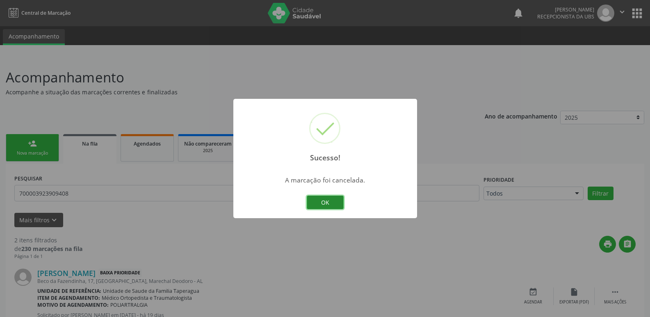
click at [332, 203] on button "OK" at bounding box center [325, 203] width 37 height 14
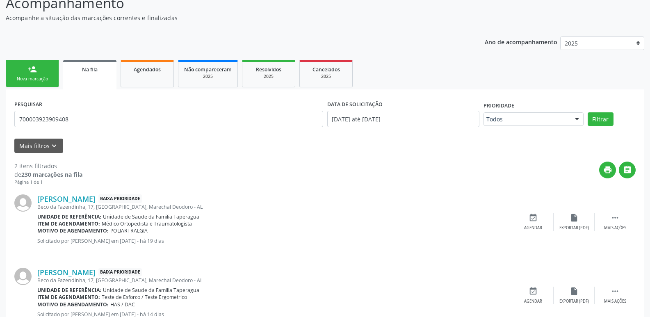
scroll to position [104, 0]
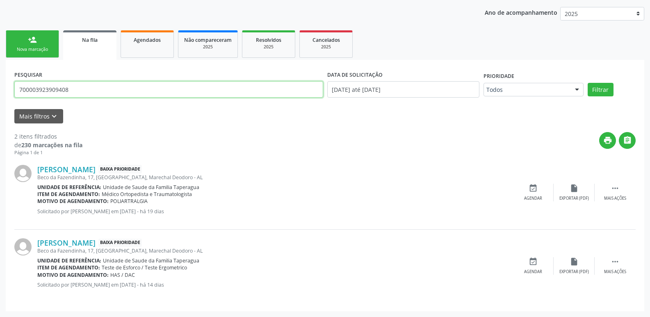
click at [161, 86] on input "700003923909408" at bounding box center [168, 89] width 309 height 16
paste input "4700740285735"
click at [588, 83] on button "Filtrar" at bounding box center [601, 90] width 26 height 14
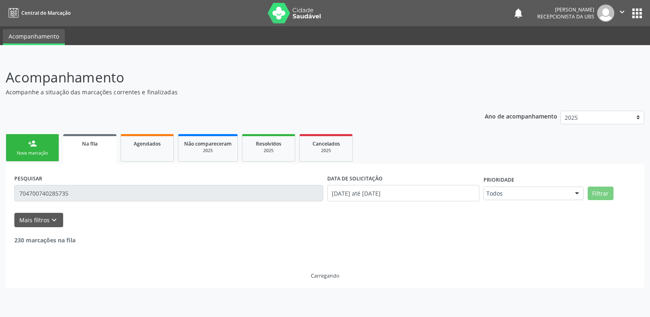
scroll to position [0, 0]
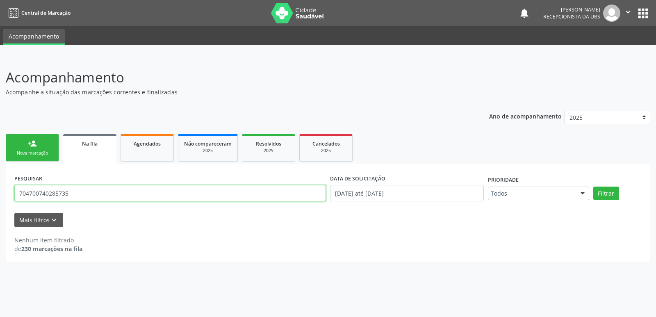
click at [200, 194] on input "704700740285735" at bounding box center [170, 193] width 312 height 16
paste input "3400213566511"
type input "703400213566511"
click at [594, 187] on button "Filtrar" at bounding box center [607, 194] width 26 height 14
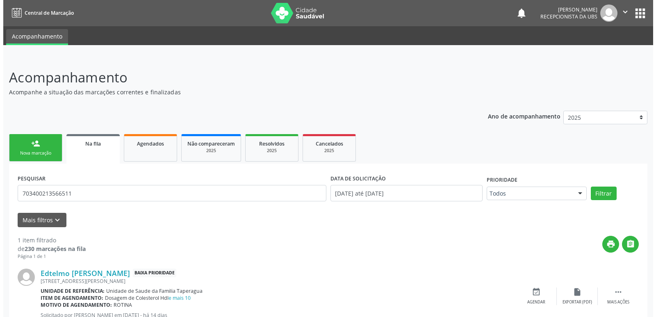
scroll to position [30, 0]
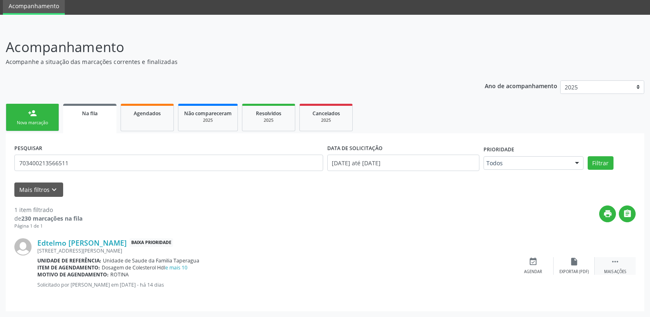
click at [610, 265] on div " Mais ações" at bounding box center [615, 266] width 41 height 18
click at [539, 262] on div "cancel Cancelar" at bounding box center [533, 266] width 41 height 18
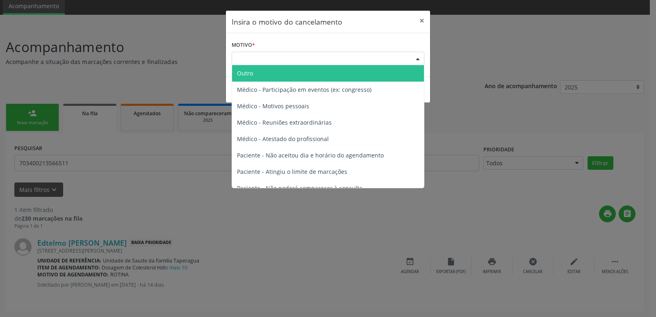
click at [324, 55] on div "Escolha o motivo" at bounding box center [328, 59] width 193 height 14
click at [319, 66] on span "Outro" at bounding box center [328, 73] width 192 height 16
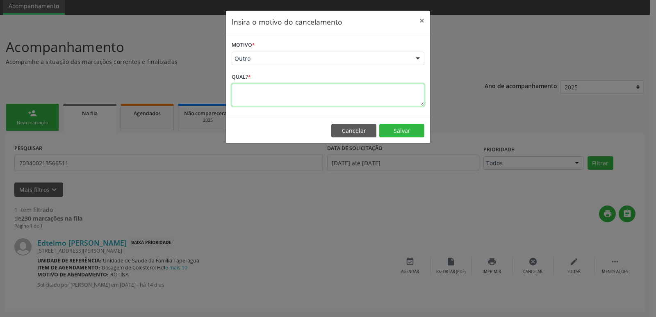
click at [319, 86] on textarea at bounding box center [328, 95] width 193 height 23
paste textarea "PACIENTE REALIZOU EXAMES DE LABORATÓRIO EM UM MUTIRÃO REALIZADO NA UBS DIA [DAT…"
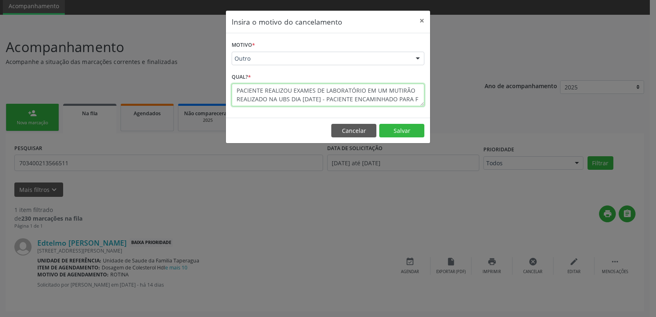
scroll to position [7, 0]
type textarea "PACIENTE REALIZOU EXAMES DE LABORATÓRIO EM UM MUTIRÃO REALIZADO NA UBS DIA 8/8/…"
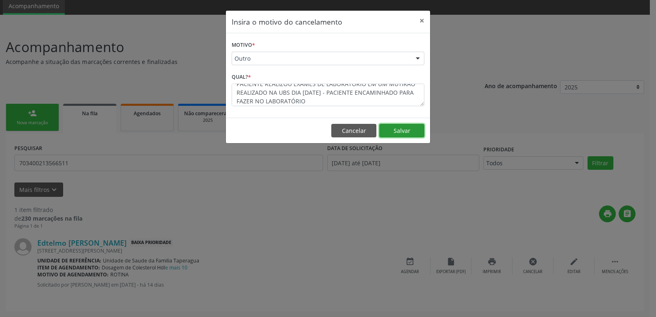
click at [406, 130] on button "Salvar" at bounding box center [401, 131] width 45 height 14
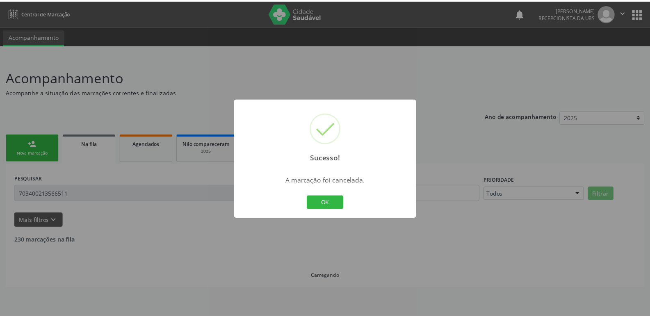
scroll to position [0, 0]
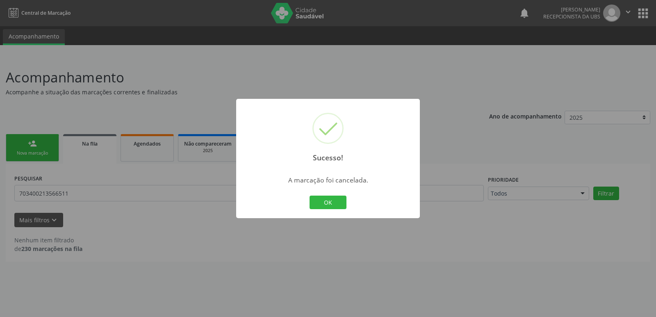
click at [209, 226] on div "Sucesso! × A marcação foi cancelada. OK Cancel" at bounding box center [328, 158] width 656 height 317
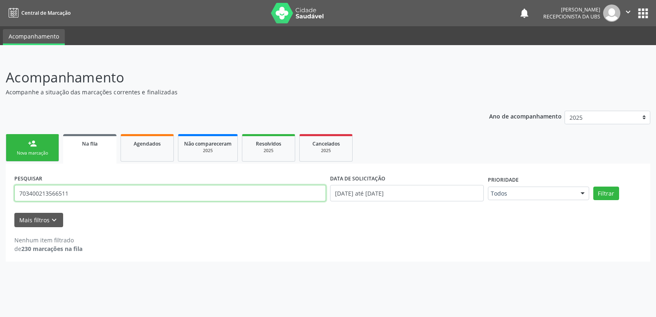
click at [201, 194] on input "703400213566511" at bounding box center [170, 193] width 312 height 16
paste input "8406270370163"
click at [594, 187] on button "Filtrar" at bounding box center [607, 194] width 26 height 14
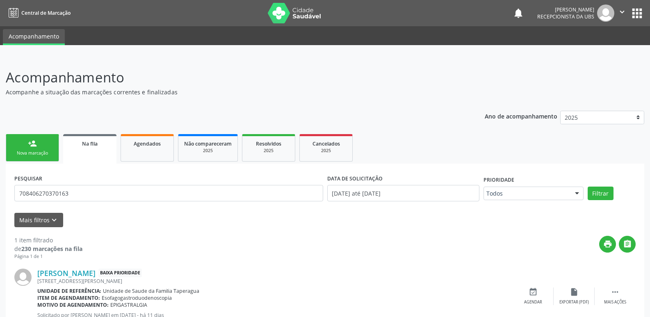
scroll to position [30, 0]
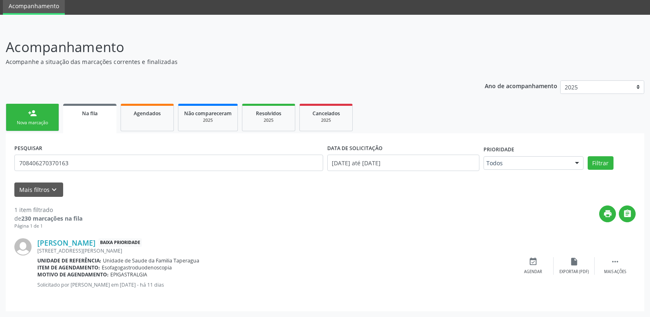
click at [268, 171] on div "PESQUISAR 708406270370163" at bounding box center [168, 159] width 313 height 35
click at [268, 164] on input "708406270370163" at bounding box center [168, 163] width 309 height 16
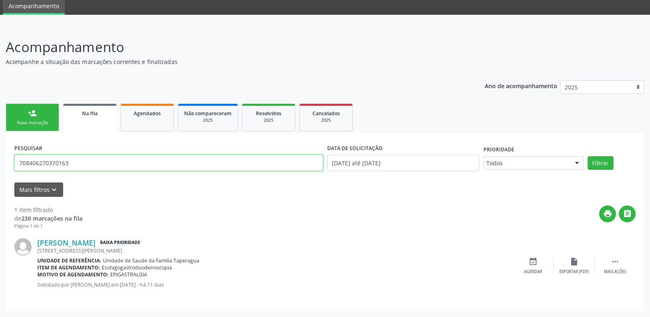
paste input "9204203692039"
click at [588, 156] on button "Filtrar" at bounding box center [601, 163] width 26 height 14
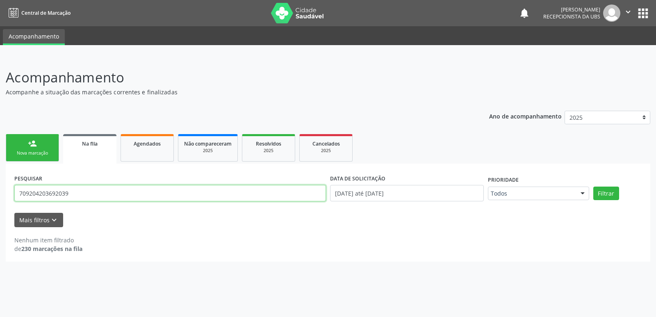
click at [274, 196] on input "709204203692039" at bounding box center [170, 193] width 312 height 16
click at [594, 187] on button "Filtrar" at bounding box center [607, 194] width 26 height 14
click at [253, 195] on input "709204203692039" at bounding box center [170, 193] width 312 height 16
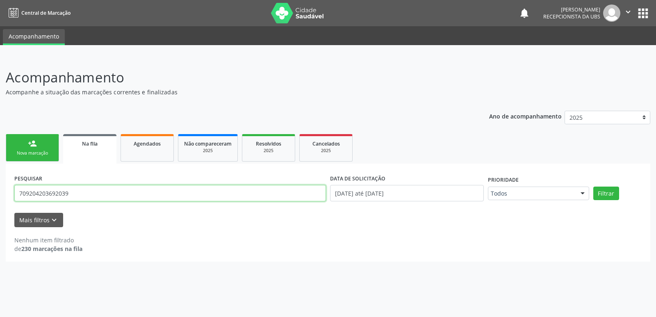
paste input "5006870550153"
click at [594, 187] on button "Filtrar" at bounding box center [607, 194] width 26 height 14
click at [293, 188] on input "705006870550153" at bounding box center [170, 193] width 312 height 16
paste input "6302729990470"
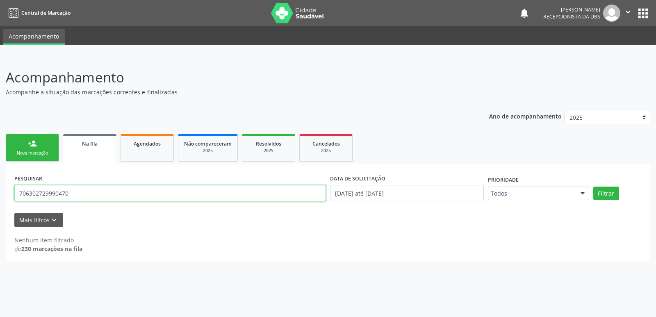
click at [594, 187] on button "Filtrar" at bounding box center [607, 194] width 26 height 14
click at [230, 198] on input "706302729990470" at bounding box center [170, 193] width 312 height 16
paste input "9202246854535"
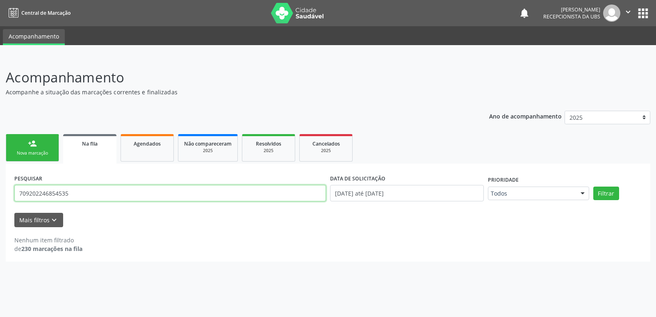
click at [594, 187] on button "Filtrar" at bounding box center [607, 194] width 26 height 14
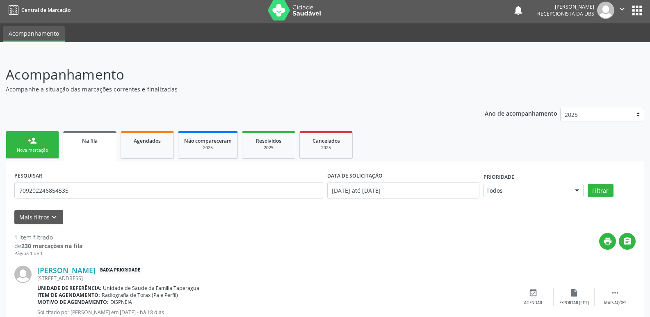
scroll to position [37, 0]
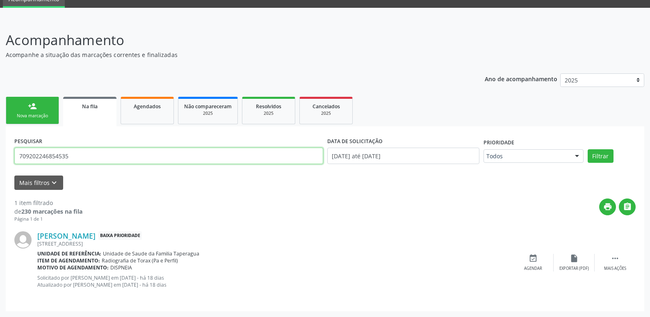
click at [201, 157] on input "709202246854535" at bounding box center [168, 156] width 309 height 16
paste input "4203790246382"
click at [588, 149] on button "Filtrar" at bounding box center [601, 156] width 26 height 14
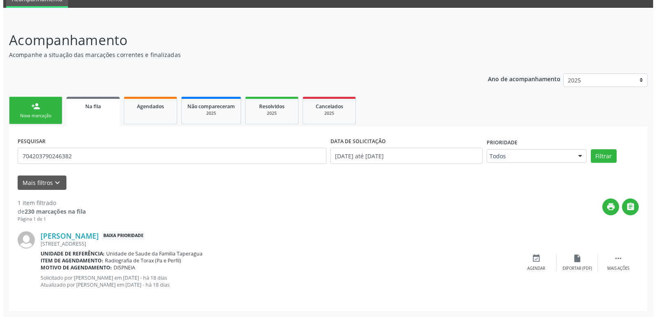
scroll to position [0, 0]
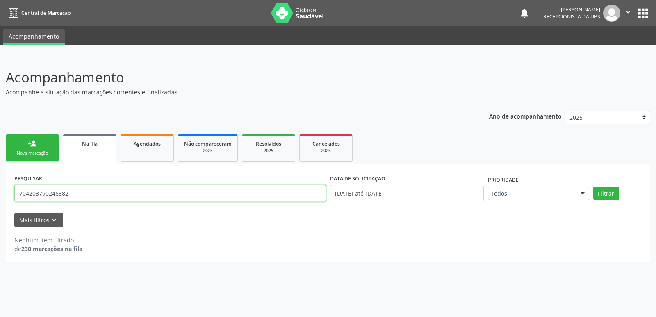
click at [233, 194] on input "704203790246382" at bounding box center [170, 193] width 312 height 16
paste input "2908531988775"
type input "702908531988775"
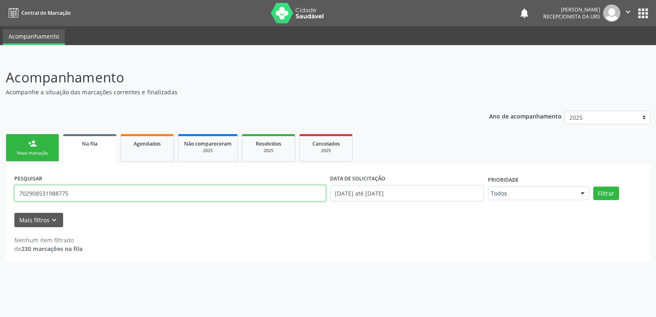
click at [594, 187] on button "Filtrar" at bounding box center [607, 194] width 26 height 14
drag, startPoint x: 163, startPoint y: 189, endPoint x: 336, endPoint y: 83, distance: 203.5
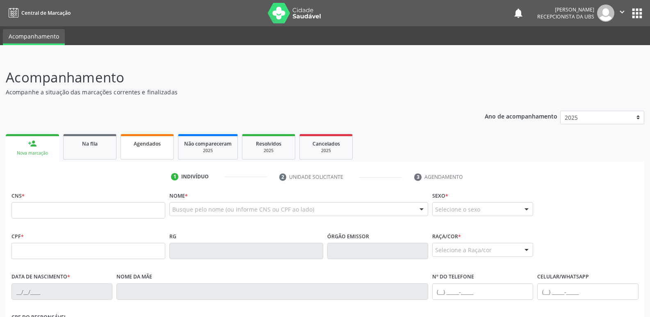
click at [153, 146] on span "Agendados" at bounding box center [147, 143] width 27 height 7
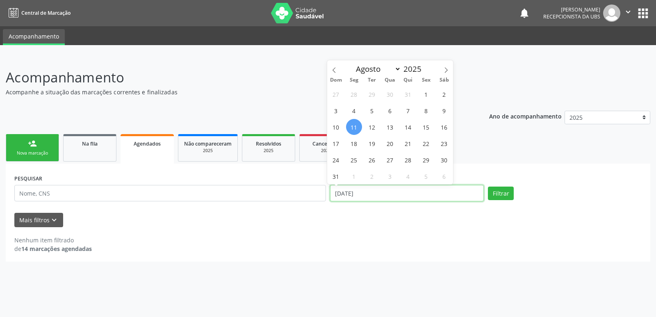
click at [453, 195] on input "[DATE]" at bounding box center [407, 193] width 154 height 16
click at [430, 94] on span "1" at bounding box center [426, 94] width 16 height 16
type input "01/08/2025"
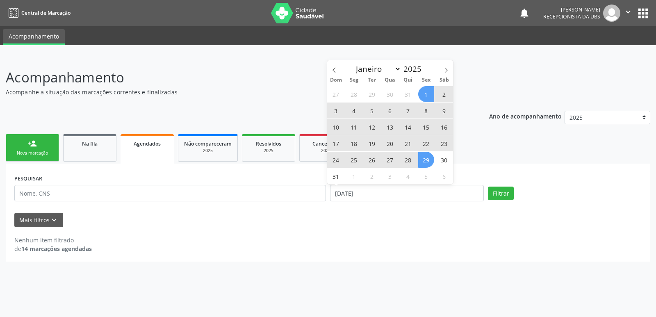
click at [426, 160] on span "29" at bounding box center [426, 160] width 16 height 16
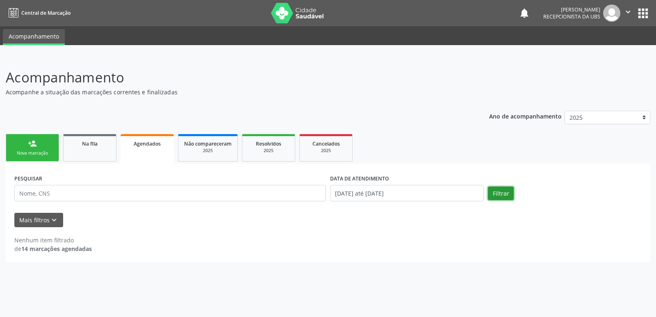
click at [503, 197] on button "Filtrar" at bounding box center [501, 194] width 26 height 14
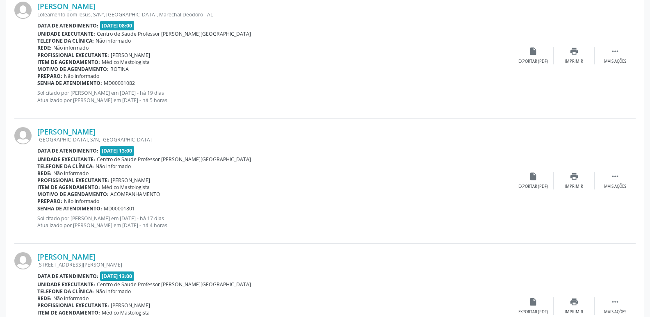
scroll to position [1640, 0]
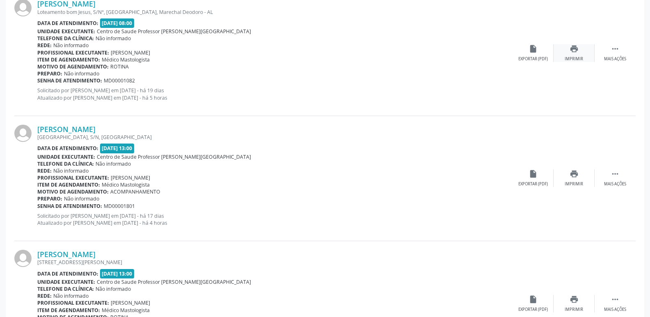
click at [578, 56] on div "Imprimir" at bounding box center [574, 59] width 18 height 6
click at [575, 176] on icon "print" at bounding box center [574, 173] width 9 height 9
click at [564, 304] on div "print Imprimir" at bounding box center [574, 304] width 41 height 18
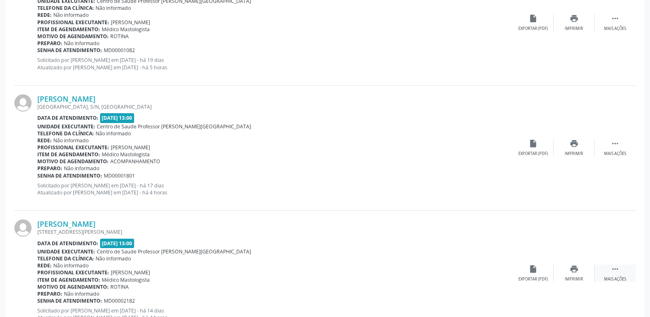
scroll to position [1662, 0]
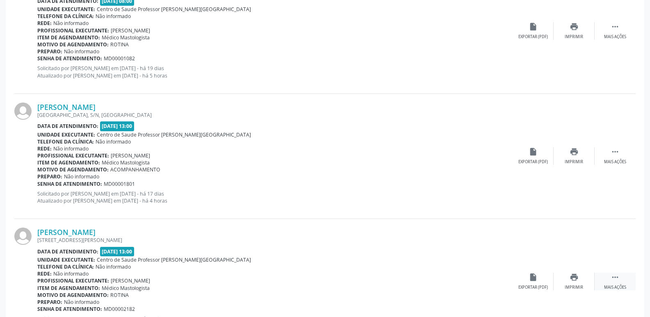
click at [634, 277] on div " Mais ações" at bounding box center [615, 282] width 41 height 18
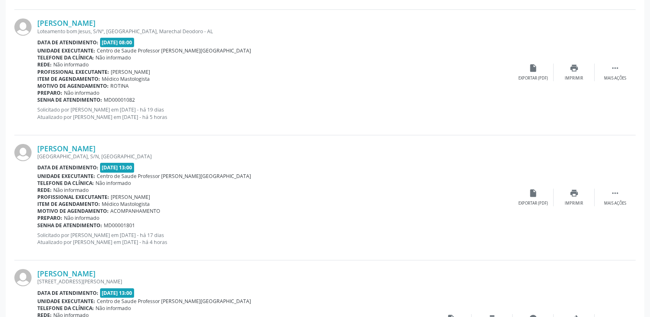
scroll to position [1627, 0]
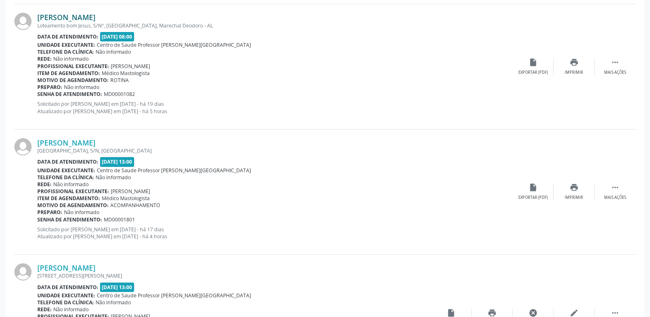
click at [96, 16] on link "[PERSON_NAME]" at bounding box center [66, 17] width 58 height 9
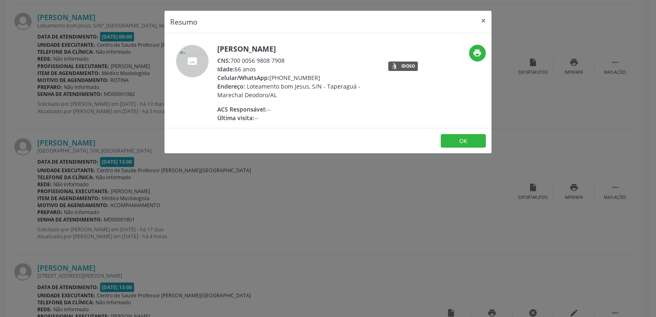
click at [476, 181] on div "Resumo × [PERSON_NAME] CNS: 700 0056 9808 7908 Idade: 66 anos Celular/WhatsApp:…" at bounding box center [328, 158] width 656 height 317
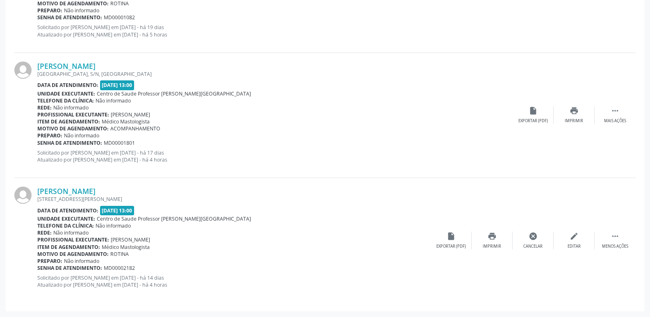
scroll to position [0, 0]
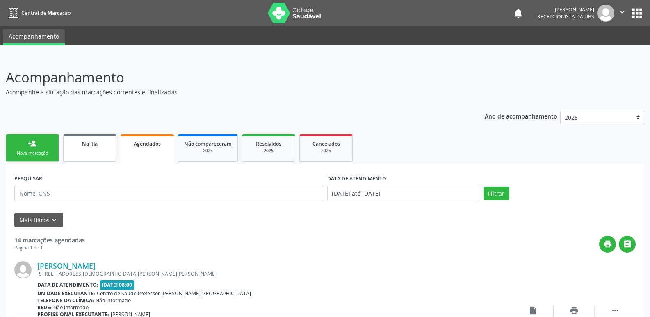
click at [97, 148] on link "Na fila" at bounding box center [89, 147] width 53 height 27
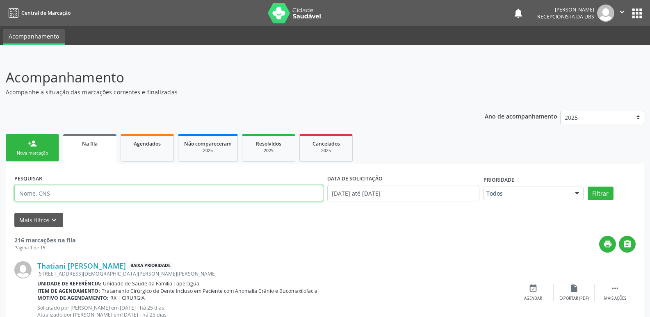
click at [115, 192] on input "text" at bounding box center [168, 193] width 309 height 16
paste input "704504381795213"
type input "704504381795213"
click at [588, 187] on button "Filtrar" at bounding box center [601, 194] width 26 height 14
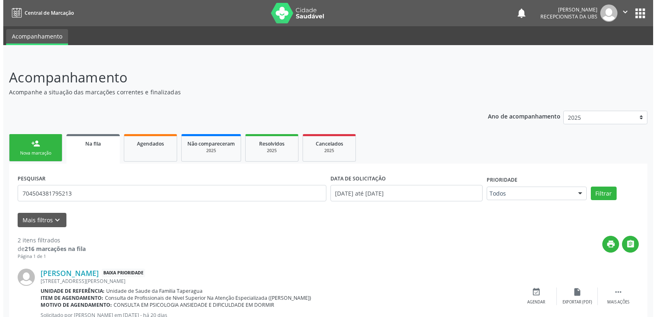
scroll to position [111, 0]
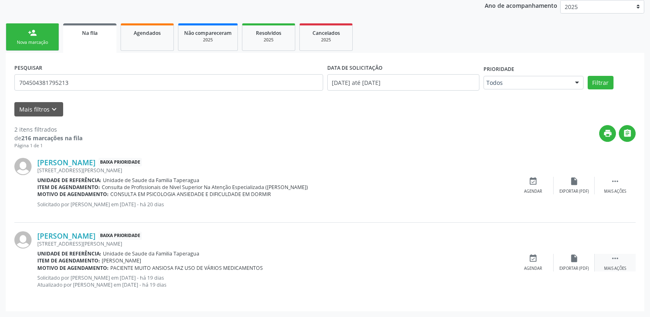
click at [618, 268] on div "Mais ações" at bounding box center [615, 269] width 22 height 6
click at [535, 261] on icon "cancel" at bounding box center [533, 258] width 9 height 9
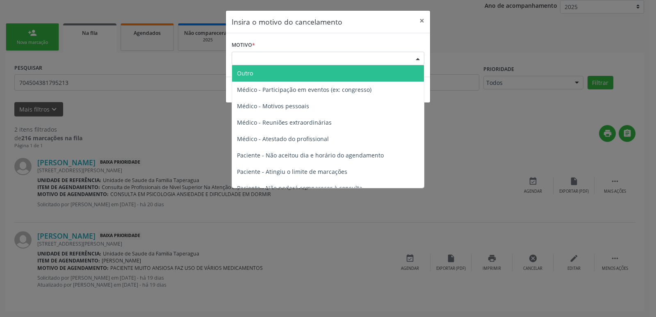
click at [311, 57] on div "Escolha o motivo" at bounding box center [328, 59] width 193 height 14
drag, startPoint x: 311, startPoint y: 57, endPoint x: 310, endPoint y: 71, distance: 14.0
click at [311, 58] on div "Escolha o motivo" at bounding box center [328, 59] width 193 height 14
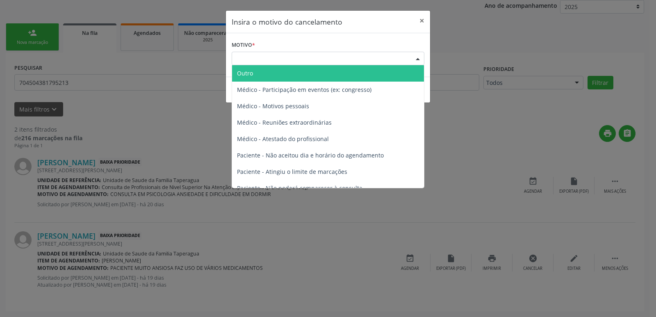
click at [311, 59] on div "Escolha o motivo" at bounding box center [328, 59] width 193 height 14
click at [311, 62] on div "Escolha o motivo" at bounding box center [328, 59] width 193 height 14
click at [310, 69] on span "Outro" at bounding box center [328, 73] width 192 height 16
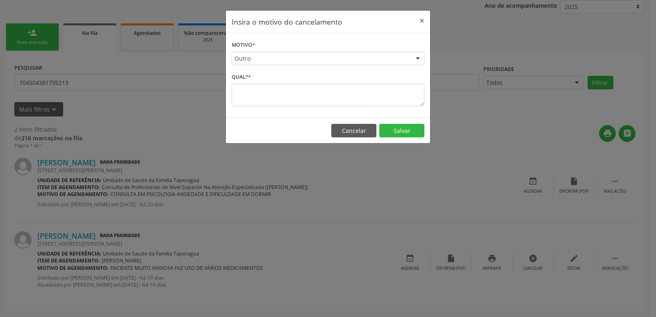
click at [310, 76] on div "Qual? *" at bounding box center [328, 88] width 193 height 35
click at [314, 92] on textarea at bounding box center [328, 95] width 193 height 23
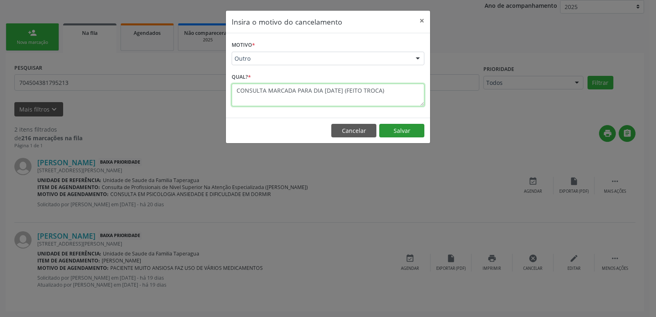
type textarea "CONSULTA MARCADA PARA DIA 12/8/2025 (FEITO TROCA)"
click at [399, 133] on button "Salvar" at bounding box center [401, 131] width 45 height 14
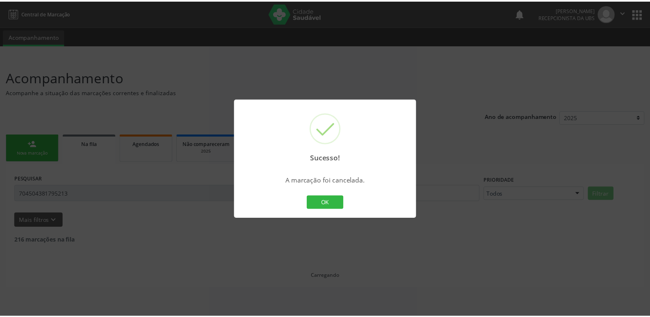
scroll to position [0, 0]
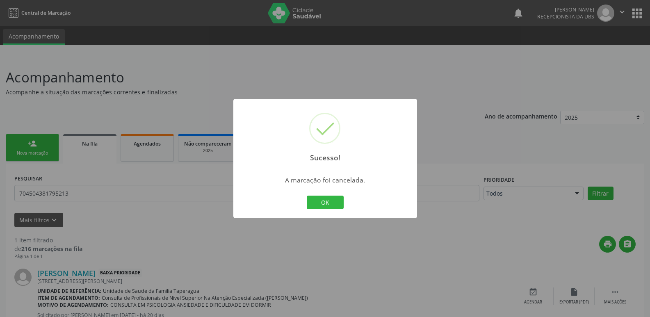
click at [508, 149] on div "Sucesso! × A marcação foi cancelada. OK Cancel" at bounding box center [325, 158] width 650 height 317
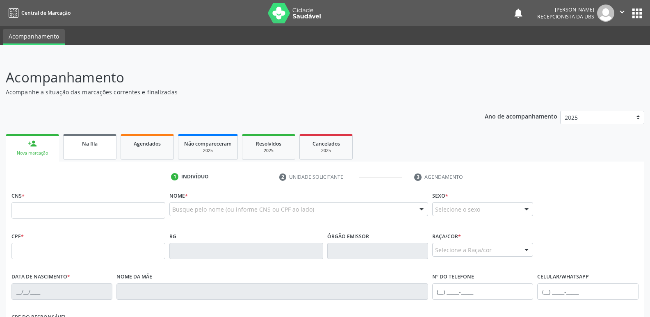
click at [103, 143] on div "Na fila" at bounding box center [89, 143] width 41 height 9
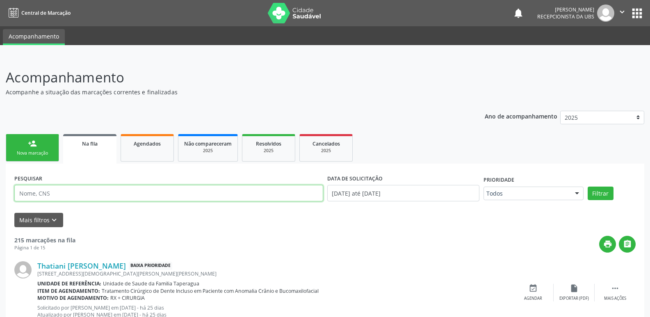
click at [108, 191] on input "text" at bounding box center [168, 193] width 309 height 16
paste input "706003844126647"
type input "706003844126647"
click at [588, 187] on button "Filtrar" at bounding box center [601, 194] width 26 height 14
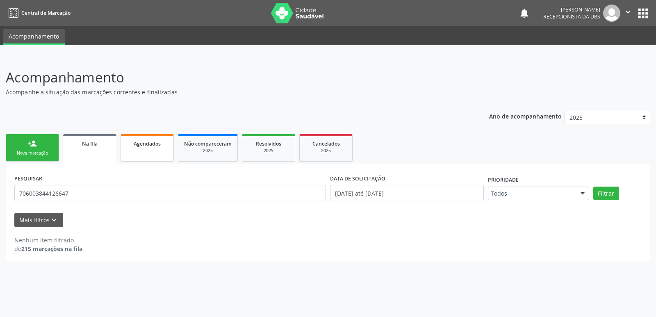
click at [160, 147] on div "Agendados" at bounding box center [147, 143] width 41 height 9
click at [97, 142] on span "Na fila" at bounding box center [90, 143] width 16 height 7
click at [110, 198] on input "706003844126647" at bounding box center [170, 193] width 312 height 16
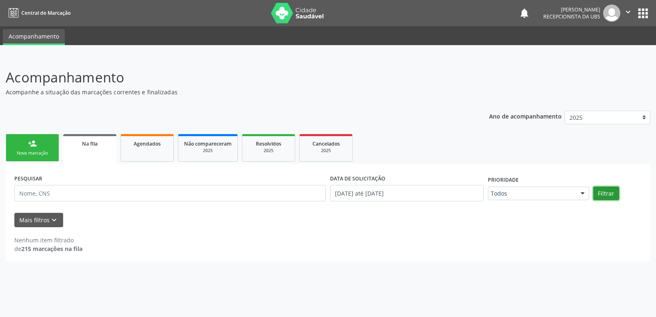
click at [606, 191] on button "Filtrar" at bounding box center [607, 194] width 26 height 14
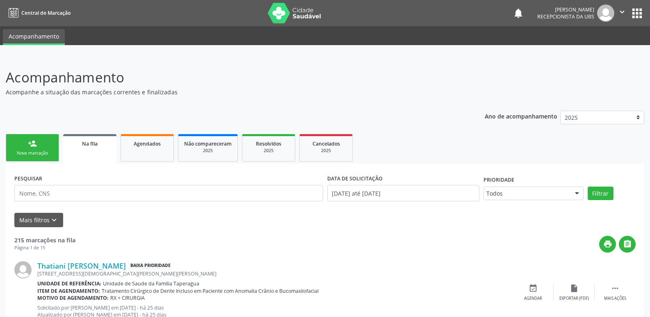
click at [540, 132] on div "Ano de acompanhamento 2025" at bounding box center [565, 118] width 160 height 27
click at [153, 145] on span "Agendados" at bounding box center [147, 143] width 27 height 7
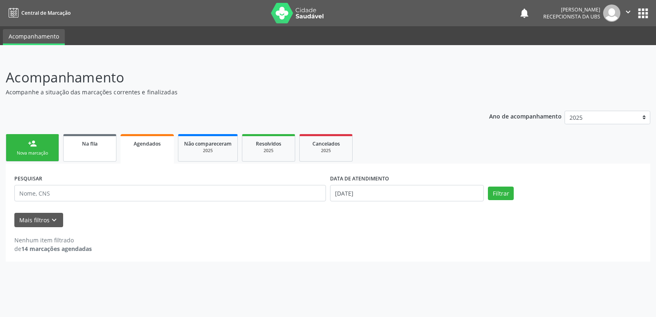
click at [92, 150] on link "Na fila" at bounding box center [89, 147] width 53 height 27
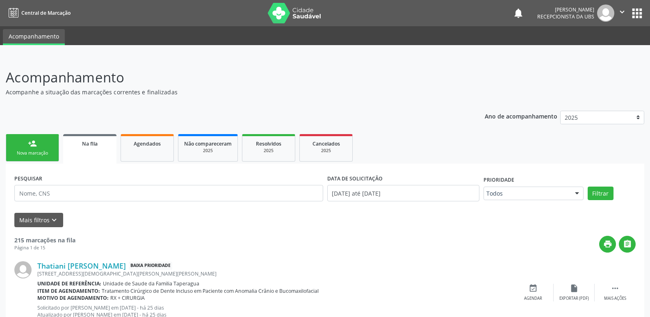
click at [34, 156] on div "Nova marcação" at bounding box center [32, 153] width 41 height 6
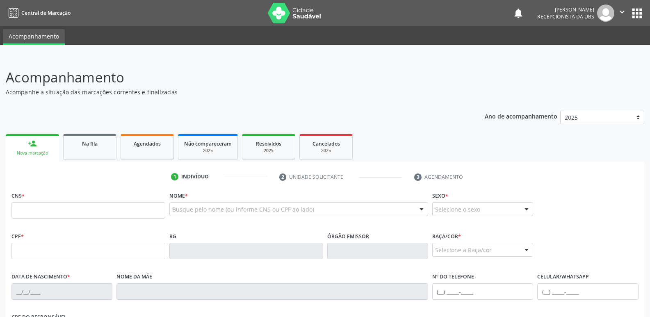
click at [41, 135] on link "person_add Nova marcação" at bounding box center [32, 147] width 53 height 27
click at [78, 213] on input "text" at bounding box center [88, 210] width 154 height 16
paste input "708 2006 6186 2842"
type input "708 2006 6186 2842"
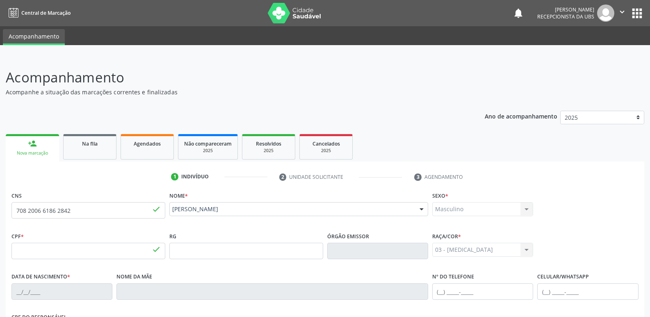
type input "084.188.784-52"
type input "05/07/1976"
type input "Maria Luzinete Alexandre de Araujo"
type input "(82) 99349-8936"
type input "85"
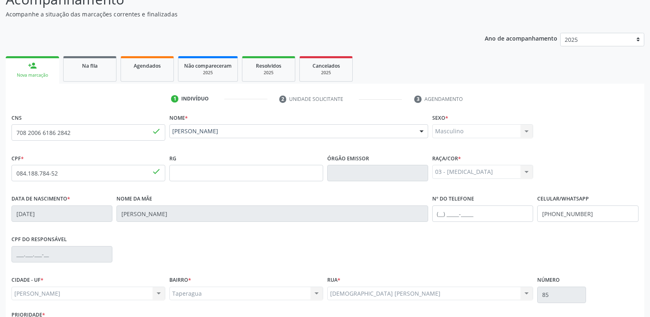
scroll to position [139, 0]
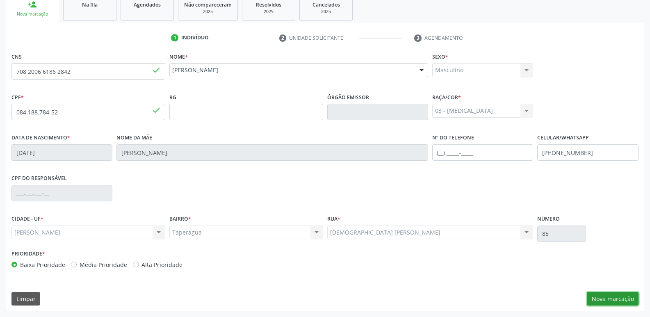
click at [611, 299] on button "Nova marcação" at bounding box center [613, 299] width 52 height 14
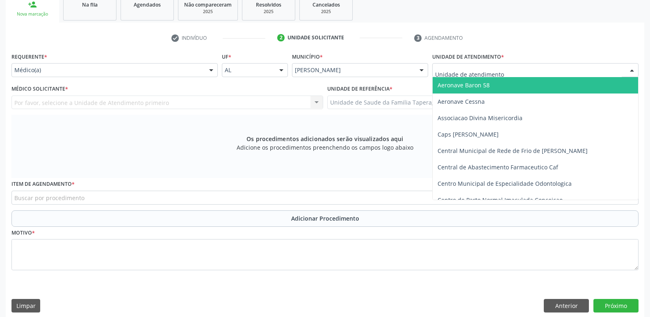
click at [529, 73] on div at bounding box center [535, 70] width 206 height 14
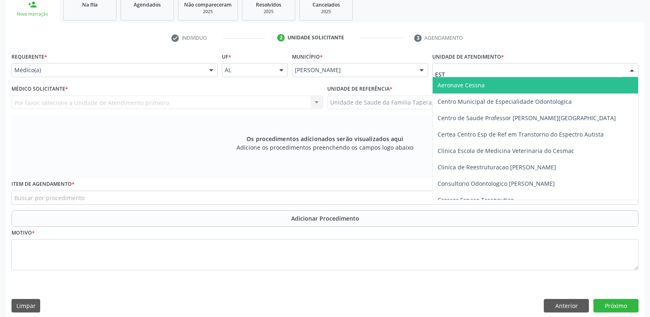
type input "ESTA"
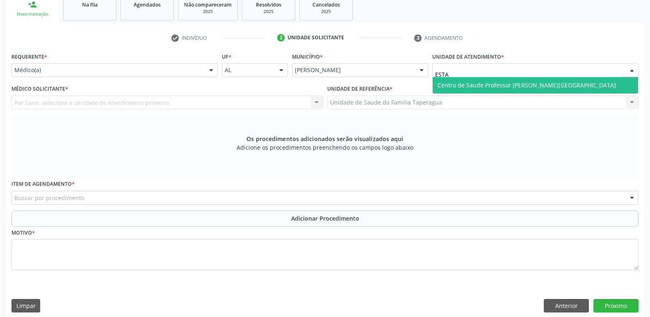
click at [528, 86] on span "Centro de Saude Professor [PERSON_NAME][GEOGRAPHIC_DATA]" at bounding box center [527, 85] width 178 height 8
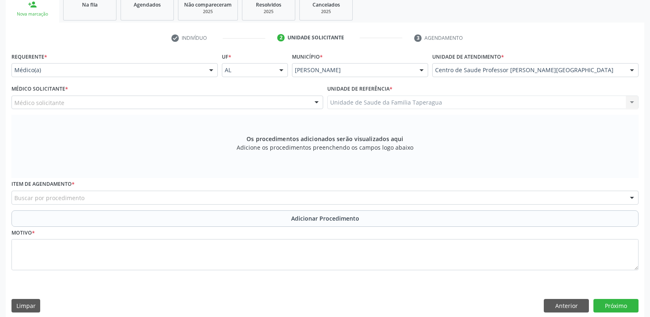
click at [215, 106] on div "Médico solicitante" at bounding box center [167, 103] width 312 height 14
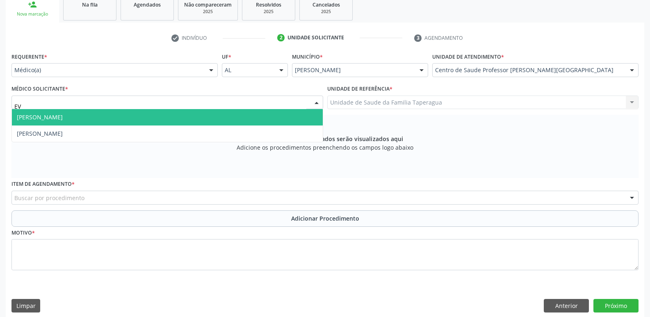
type input "EVE"
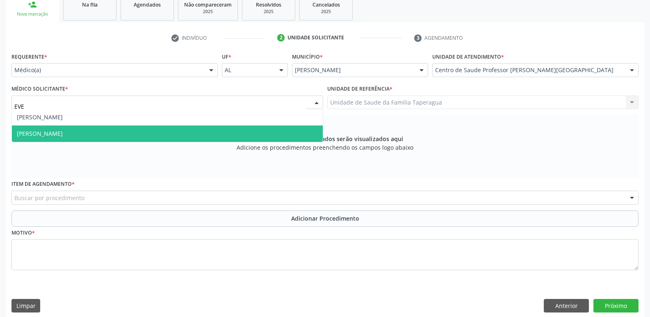
click at [192, 134] on span "Jose Everaldo Souto" at bounding box center [167, 134] width 311 height 16
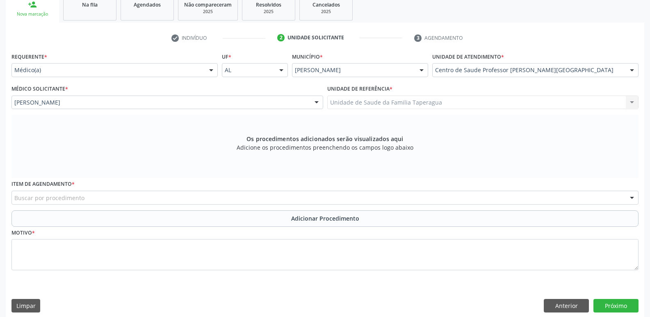
click at [298, 201] on div "Buscar por procedimento" at bounding box center [324, 198] width 627 height 14
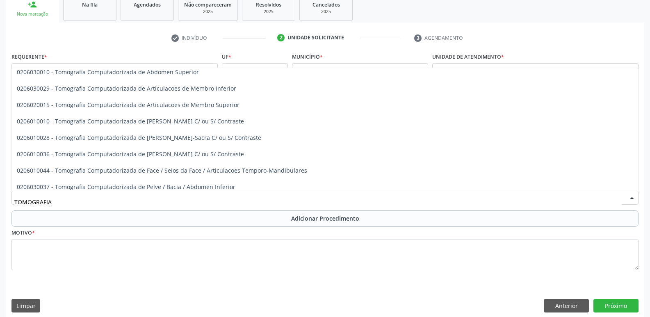
scroll to position [34, 0]
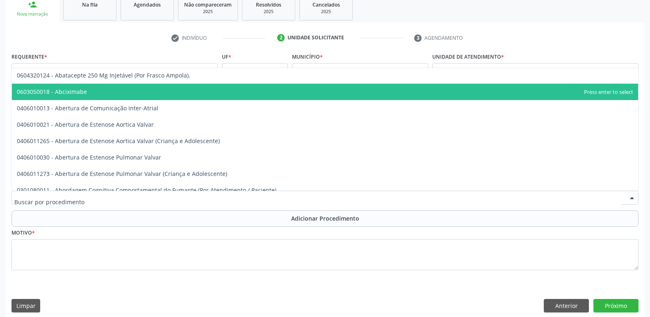
click at [222, 194] on div at bounding box center [324, 198] width 627 height 14
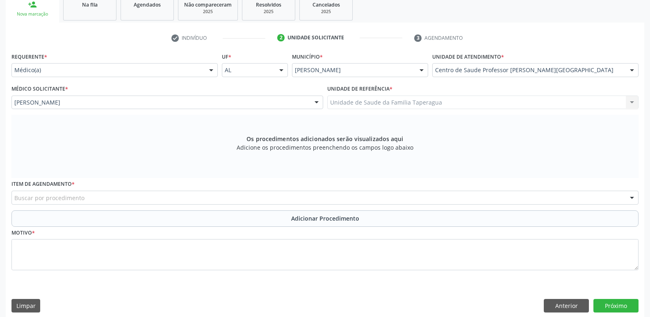
click at [339, 196] on div "Buscar por procedimento" at bounding box center [324, 198] width 627 height 14
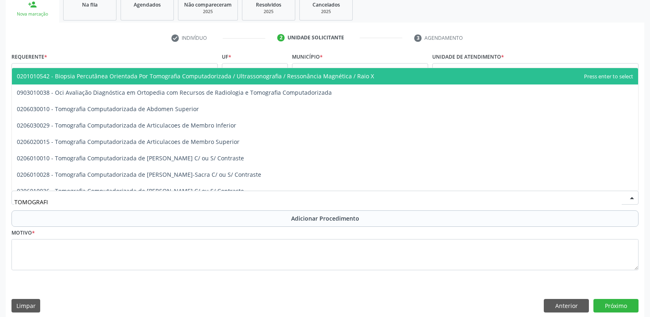
type input "TOMOGRAFIA"
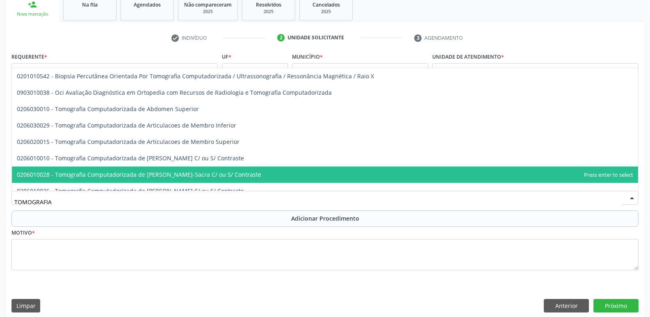
click at [295, 175] on span "0206010028 - Tomografia Computadorizada de Coluna Lombo-Sacra C/ ou S/ Contraste" at bounding box center [325, 175] width 626 height 16
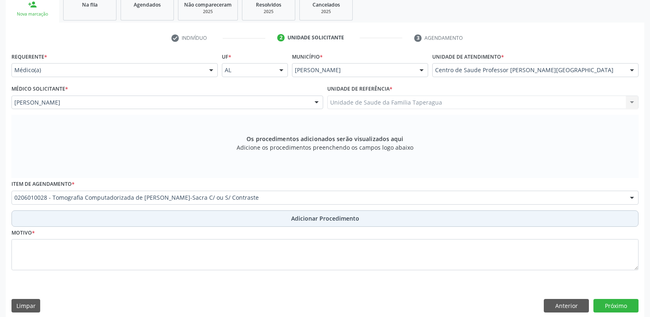
click at [321, 218] on span "Adicionar Procedimento" at bounding box center [325, 218] width 68 height 9
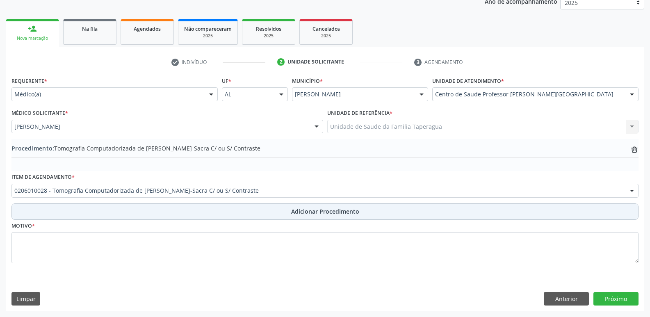
scroll to position [115, 0]
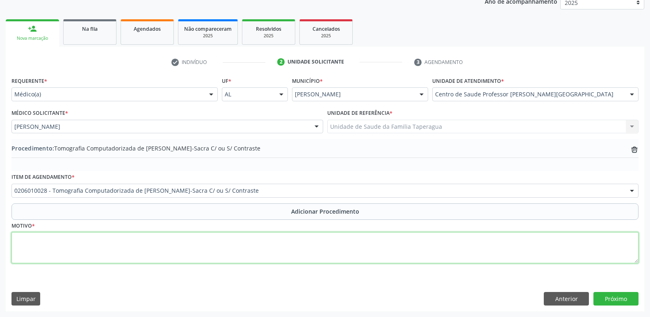
click at [312, 255] on textarea at bounding box center [324, 247] width 627 height 31
type textarea "LOMBALGIA AGUDA"
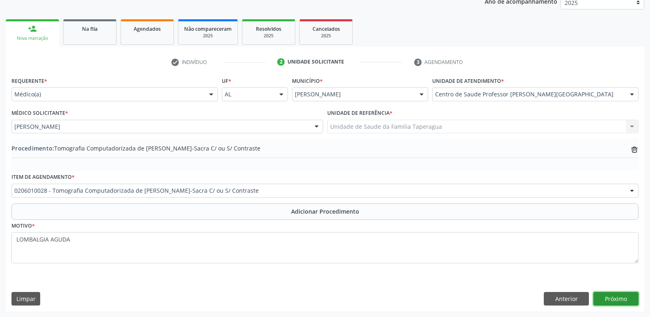
click at [617, 293] on button "Próximo" at bounding box center [616, 299] width 45 height 14
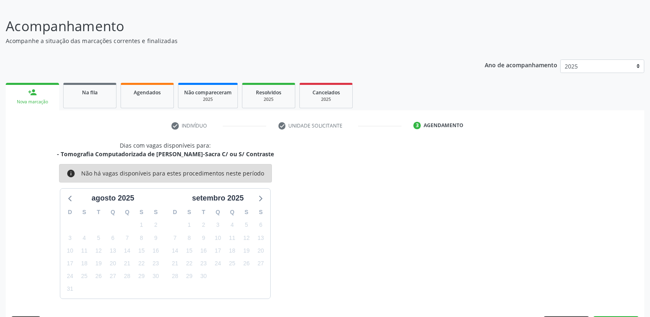
scroll to position [75, 0]
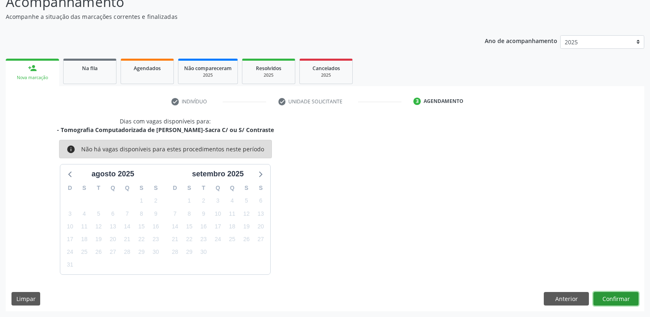
click at [617, 301] on button "Confirmar" at bounding box center [616, 299] width 45 height 14
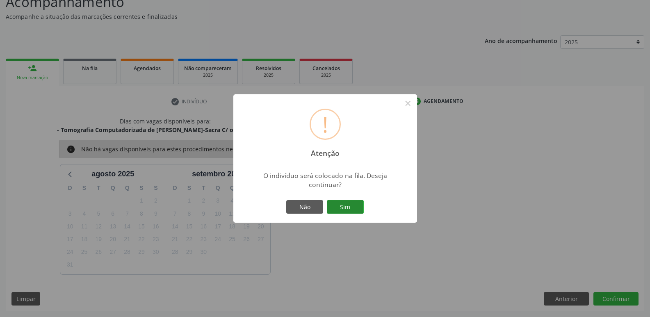
click at [350, 205] on button "Sim" at bounding box center [345, 207] width 37 height 14
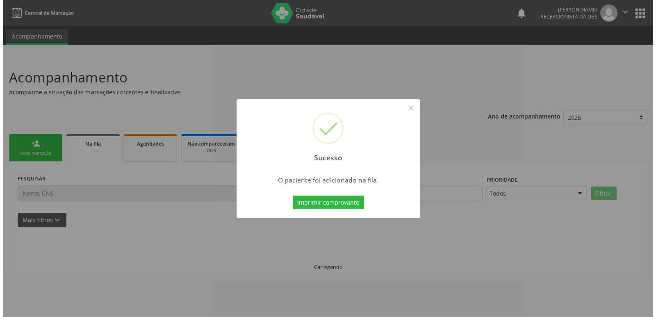
scroll to position [0, 0]
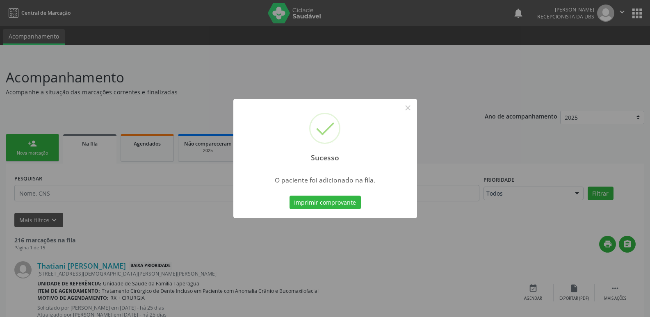
click at [485, 134] on div "Sucesso × O paciente foi adicionado na fila. Imprimir comprovante Cancel" at bounding box center [325, 158] width 650 height 317
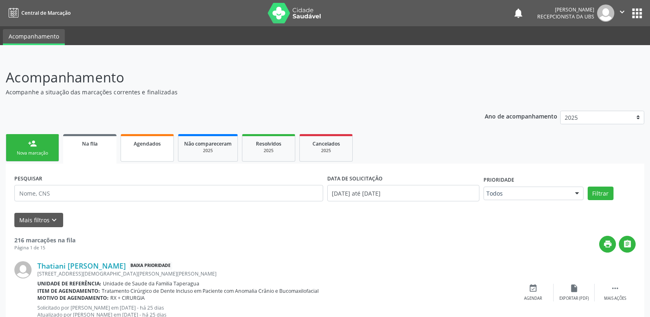
click at [151, 161] on link "Agendados" at bounding box center [147, 147] width 53 height 27
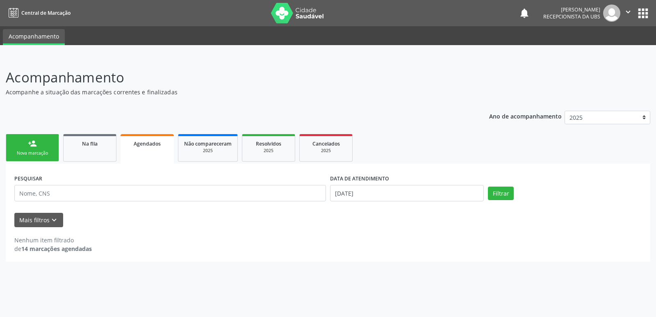
click at [584, 12] on div "[PERSON_NAME]" at bounding box center [572, 9] width 57 height 7
click at [622, 14] on button "" at bounding box center [629, 13] width 16 height 17
click at [597, 49] on link "Sair" at bounding box center [607, 49] width 57 height 11
